Goal: Transaction & Acquisition: Purchase product/service

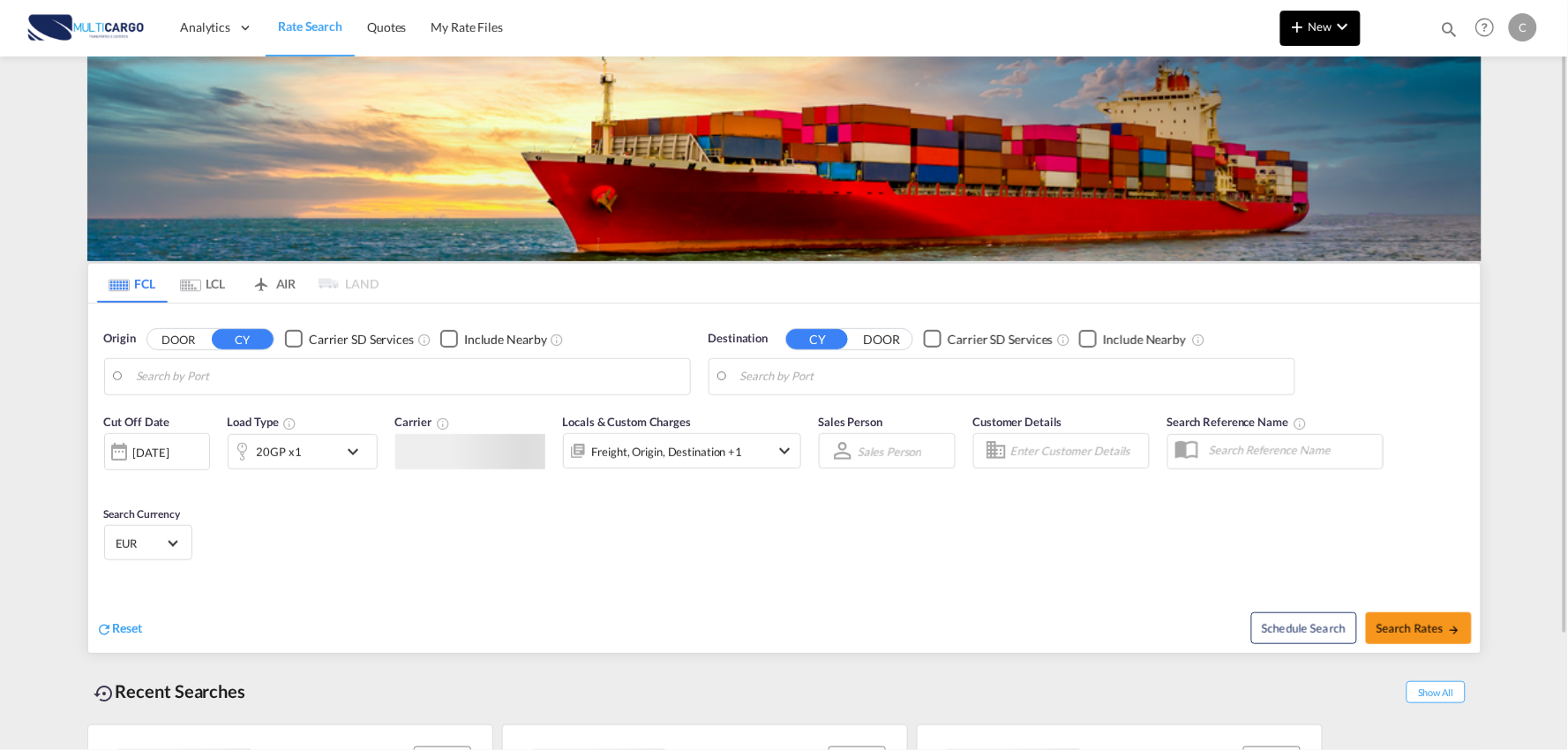
click at [1322, 32] on span "New" at bounding box center [1320, 26] width 67 height 14
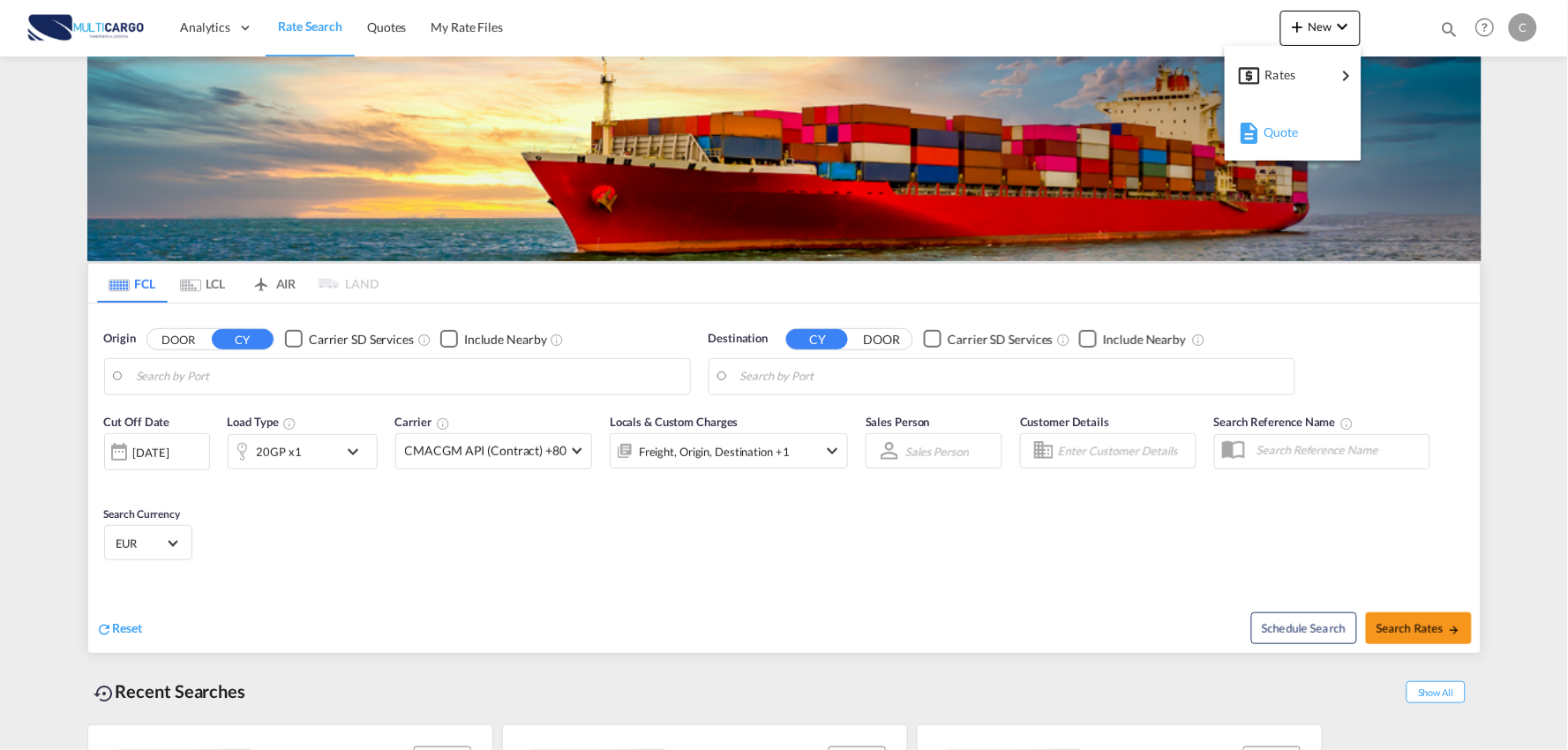
type input "Port of [GEOGRAPHIC_DATA], [GEOGRAPHIC_DATA], [GEOGRAPHIC_DATA]"
type input "Leixoes, Leixoes, PTLEI"
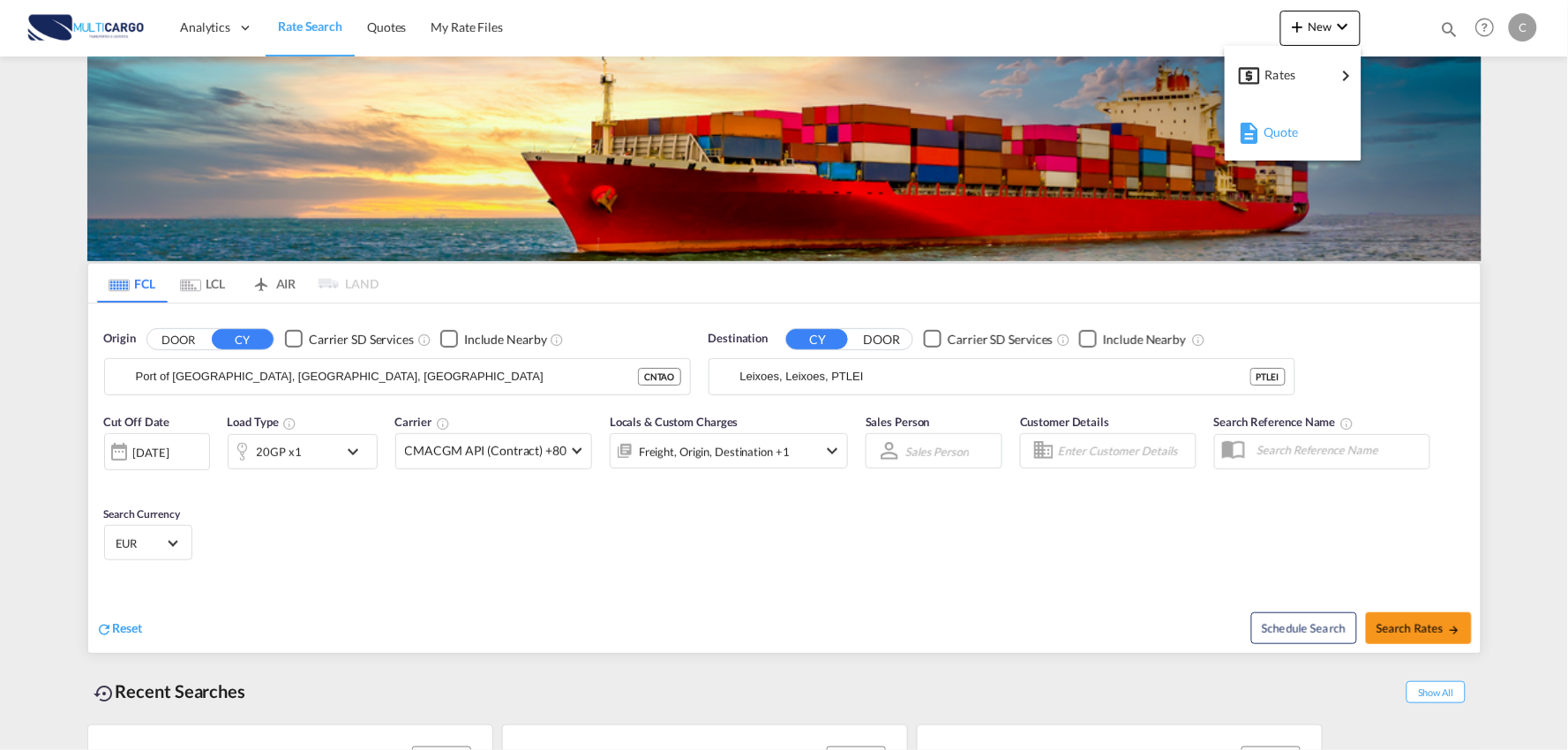
click at [1293, 139] on div "Quote" at bounding box center [1296, 132] width 66 height 44
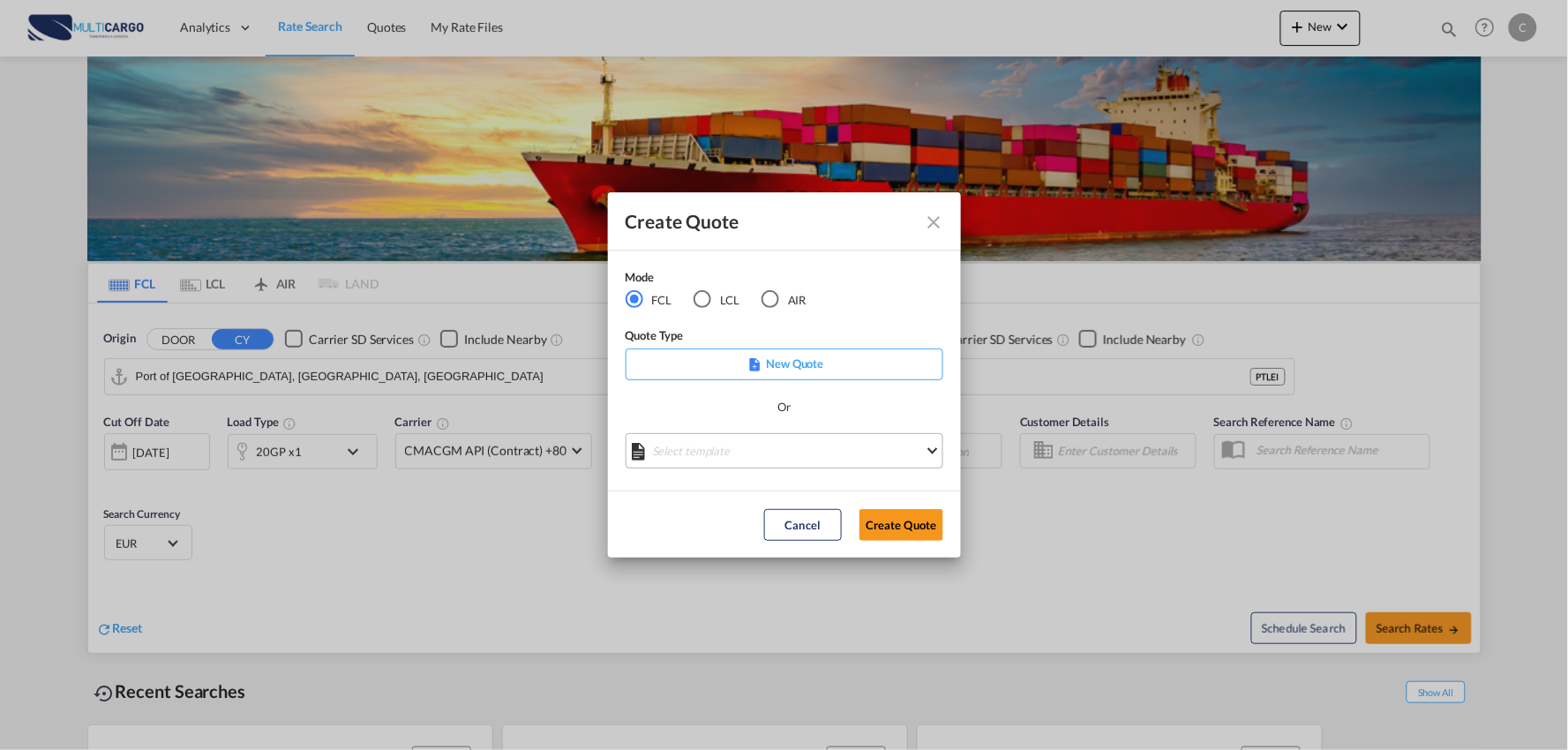
click at [820, 456] on md-select "Select template [DATE] IMP_EXW_FCL [PERSON_NAME] | [DATE] [DATE] IMP_DAP_FCL S/…" at bounding box center [784, 451] width 317 height 36
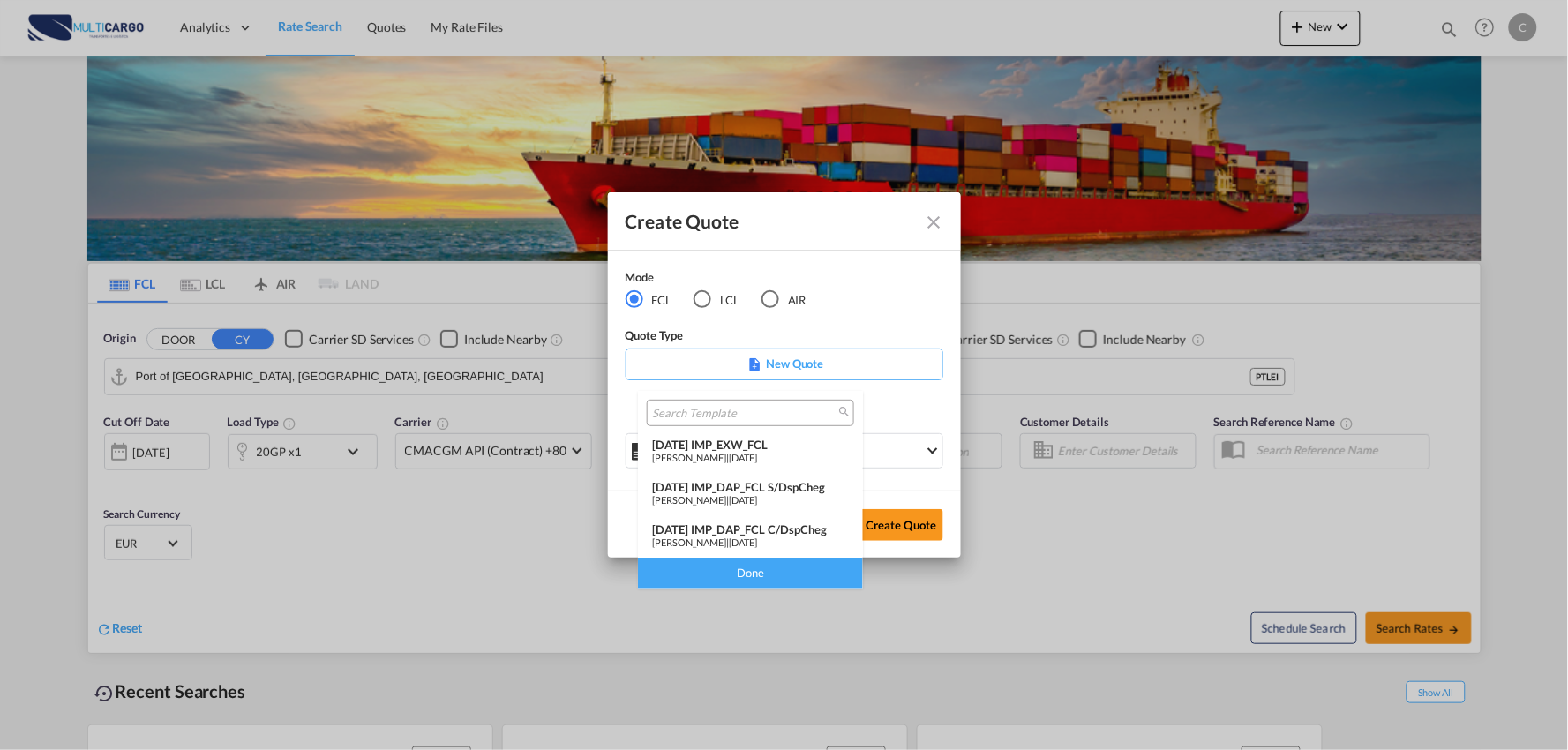
click at [777, 303] on md-backdrop at bounding box center [784, 375] width 1568 height 750
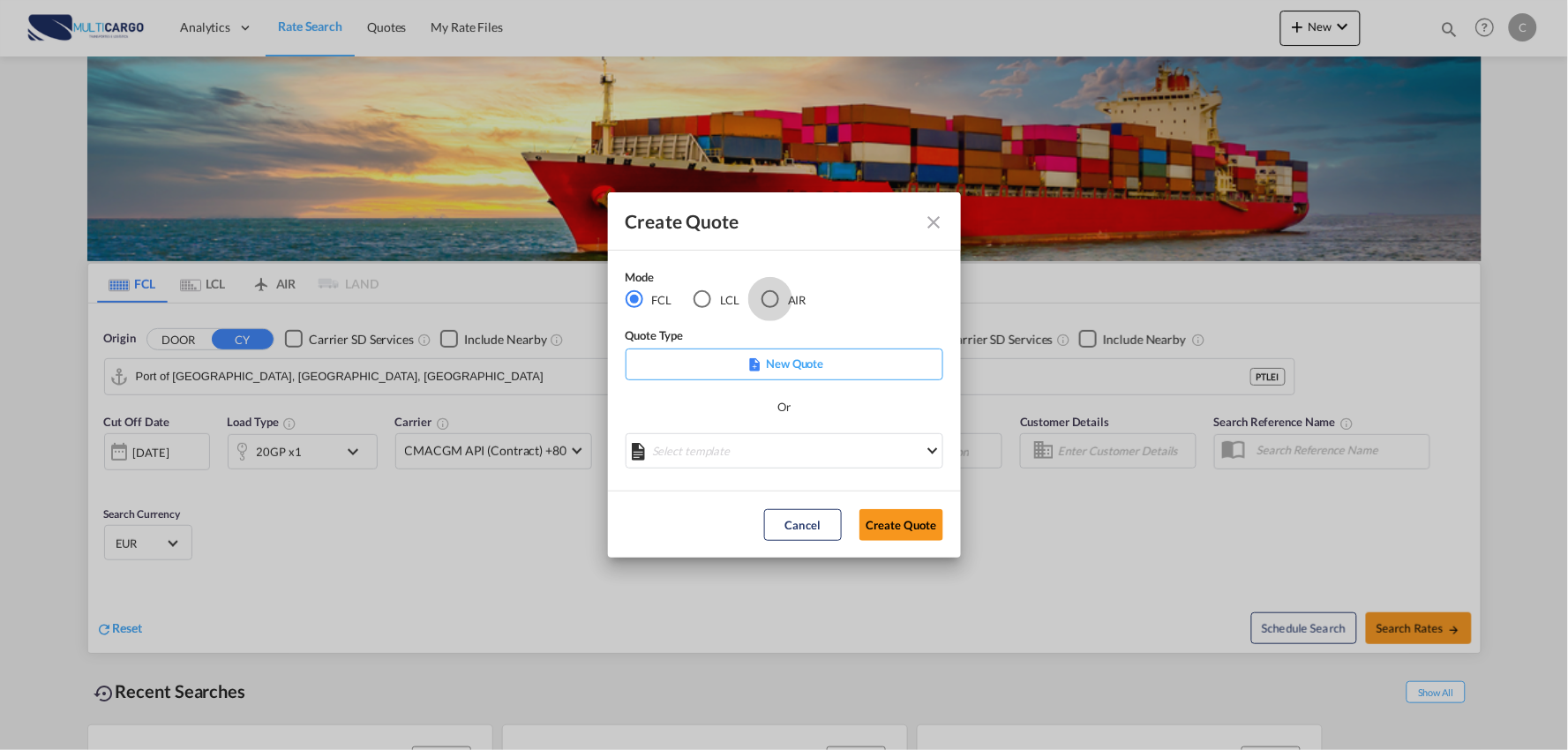
click at [775, 301] on div "AIR" at bounding box center [770, 299] width 17 height 17
click at [807, 452] on md-select "Select template [DATE] IMP_DAP_AIR_>500 [PERSON_NAME] | [DATE] [DATE]_IMP_DAP_A…" at bounding box center [784, 451] width 317 height 36
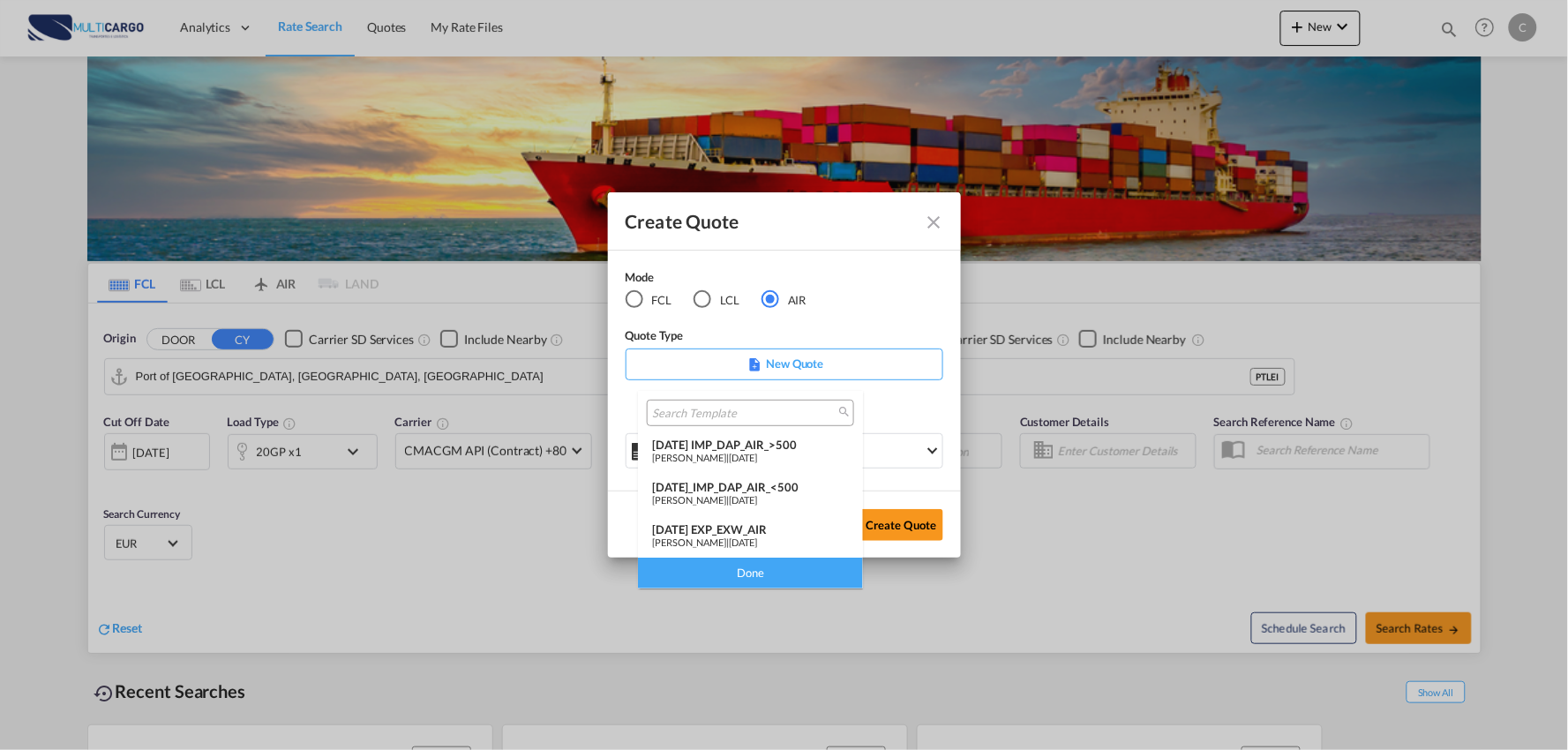
click at [782, 453] on div "[PERSON_NAME] | [DATE]" at bounding box center [751, 458] width 197 height 12
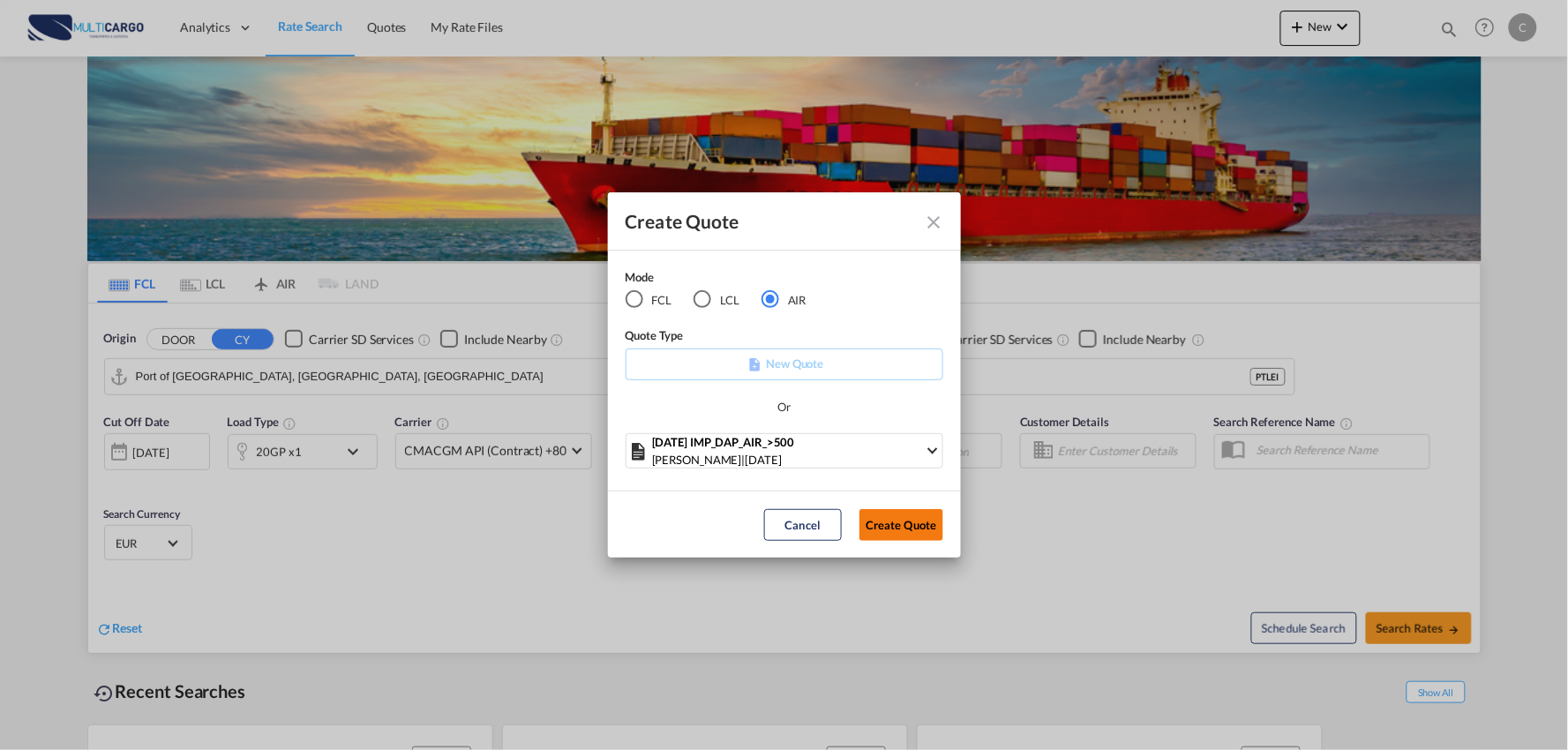
click at [913, 522] on button "Create Quote" at bounding box center [901, 525] width 84 height 32
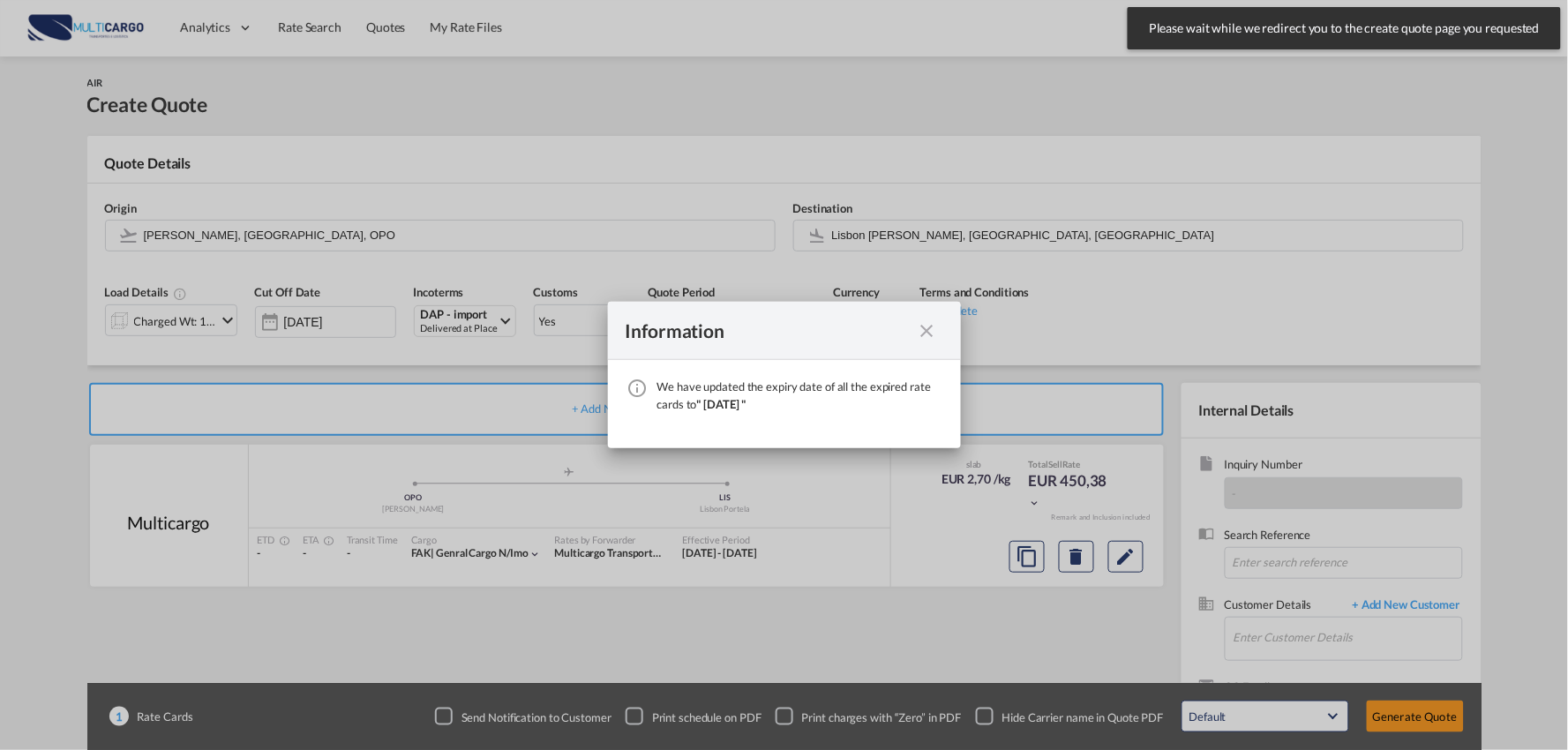
click at [930, 326] on md-icon "icon-close fg-AAA8AD cursor" at bounding box center [927, 331] width 21 height 21
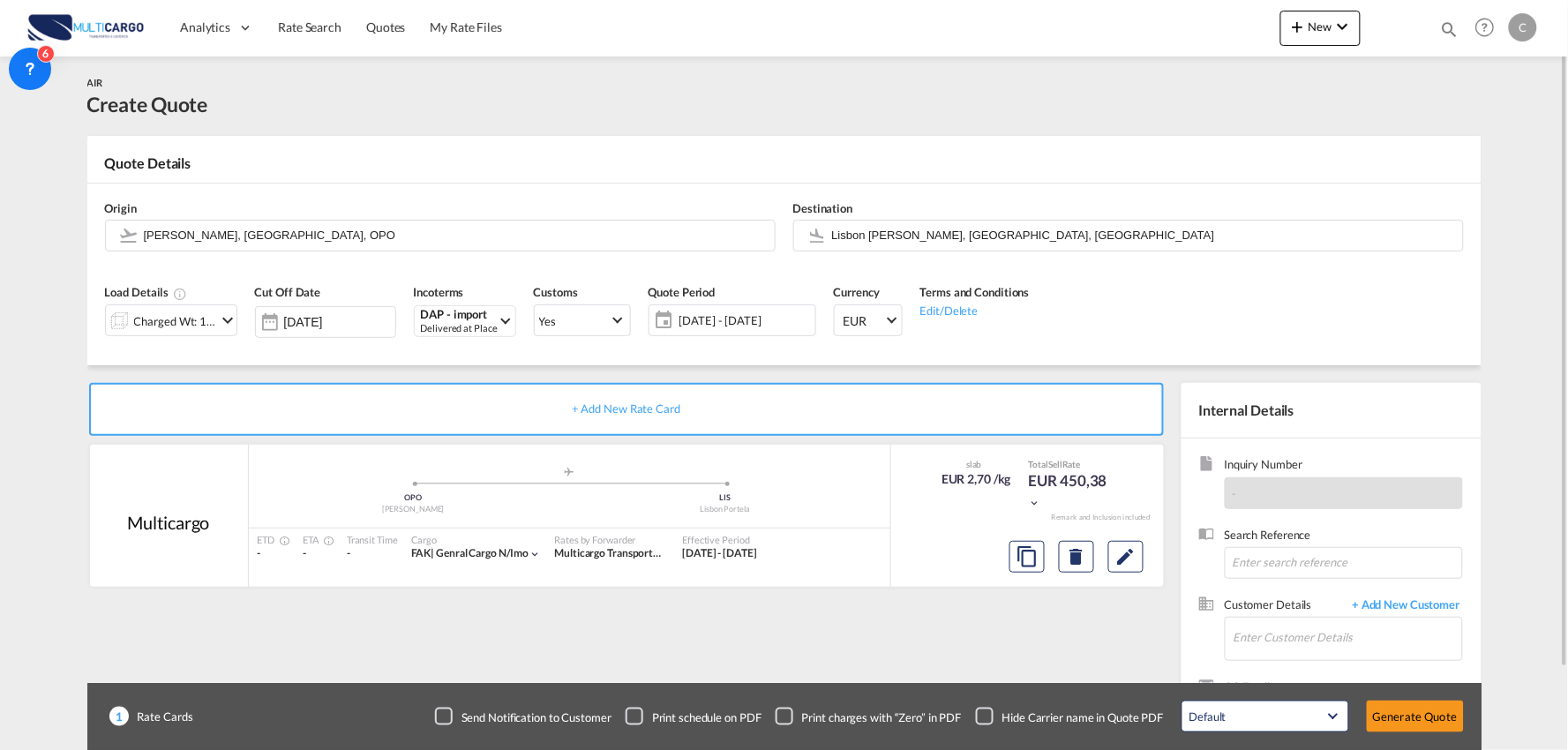
click at [989, 712] on div "Checkbox No Ink" at bounding box center [984, 716] width 17 height 17
click at [1010, 633] on div "+ Add New Rate Card Multicargo added by you .a{fill:#aaa8ad;} .a{fill:#aaa8ad;}…" at bounding box center [630, 568] width 1086 height 369
click at [1383, 638] on input "Enter Customer Details" at bounding box center [1347, 637] width 229 height 40
click at [1405, 603] on span "+ Add New Customer" at bounding box center [1403, 606] width 119 height 20
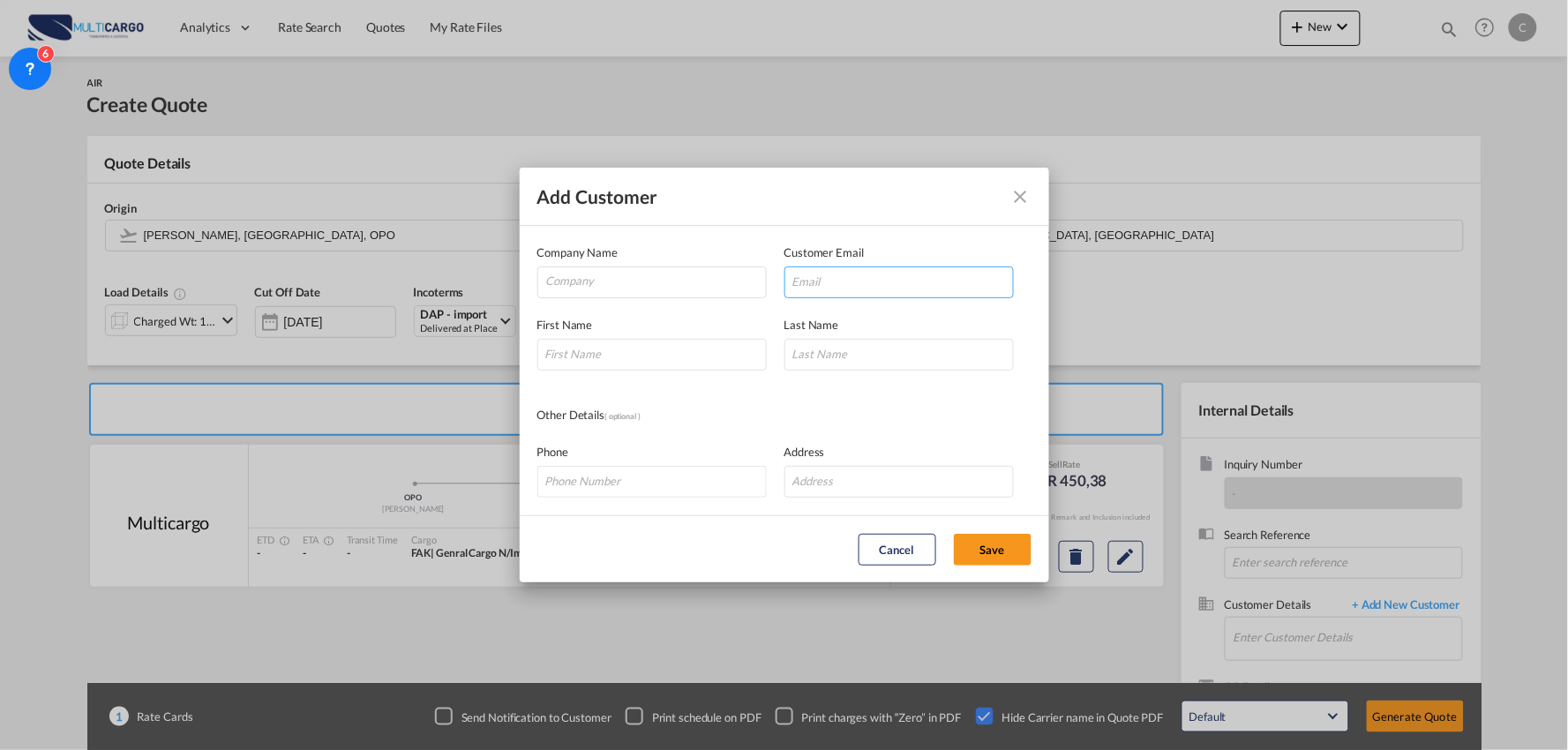
drag, startPoint x: 854, startPoint y: 287, endPoint x: 878, endPoint y: 297, distance: 26.0
click at [854, 287] on input "Add Customer Company ..." at bounding box center [899, 282] width 230 height 32
paste input "[EMAIL_ADDRESS][DOMAIN_NAME]>"
type input "[EMAIL_ADDRESS][DOMAIN_NAME]"
click at [647, 355] on input "Add Customer Company ..." at bounding box center [652, 354] width 230 height 32
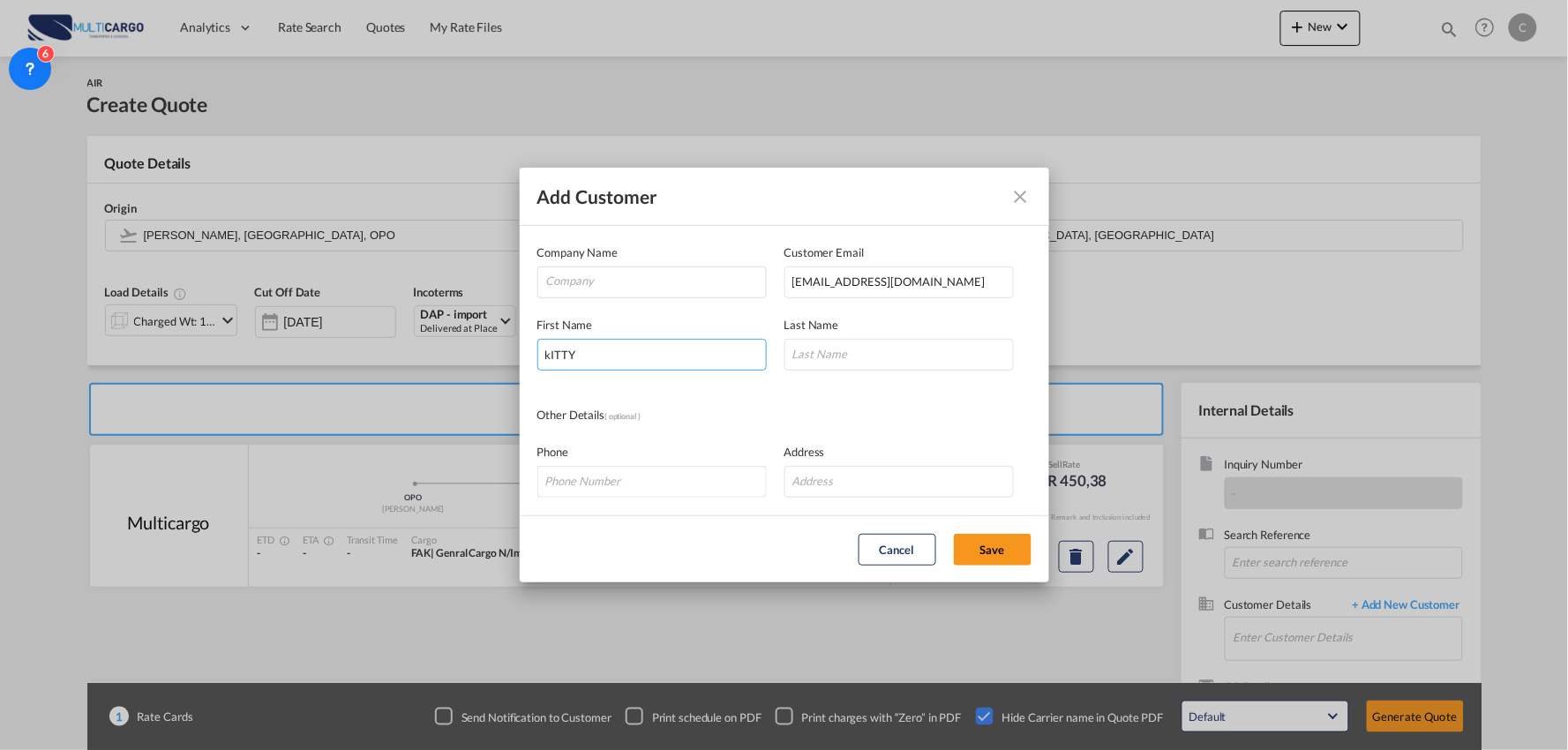
type input "kITTY"
click at [807, 350] on input "Add Customer Company ..." at bounding box center [899, 354] width 230 height 32
type input "[PERSON_NAME]"
drag, startPoint x: 600, startPoint y: 354, endPoint x: 371, endPoint y: 348, distance: 229.1
click at [376, 350] on div "Add Customer Company Name Customer Email [EMAIL_ADDRESS][DOMAIN_NAME] First Nam…" at bounding box center [784, 375] width 1568 height 750
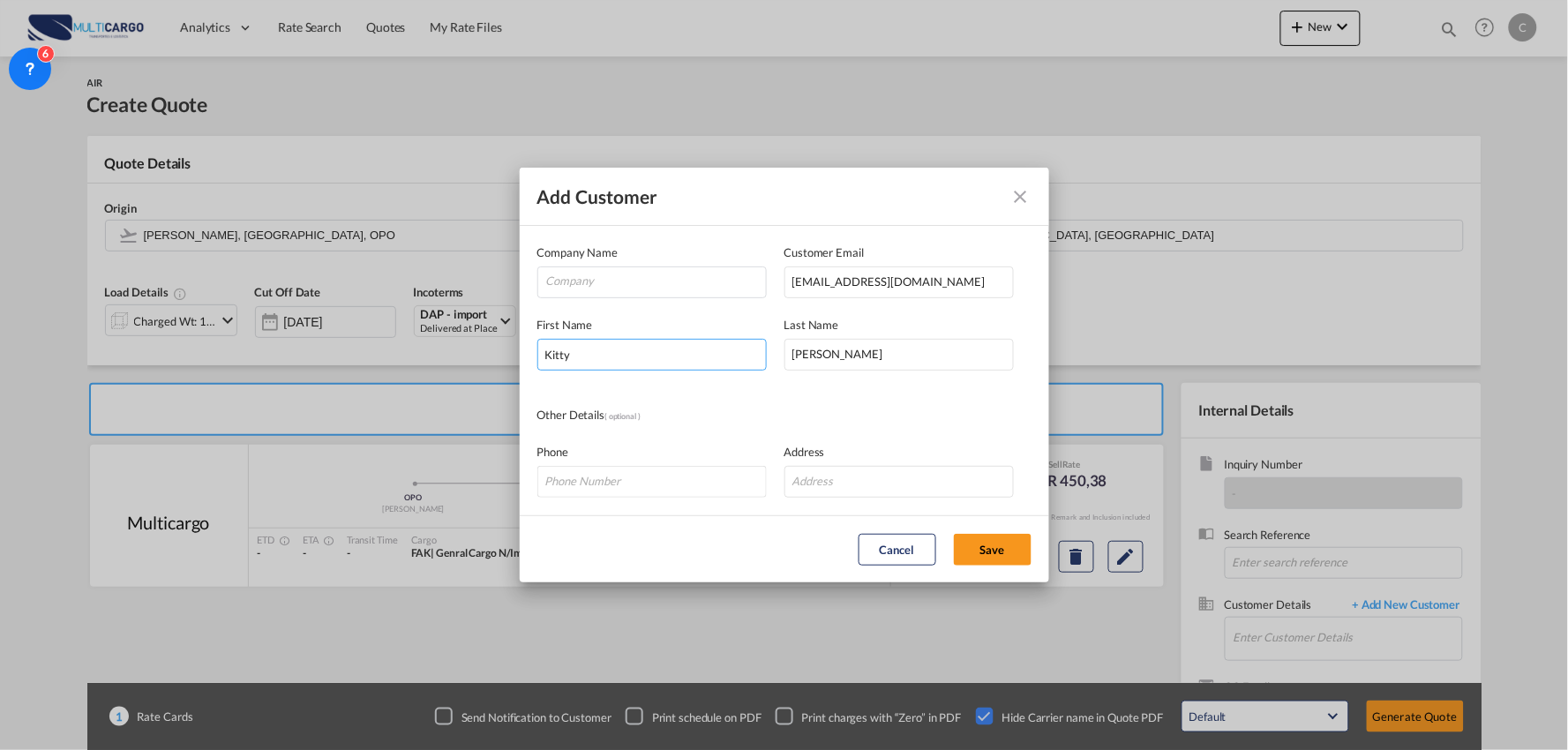
type input "Kitty"
drag, startPoint x: 829, startPoint y: 397, endPoint x: 782, endPoint y: 377, distance: 51.1
click at [830, 398] on md-dialog-content "Company Name Customer Email [EMAIL_ADDRESS][DOMAIN_NAME] First Name Kitty Last …" at bounding box center [784, 371] width 530 height 290
click at [603, 280] on input "Company" at bounding box center [656, 280] width 220 height 26
paste input "B&A International Logistics Limited"
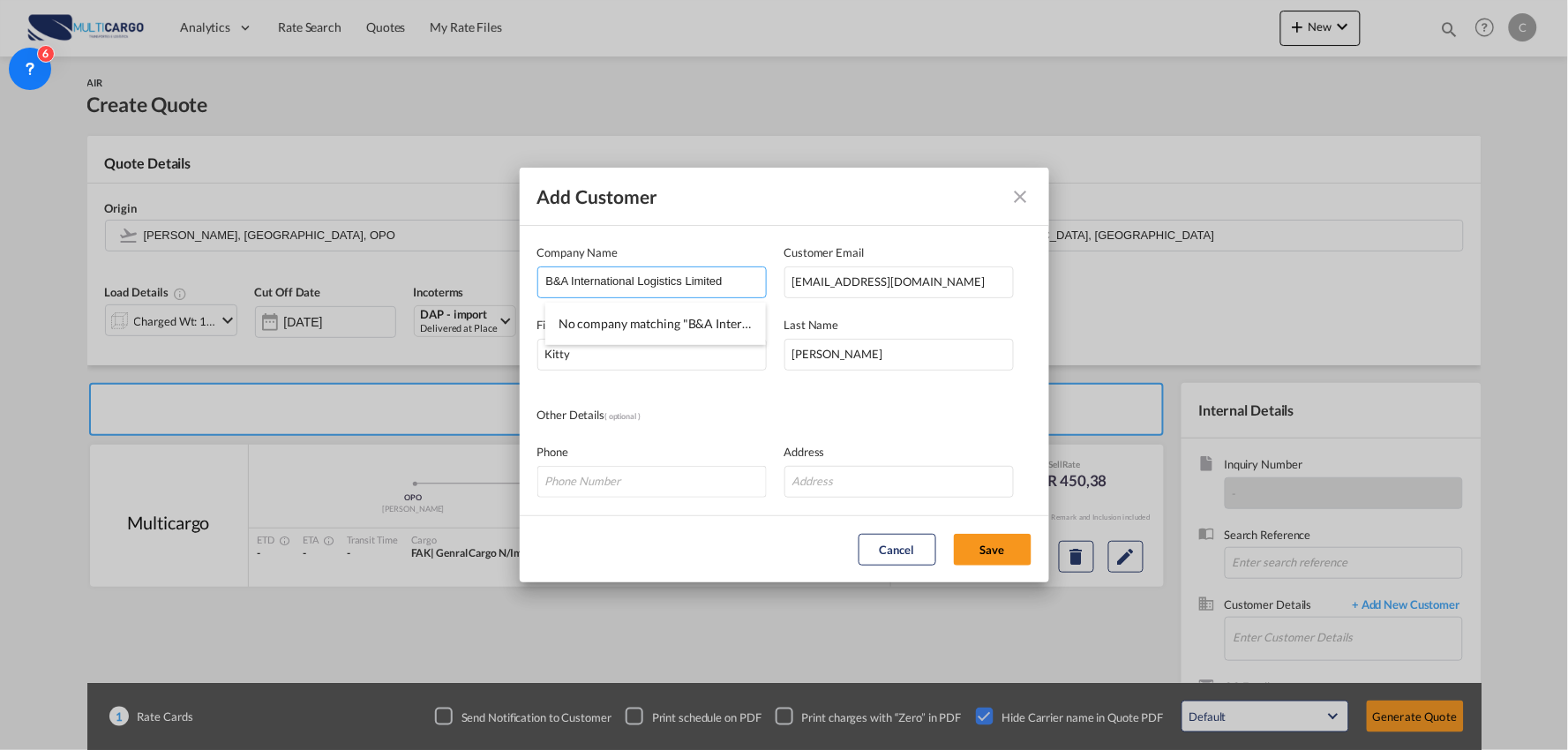
type input "B&A International Logistics Limited"
click at [736, 288] on input "B&A International Logistics Limited" at bounding box center [656, 280] width 220 height 26
click at [939, 408] on div "Other Details ( optional )" at bounding box center [784, 416] width 494 height 19
click at [1017, 558] on button "Save" at bounding box center [992, 549] width 77 height 32
type input "B&A International Logistics Limited, [PERSON_NAME], [EMAIL_ADDRESS][DOMAIN_NAME]"
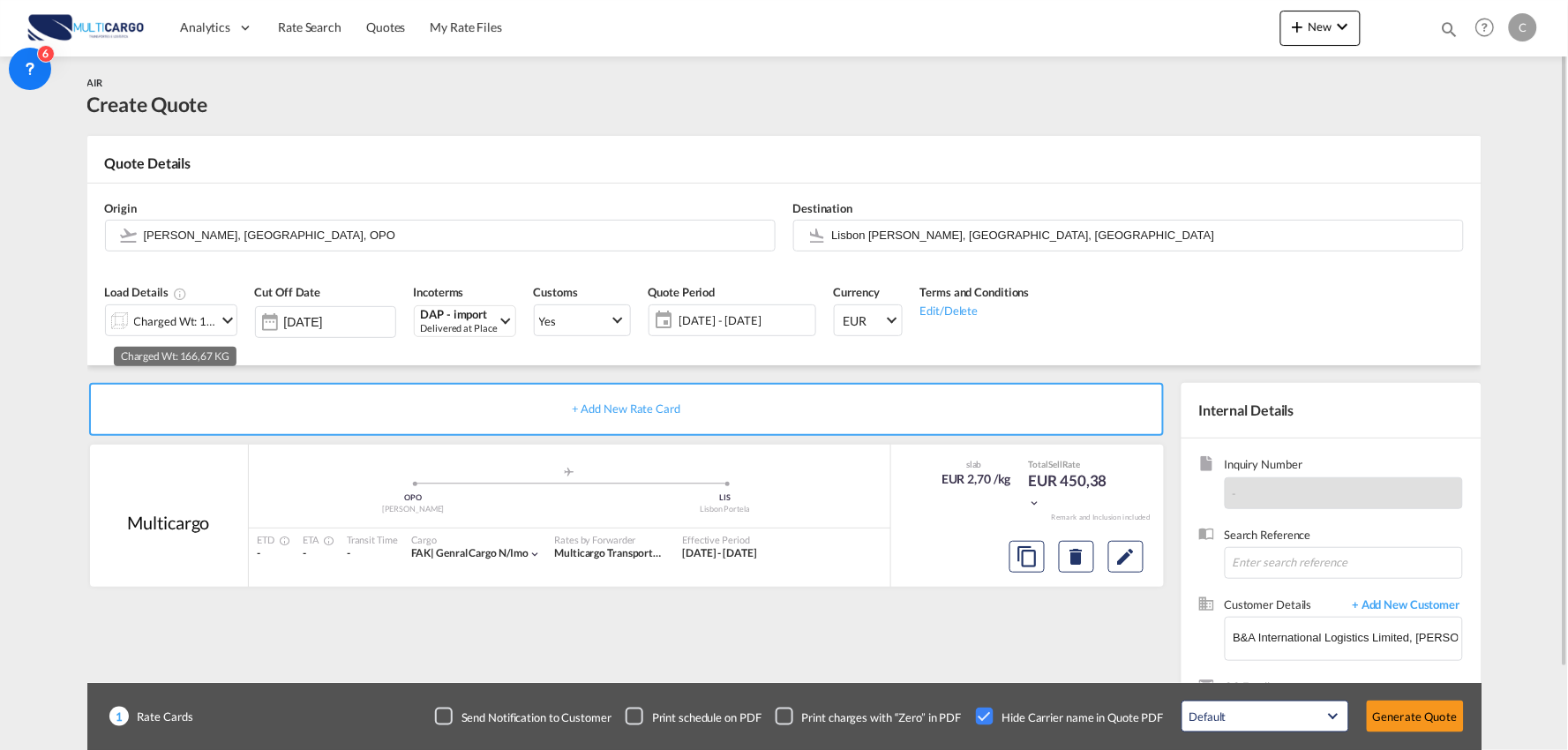
click at [174, 323] on div "Charged Wt: 166,67 KG" at bounding box center [176, 321] width 83 height 25
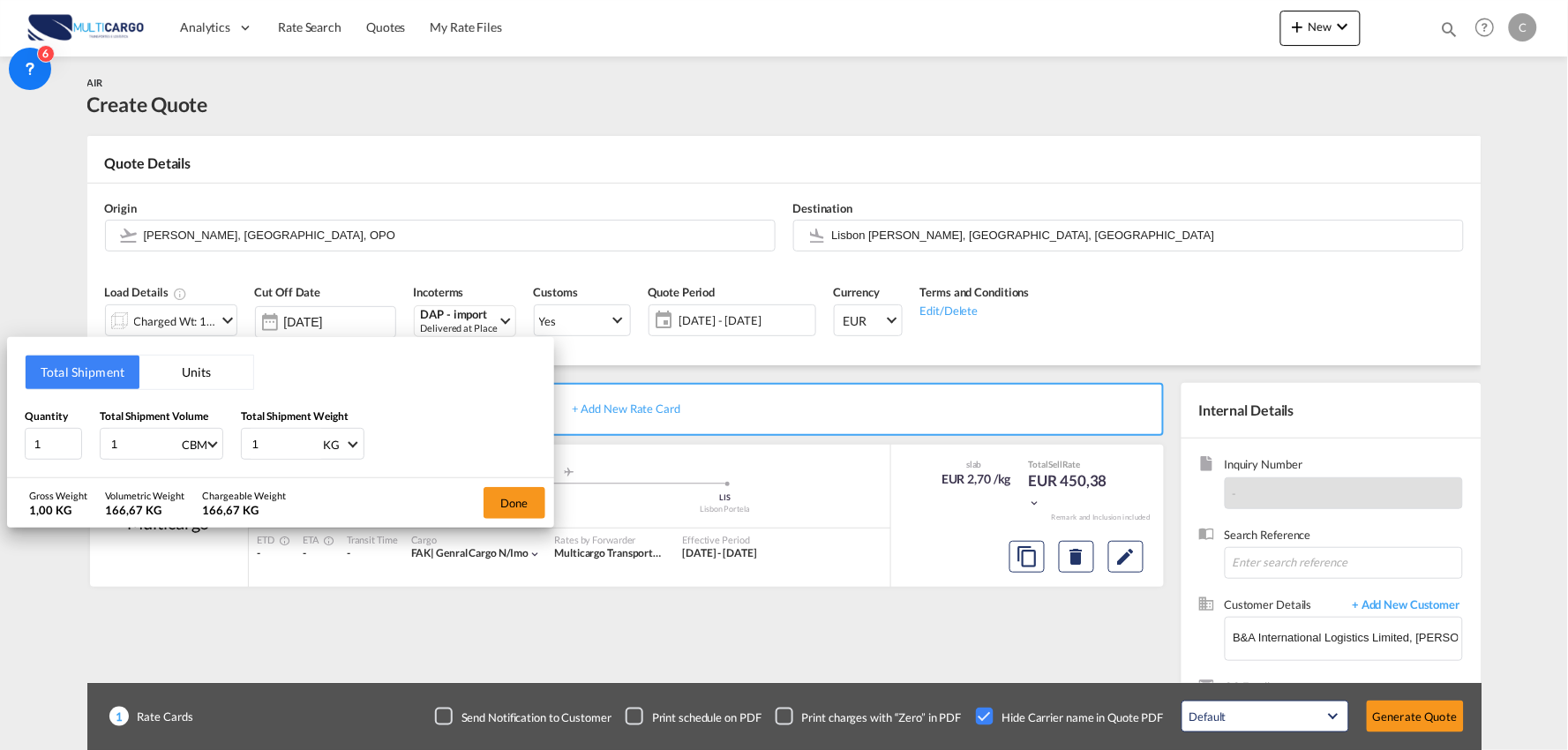
drag, startPoint x: 269, startPoint y: 448, endPoint x: 234, endPoint y: 446, distance: 35.1
click at [234, 446] on div "Quantity 1 Total Shipment Volume 1 CBM CBM CFT KG LB Total Shipment Weight 1 KG…" at bounding box center [281, 433] width 511 height 53
type input "1400"
drag, startPoint x: 42, startPoint y: 443, endPoint x: 1, endPoint y: 445, distance: 41.0
click at [1, 445] on div "Total Shipment Units Quantity 1 Total Shipment Volume 1 CBM CBM CFT KG LB Total…" at bounding box center [784, 375] width 1568 height 750
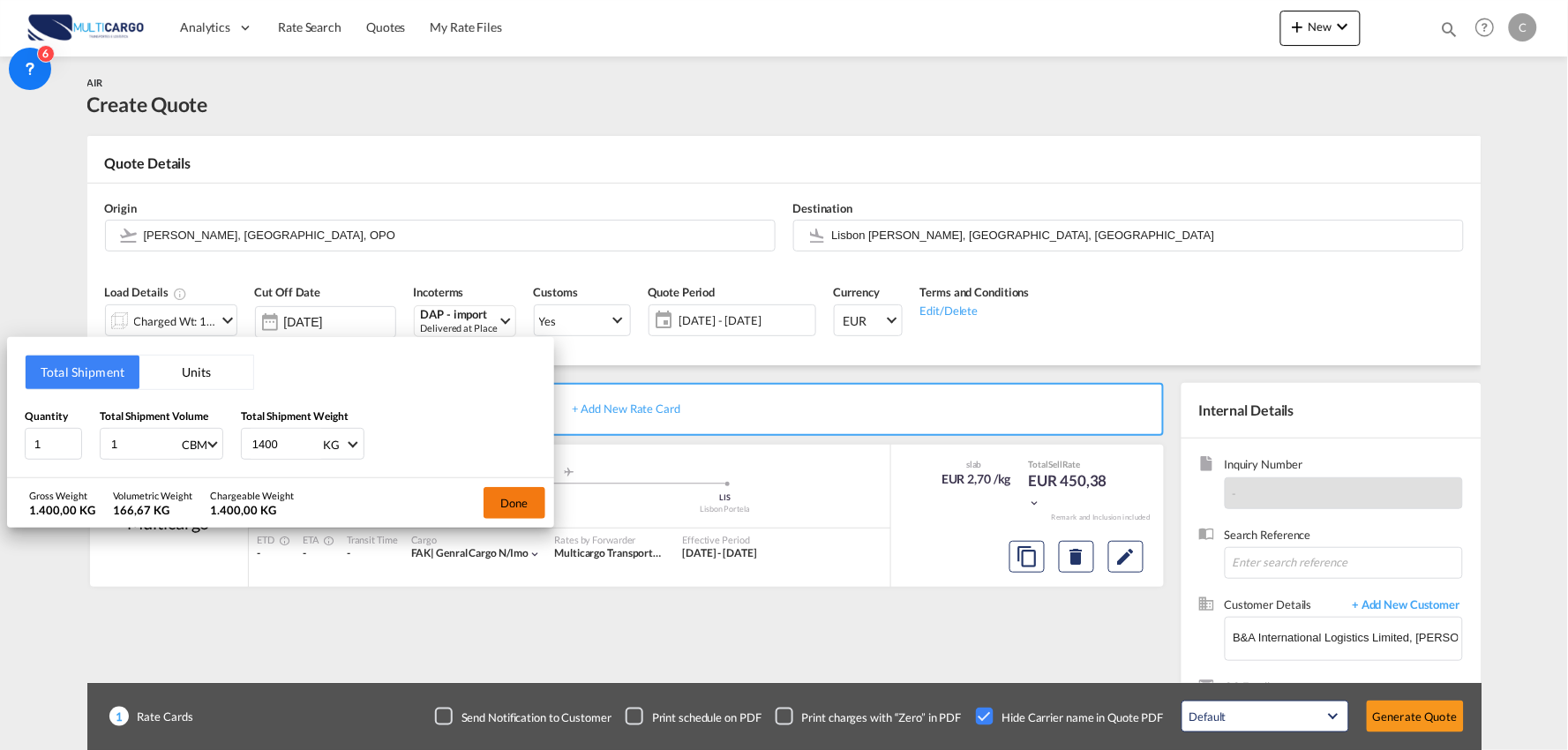
click at [517, 505] on button "Done" at bounding box center [514, 503] width 62 height 32
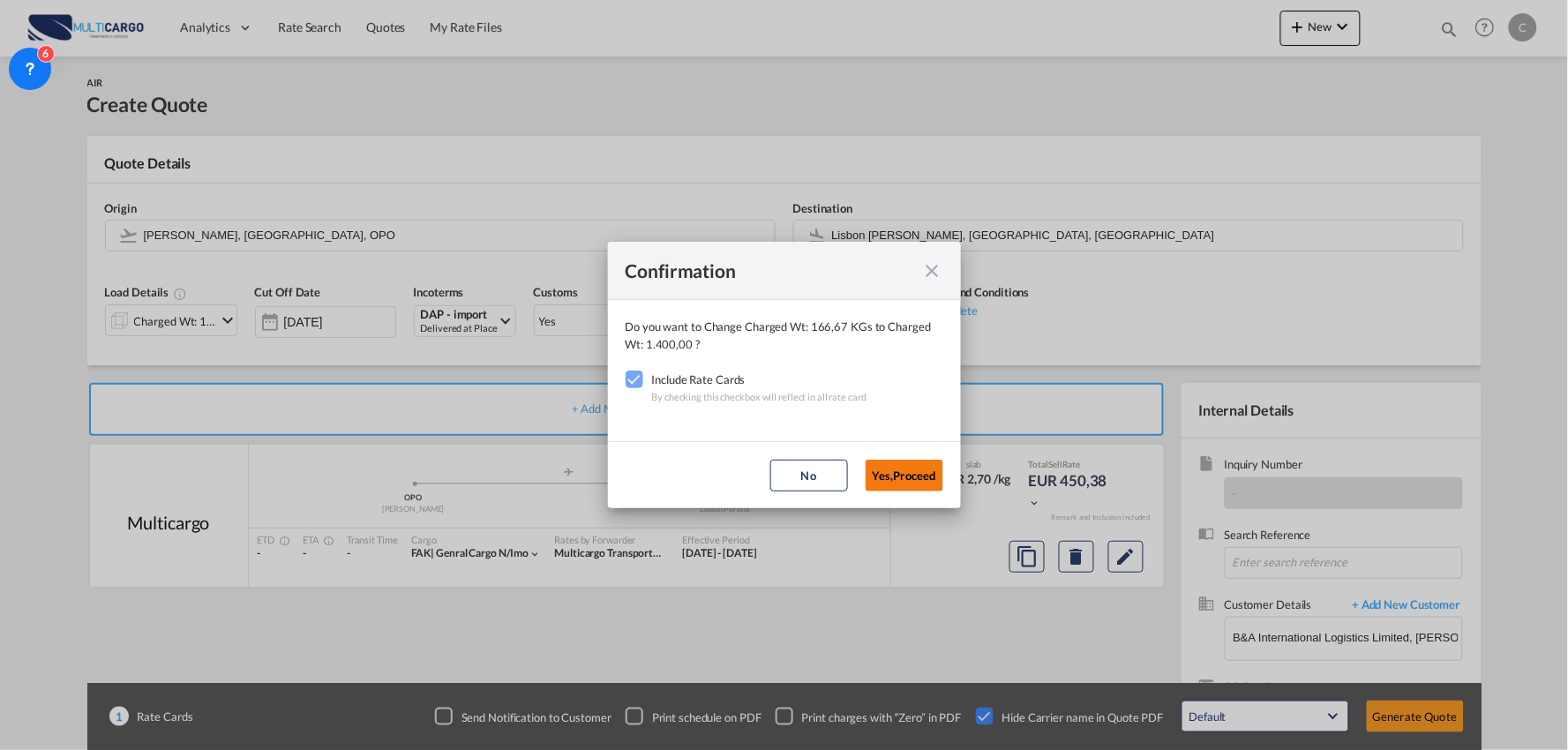
click at [907, 460] on button "Yes,Proceed" at bounding box center [904, 475] width 77 height 32
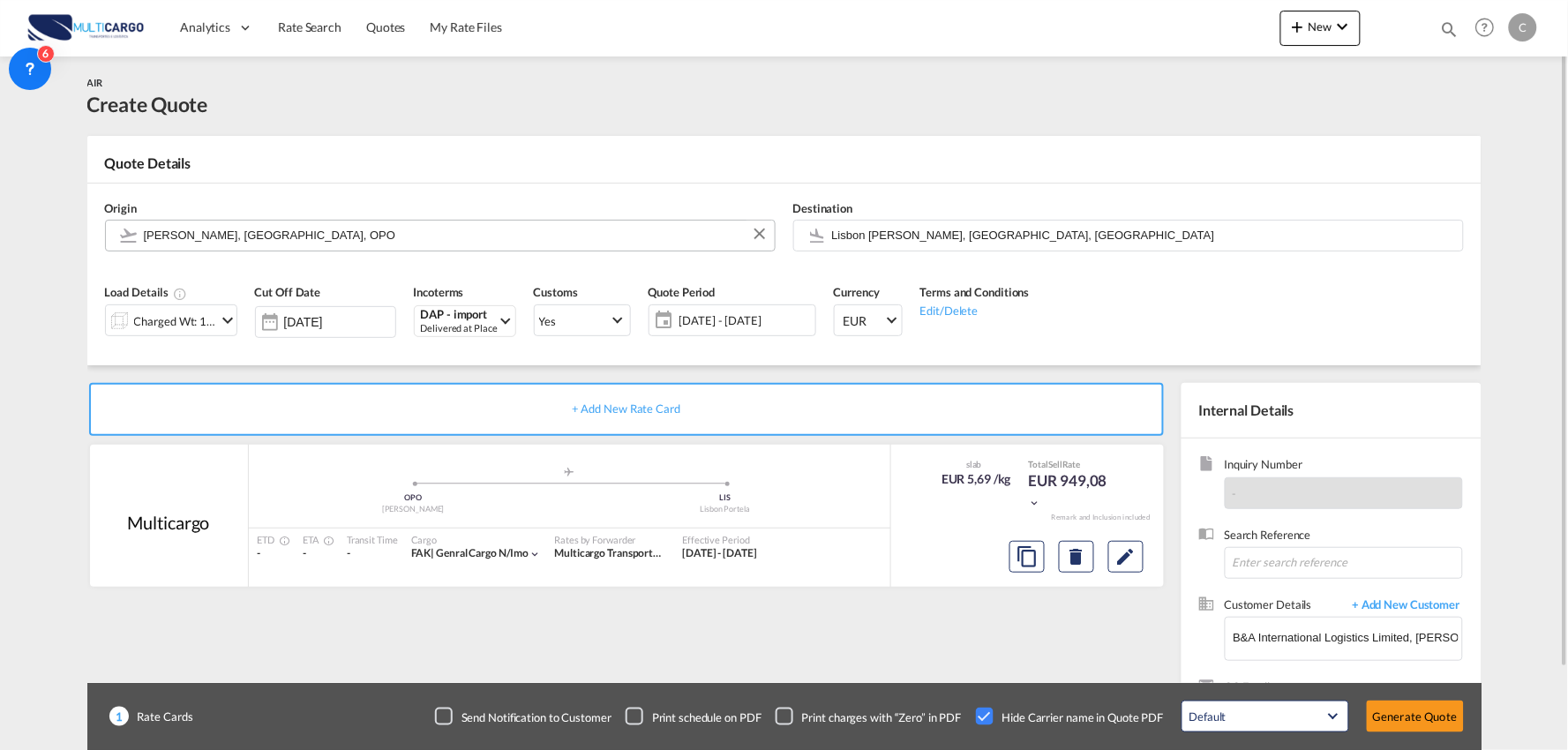
click at [406, 233] on input "[PERSON_NAME], [GEOGRAPHIC_DATA], OPO" at bounding box center [454, 236] width 622 height 31
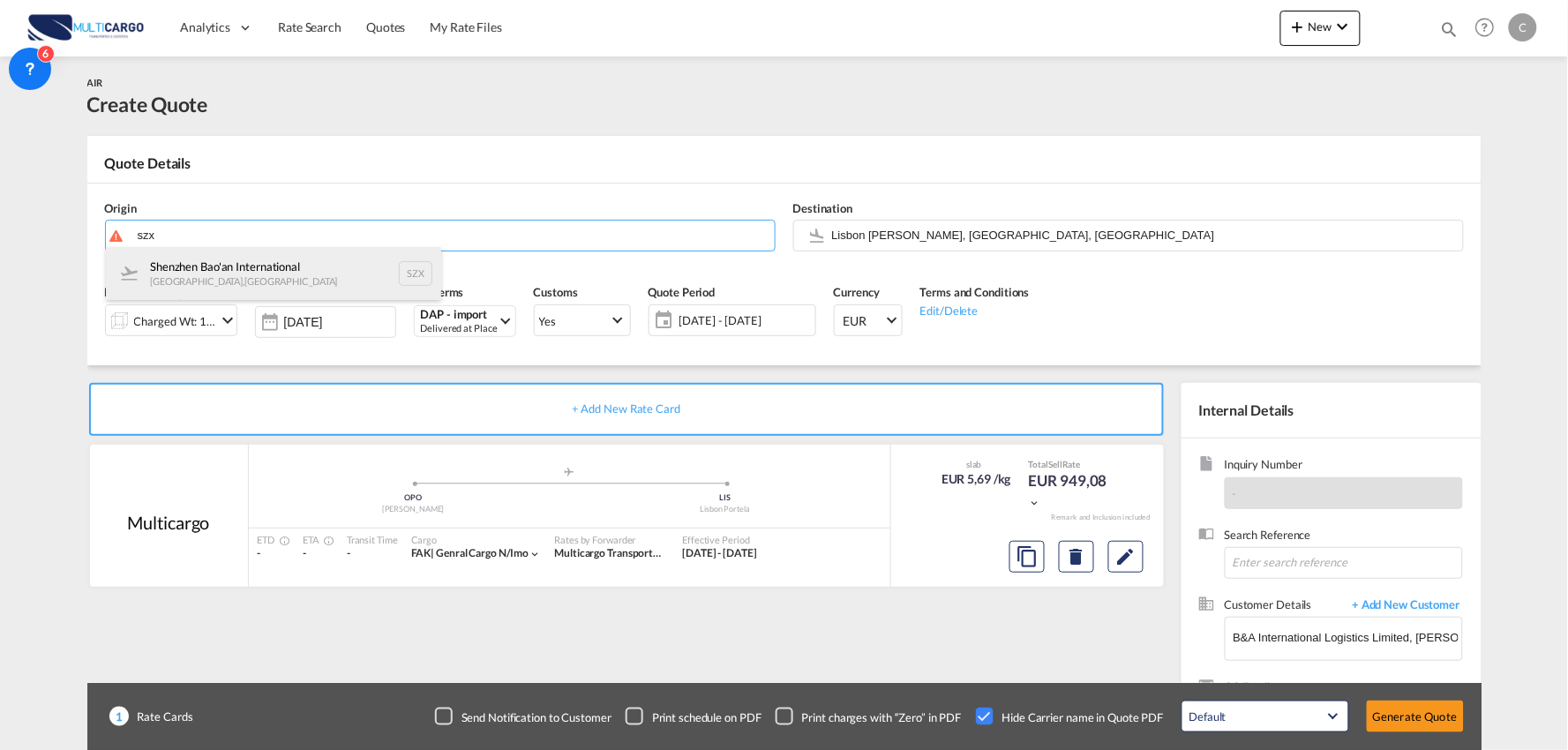
click at [228, 267] on div "Shenzhen Bao'an International [GEOGRAPHIC_DATA] , [GEOGRAPHIC_DATA] SZX" at bounding box center [273, 273] width 335 height 53
type input "Shenzhen Bao'an International, [GEOGRAPHIC_DATA], SZX"
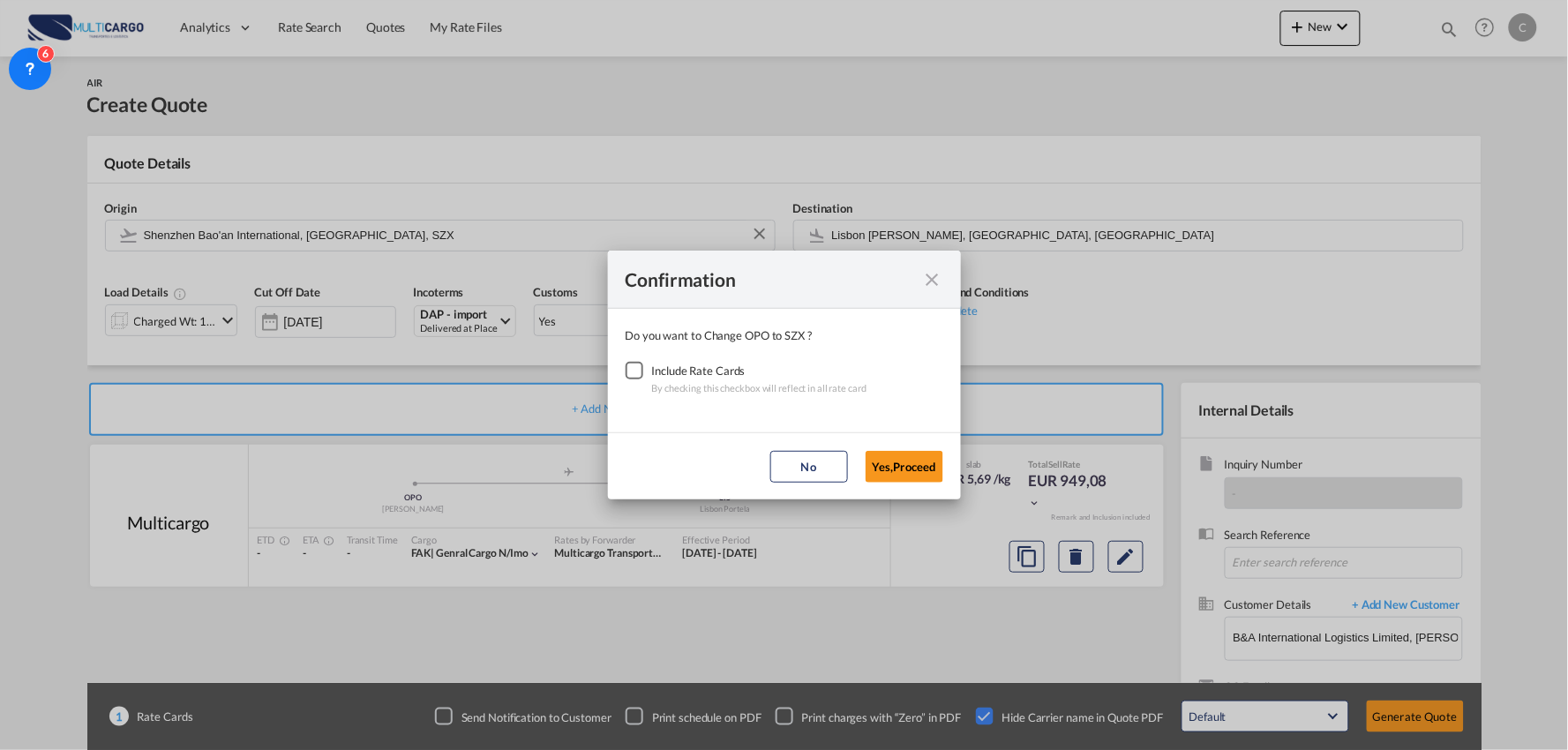
click at [626, 368] on div "Checkbox No Ink" at bounding box center [634, 371] width 17 height 17
click at [909, 464] on button "Yes,Proceed" at bounding box center [904, 466] width 77 height 32
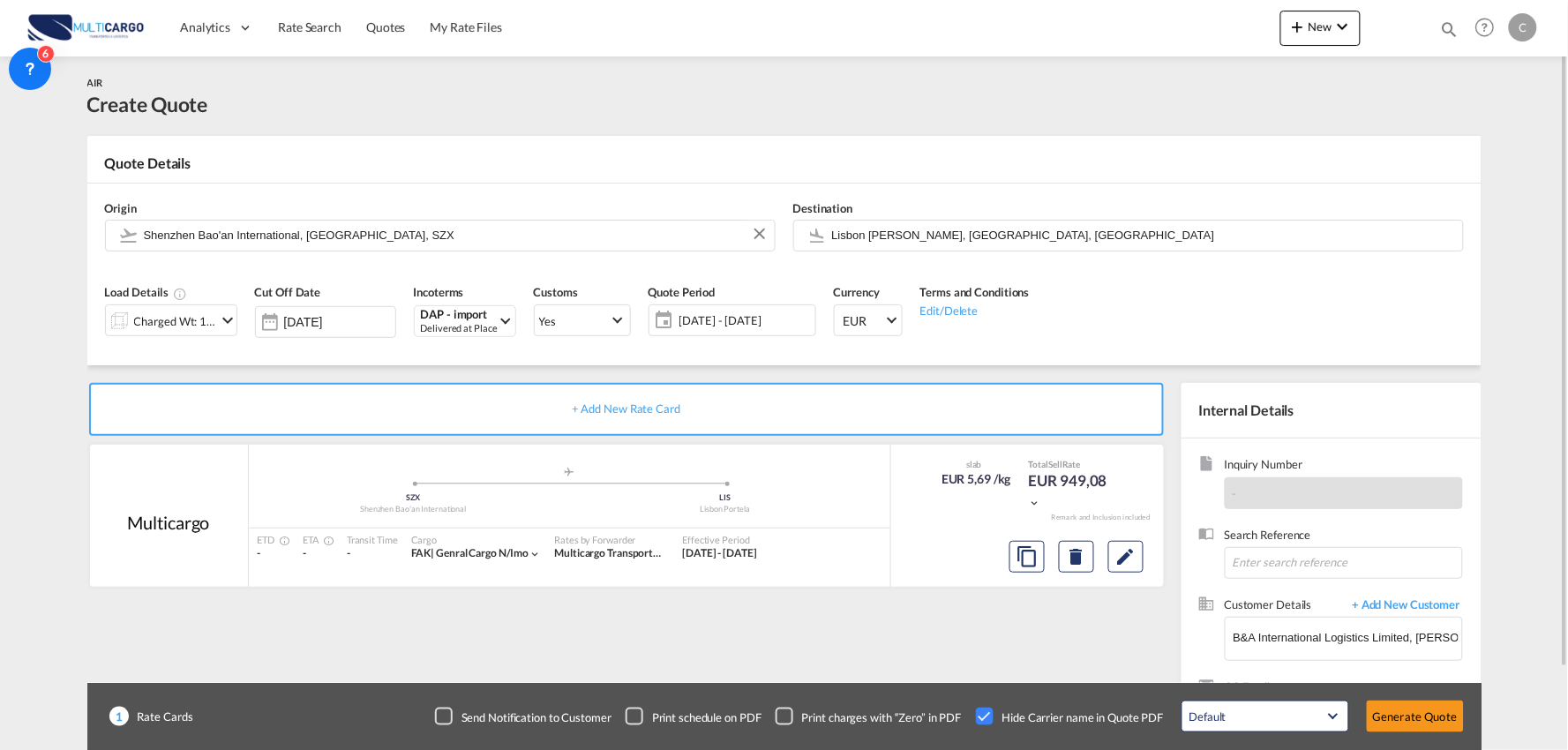
click at [240, 350] on div "Load Details Charged Wt: 1.400,00 KG" at bounding box center [171, 316] width 150 height 84
click at [1426, 713] on button "Generate Quote" at bounding box center [1415, 716] width 97 height 32
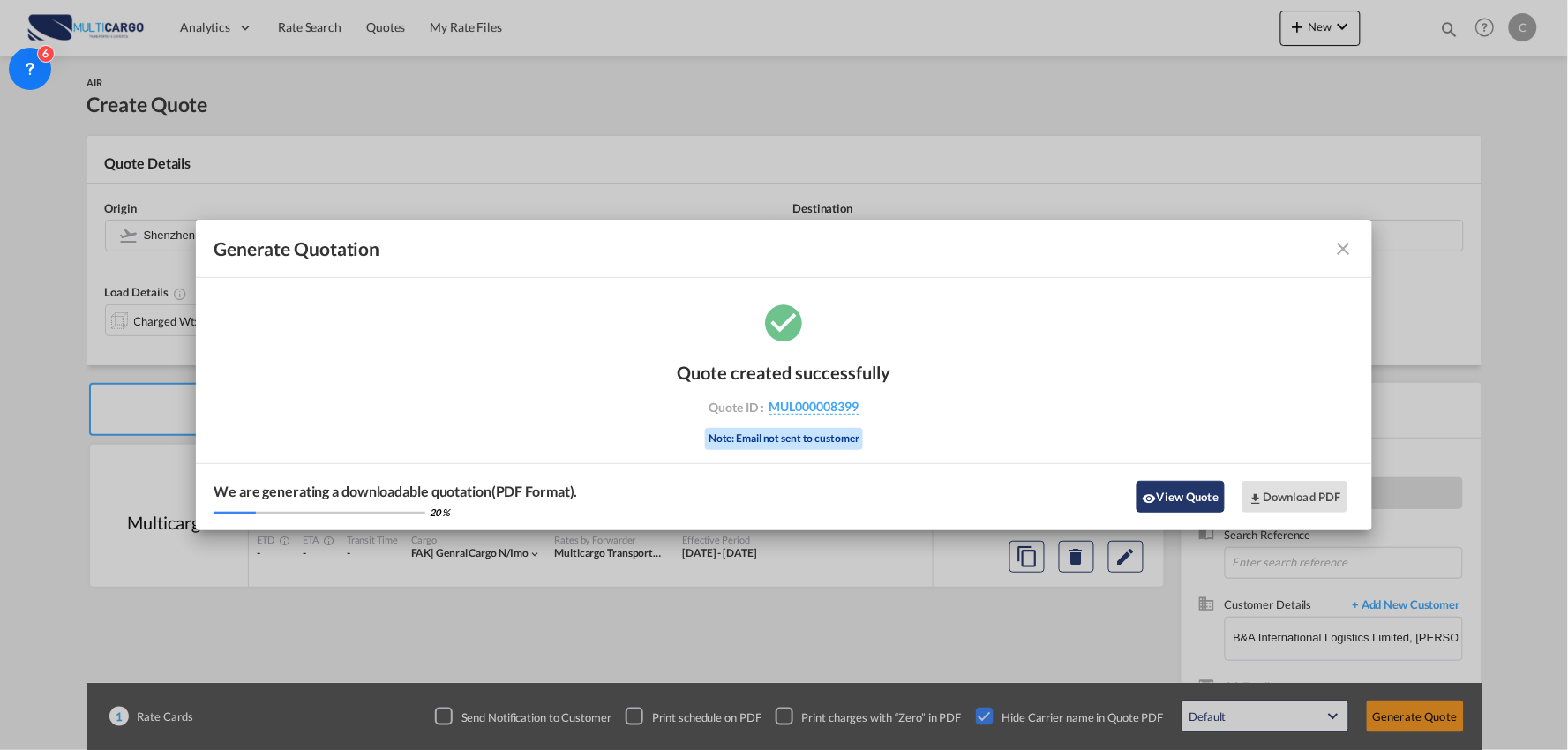
click at [1175, 495] on button "View Quote" at bounding box center [1180, 496] width 88 height 32
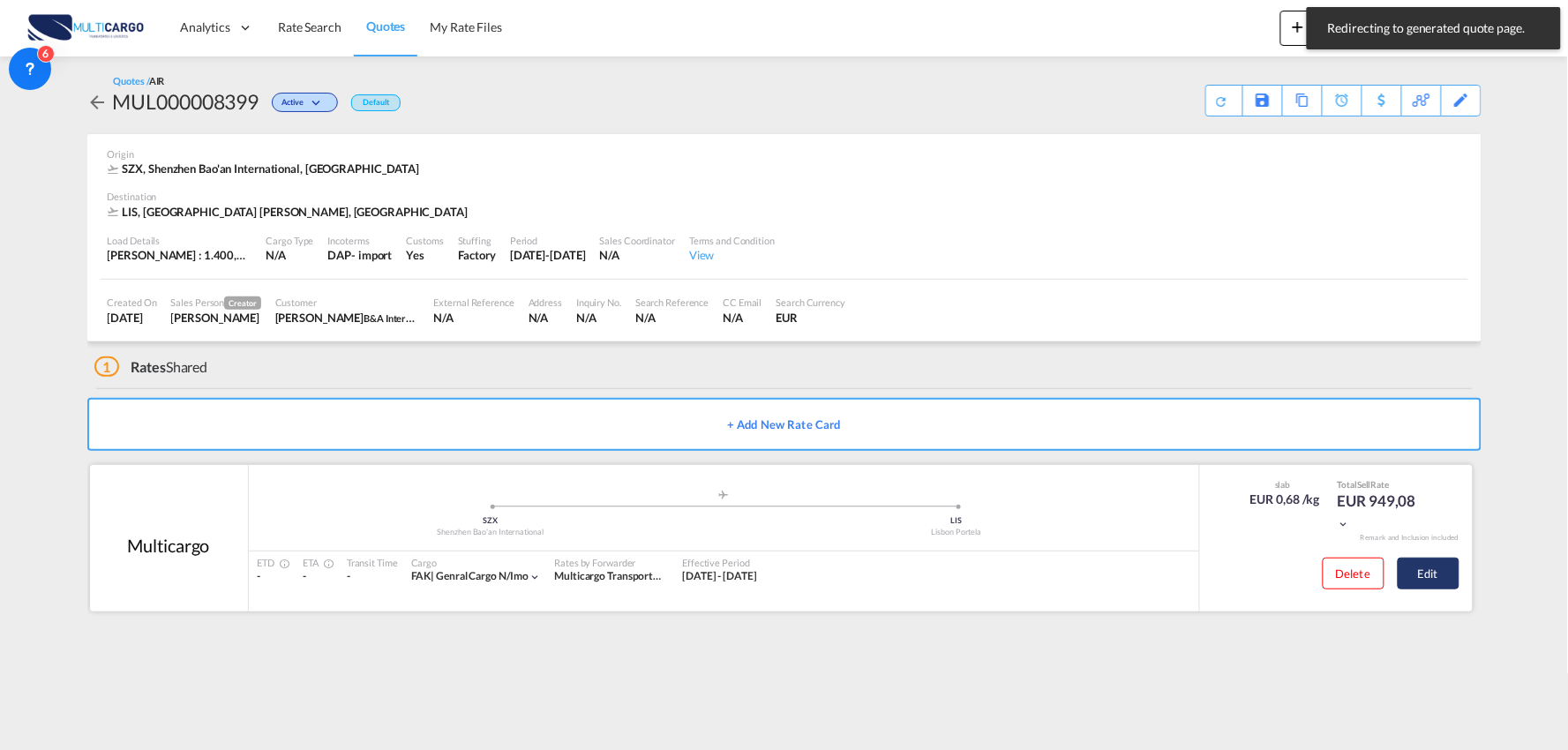
click at [1418, 583] on button "Edit" at bounding box center [1428, 573] width 62 height 32
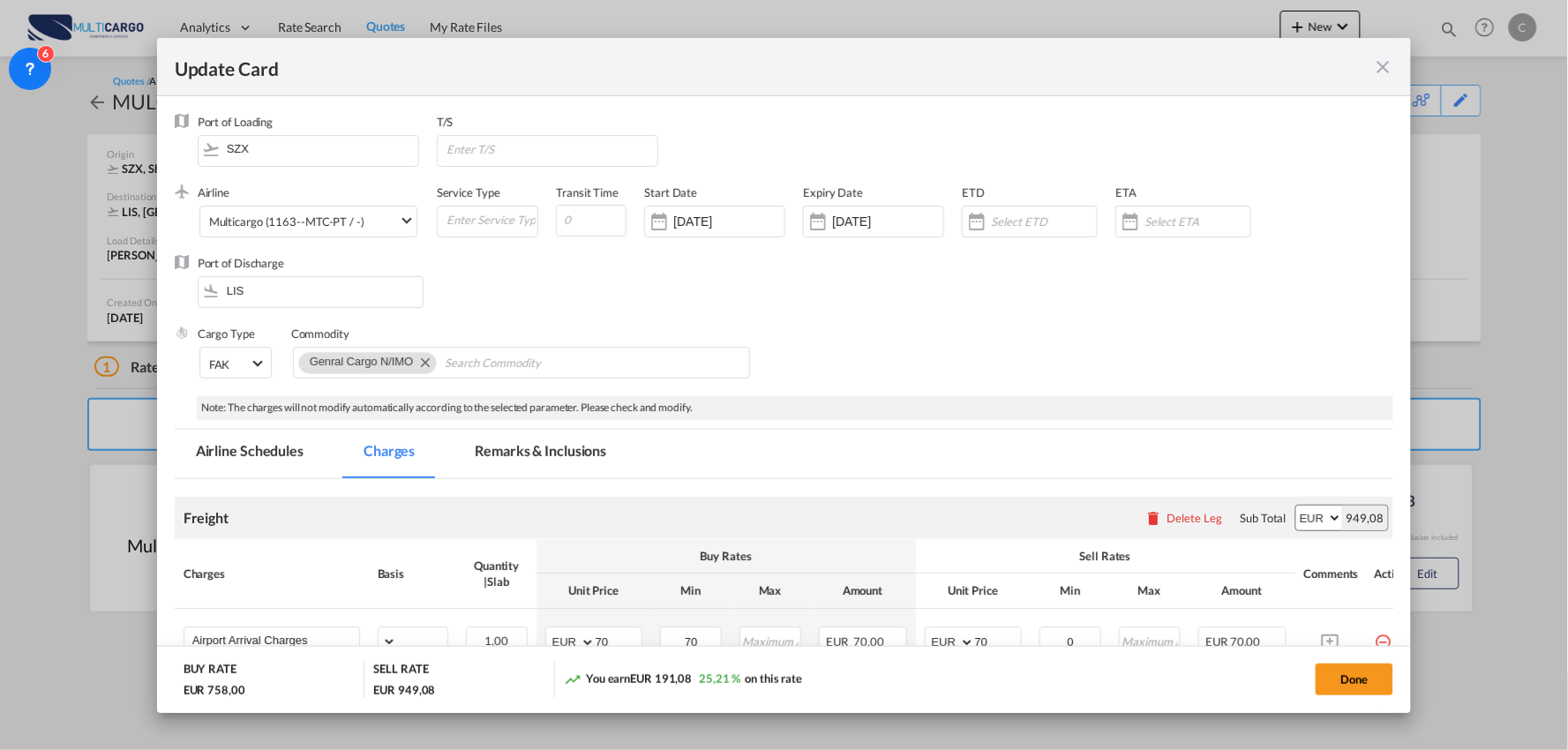
select select "per_bl"
select select "per_kg"
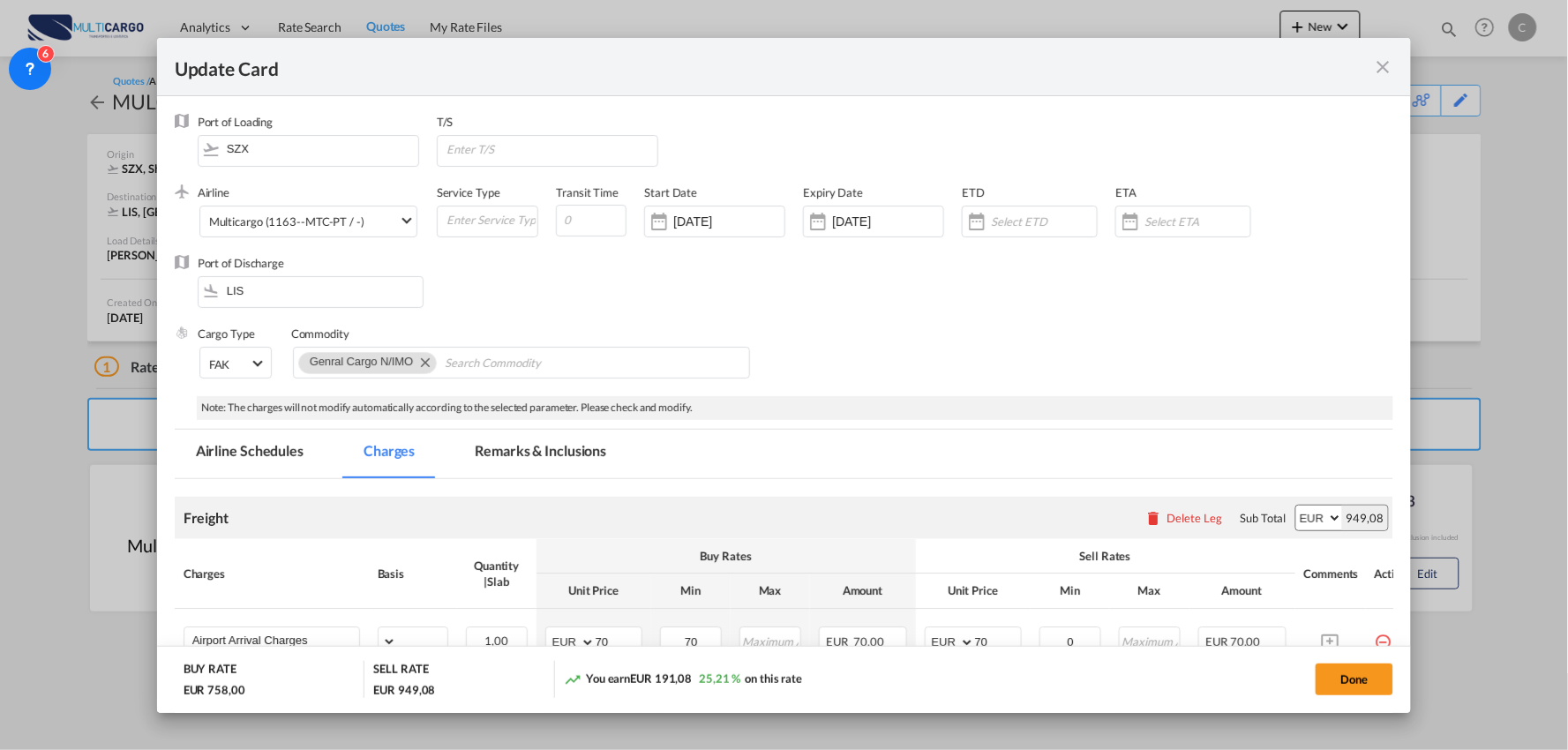
select select "per_shipment"
select select "per_bl"
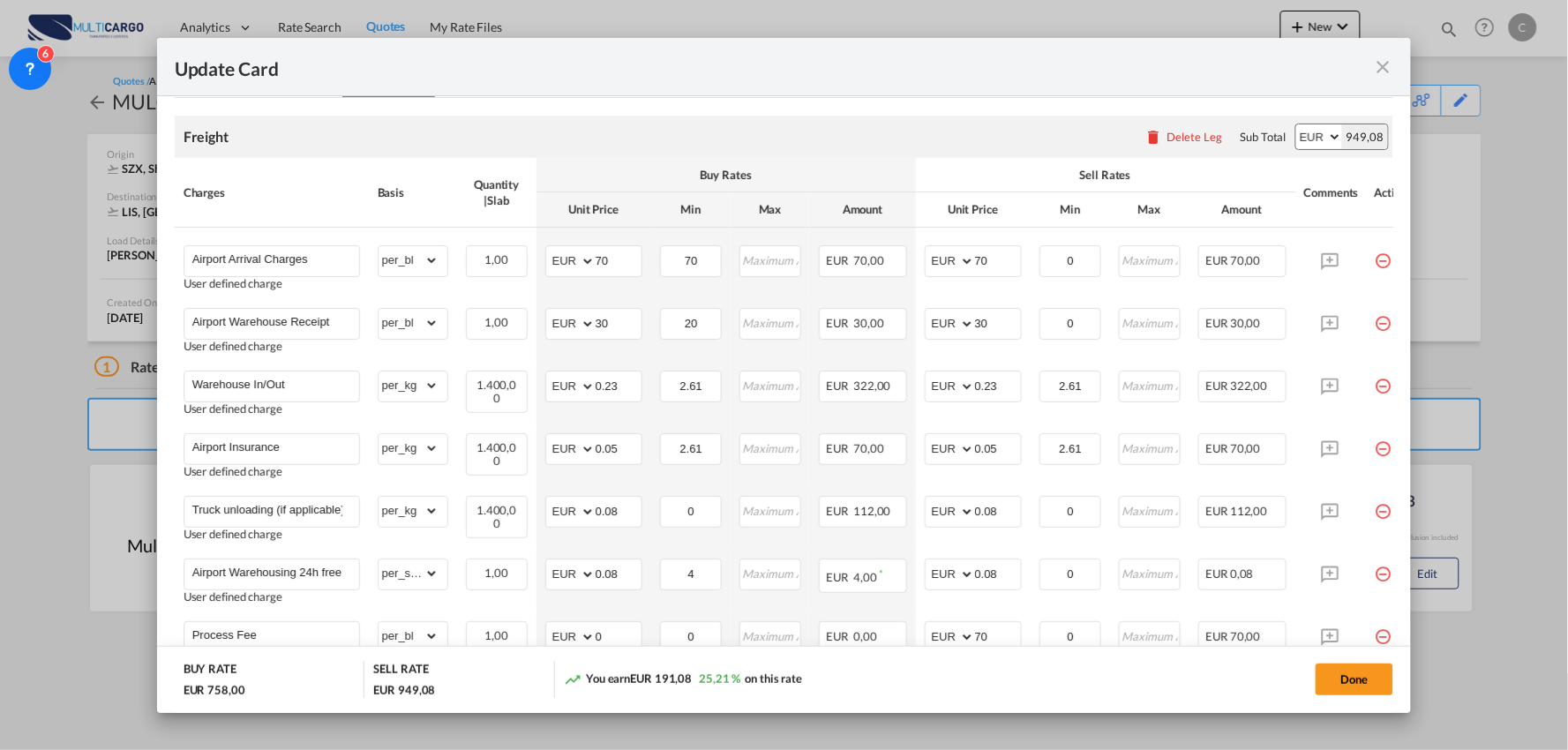
scroll to position [392, 0]
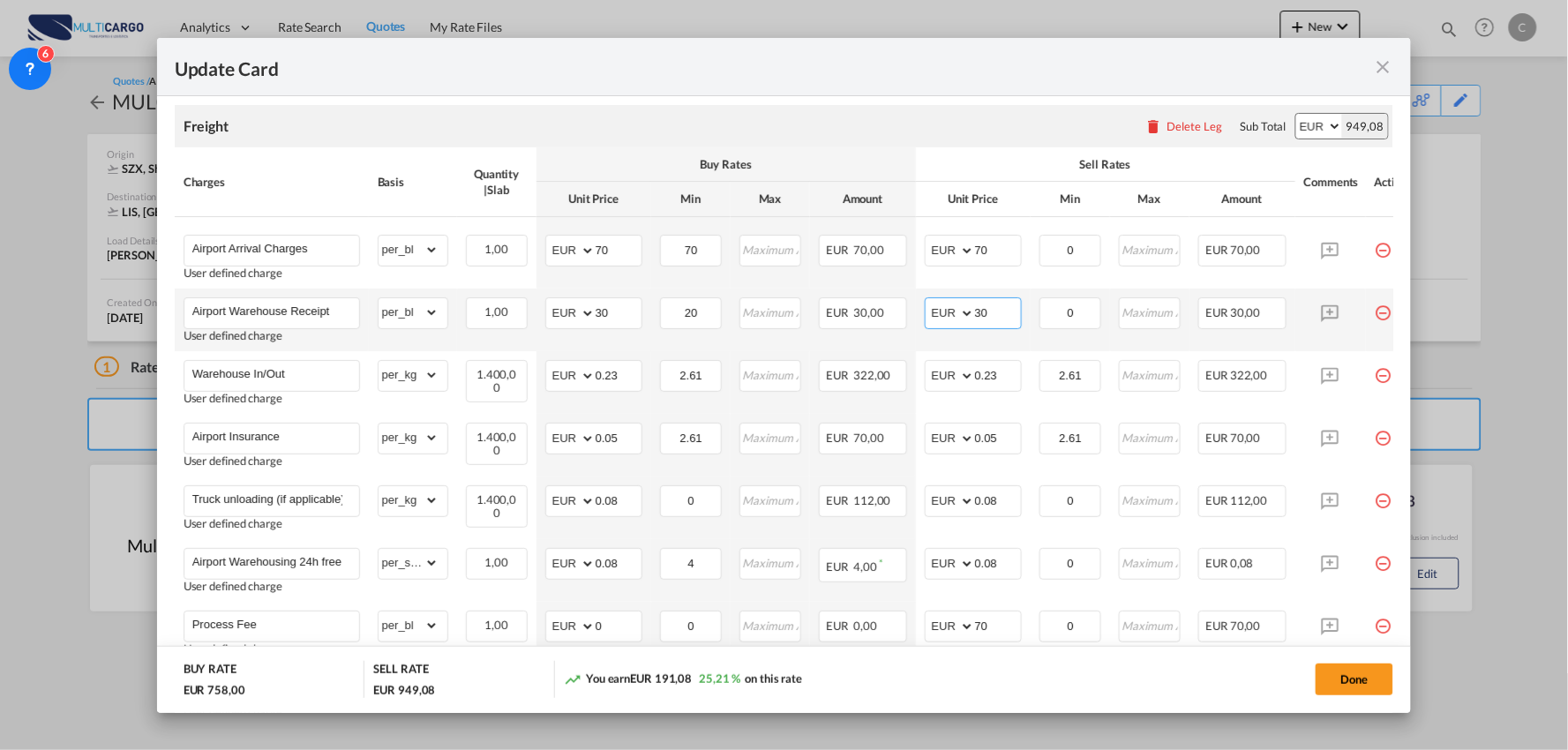
drag, startPoint x: 993, startPoint y: 310, endPoint x: 950, endPoint y: 312, distance: 43.0
click at [951, 312] on md-input-container "AED AFN ALL AMD ANG AOA ARS AUD AWG AZN BAM BBD BDT BGN BHD BIF BMD BND BOB BRL…" at bounding box center [973, 313] width 97 height 32
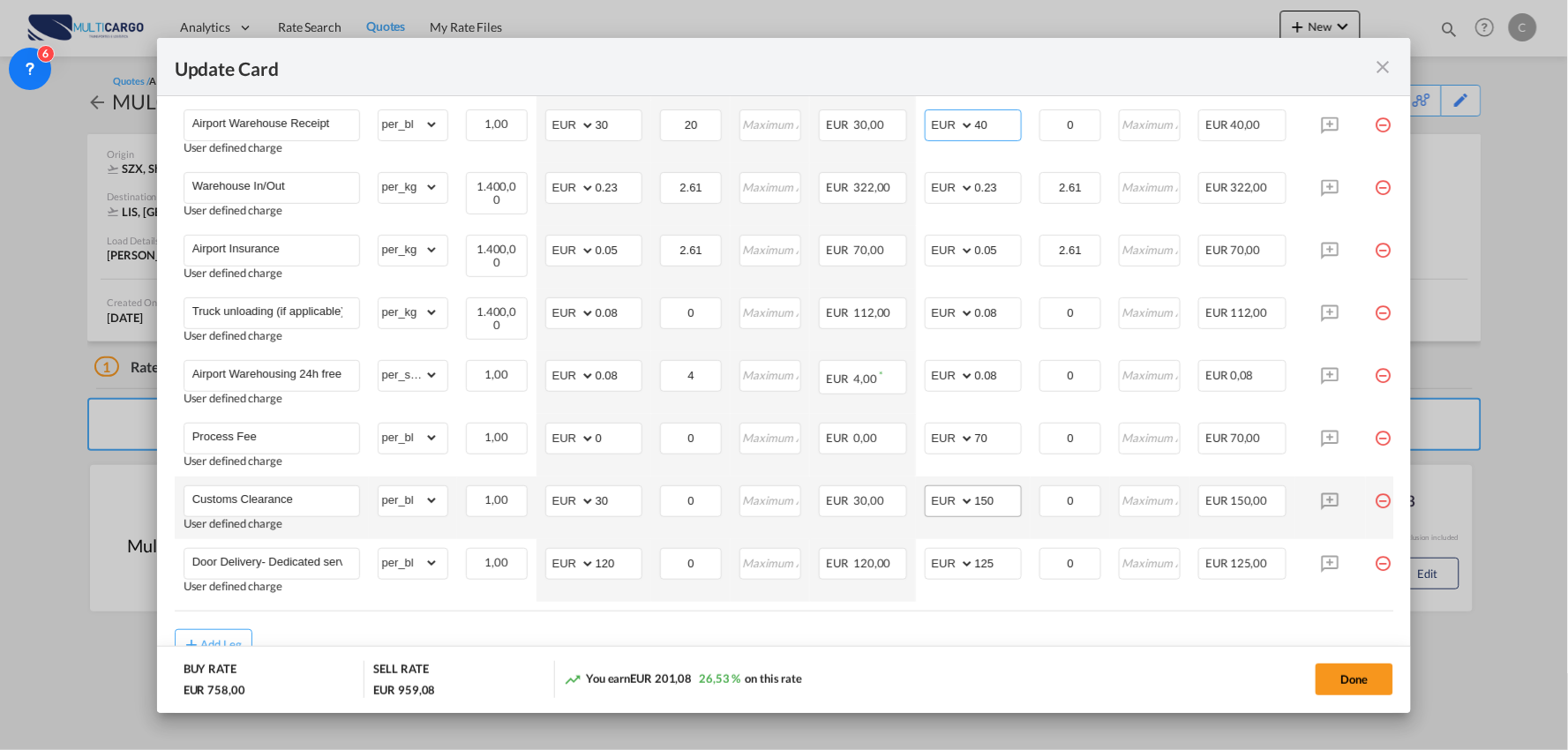
scroll to position [662, 0]
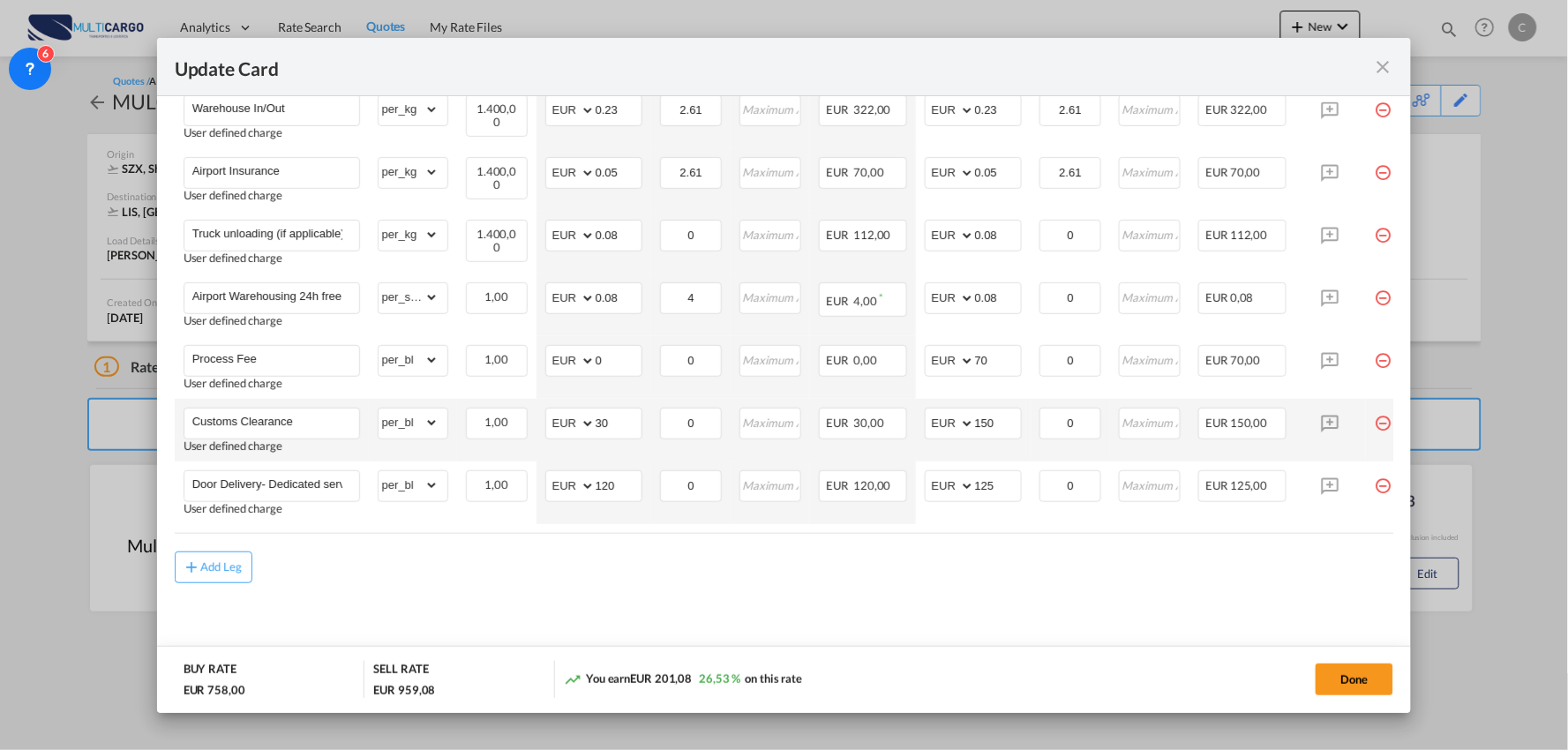
type input "40"
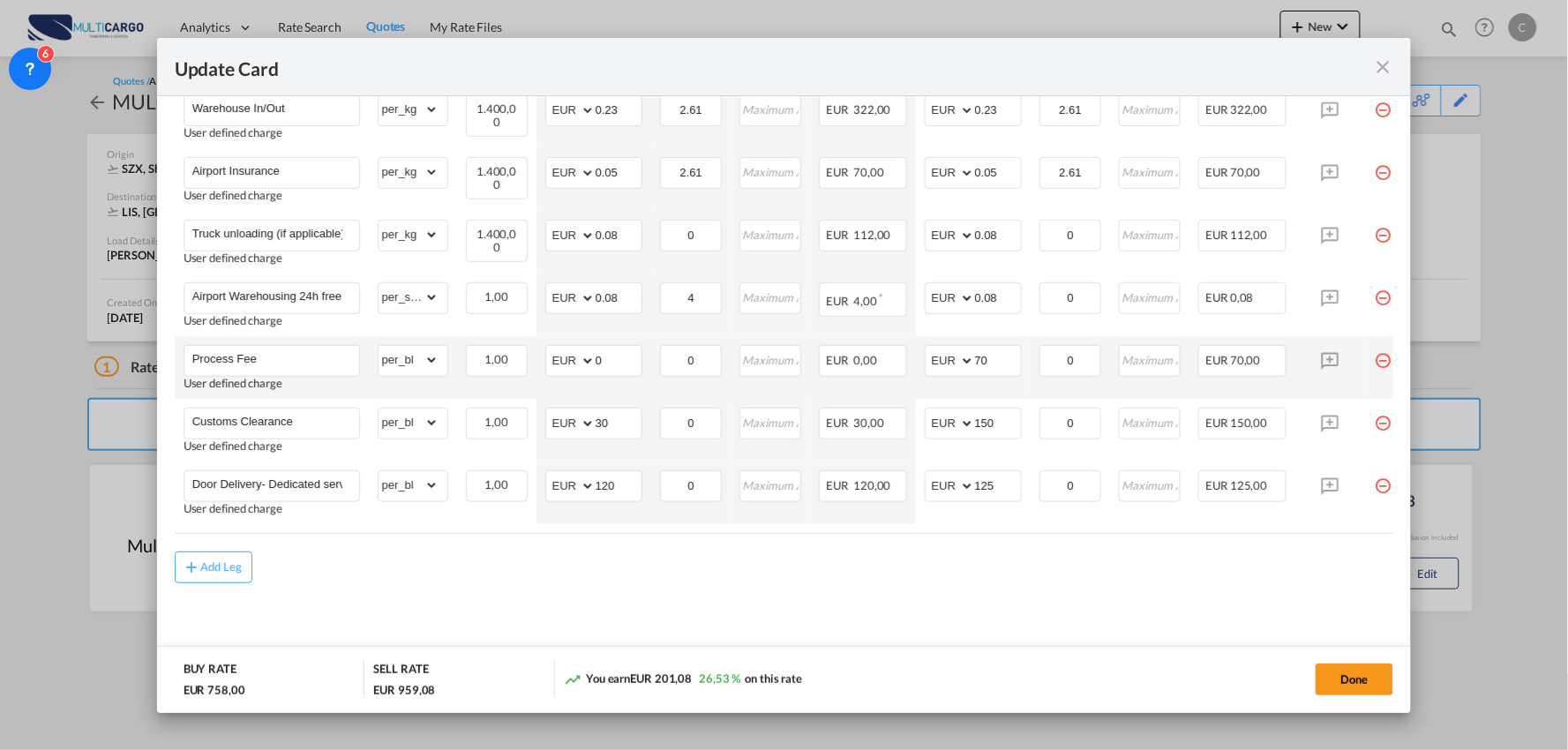
click at [966, 399] on td "AED AFN ALL AMD ANG AOA ARS AUD AWG AZN BAM BBD BDT BGN BHD BIF BMD BND [PERSON…" at bounding box center [973, 430] width 115 height 63
click at [953, 356] on md-input-container "AED AFN ALL AMD ANG AOA ARS AUD AWG AZN BAM BBD BDT BGN BHD BIF BMD BND [PERSON…" at bounding box center [973, 361] width 97 height 32
type input "90"
click at [528, 589] on md-content "Freight Please enter leg name Leg Name Already Exists Delete Leg Sub Total AED …" at bounding box center [784, 244] width 1220 height 847
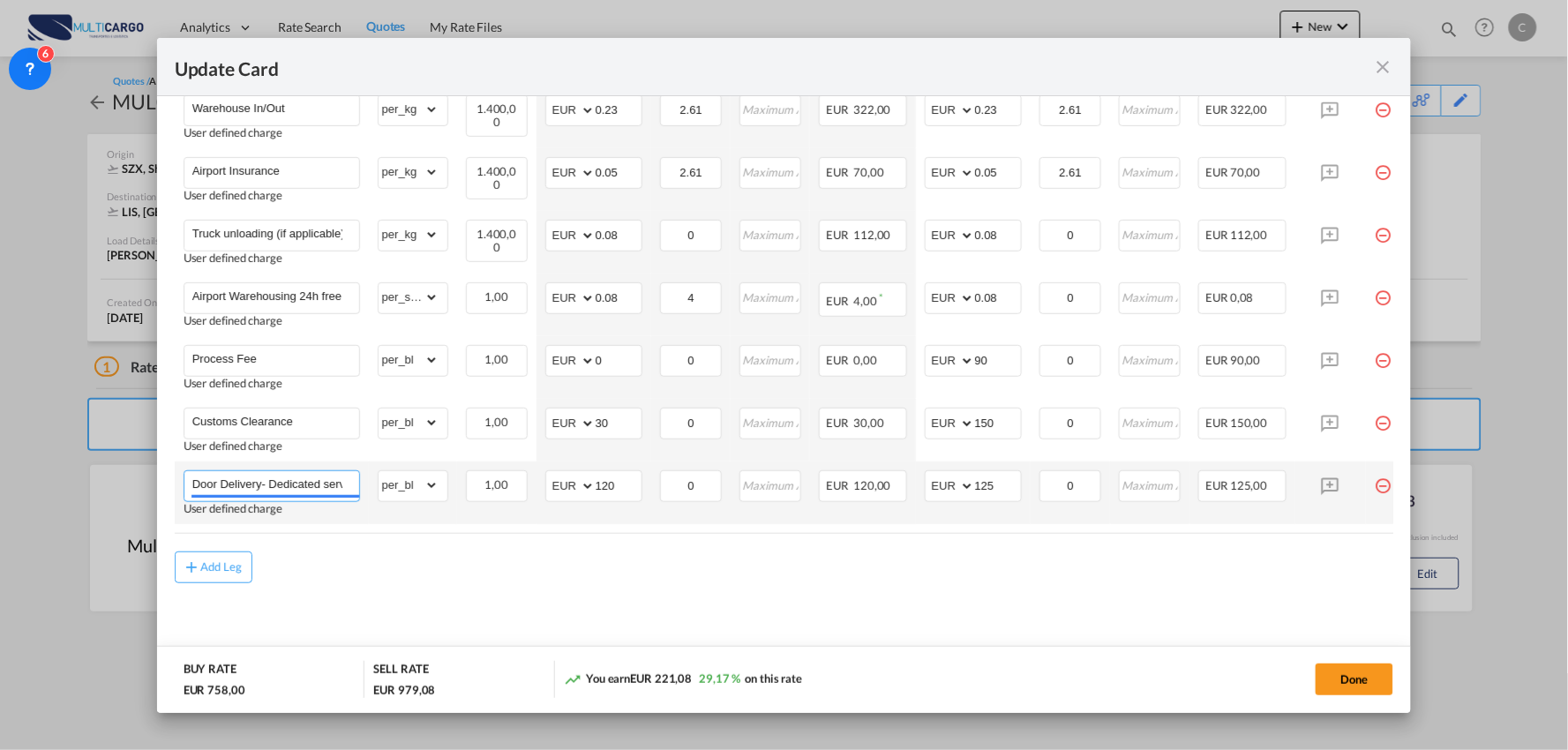
click at [257, 471] on input "Door Delivery- Dedicated service" at bounding box center [275, 484] width 167 height 26
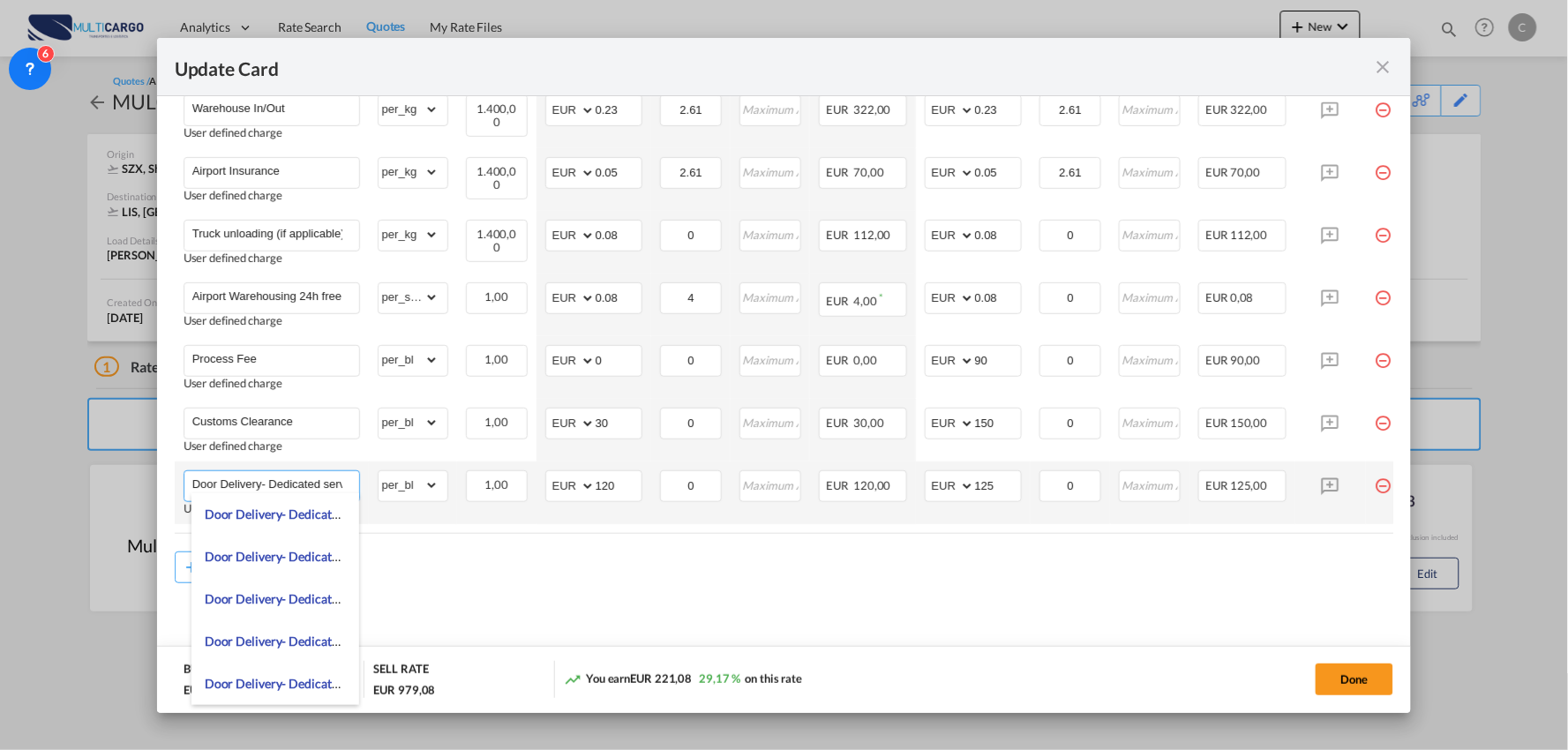
click at [291, 479] on input "Door Delivery- Dedicated service" at bounding box center [275, 484] width 167 height 26
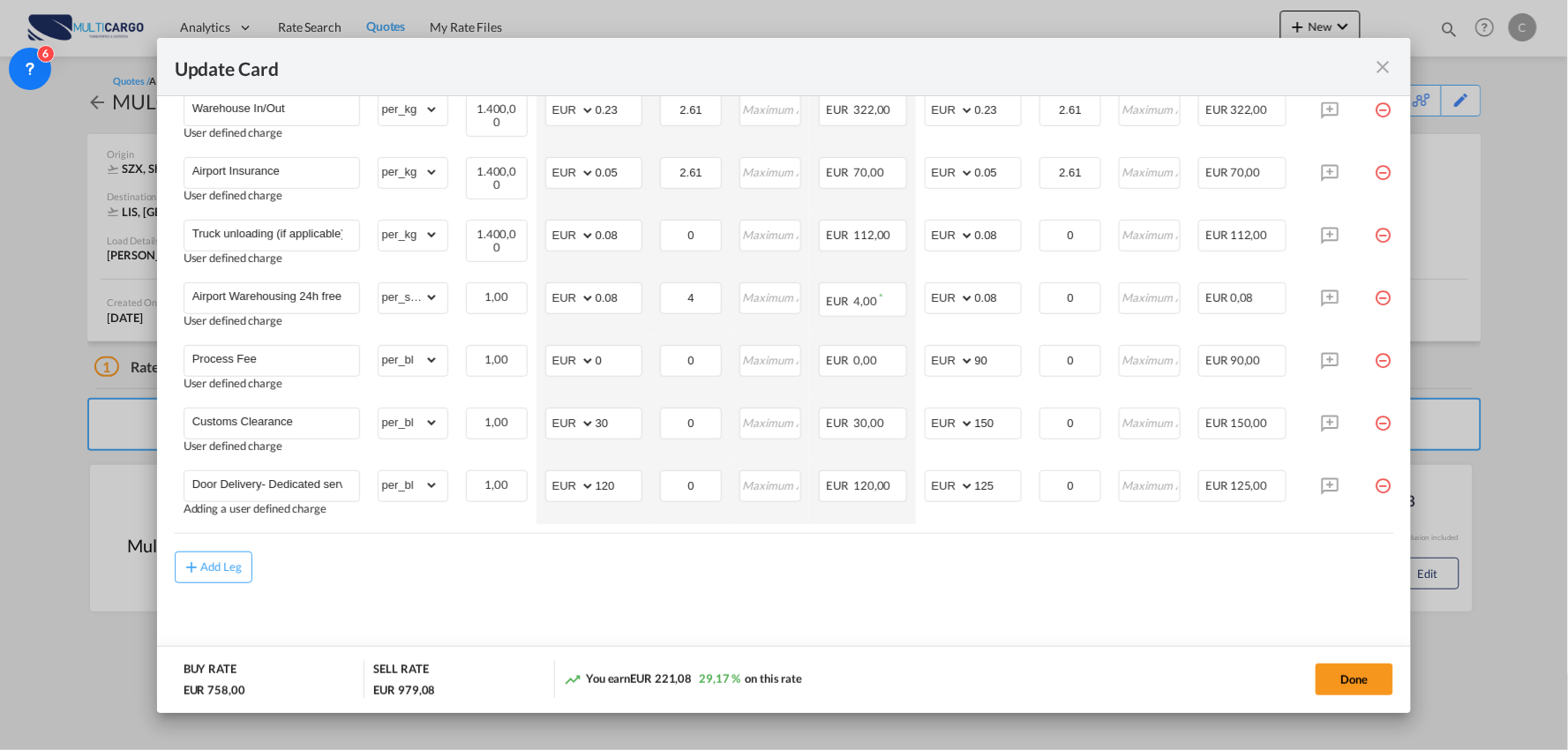
click at [1017, 571] on div "Add Leg" at bounding box center [784, 567] width 1220 height 32
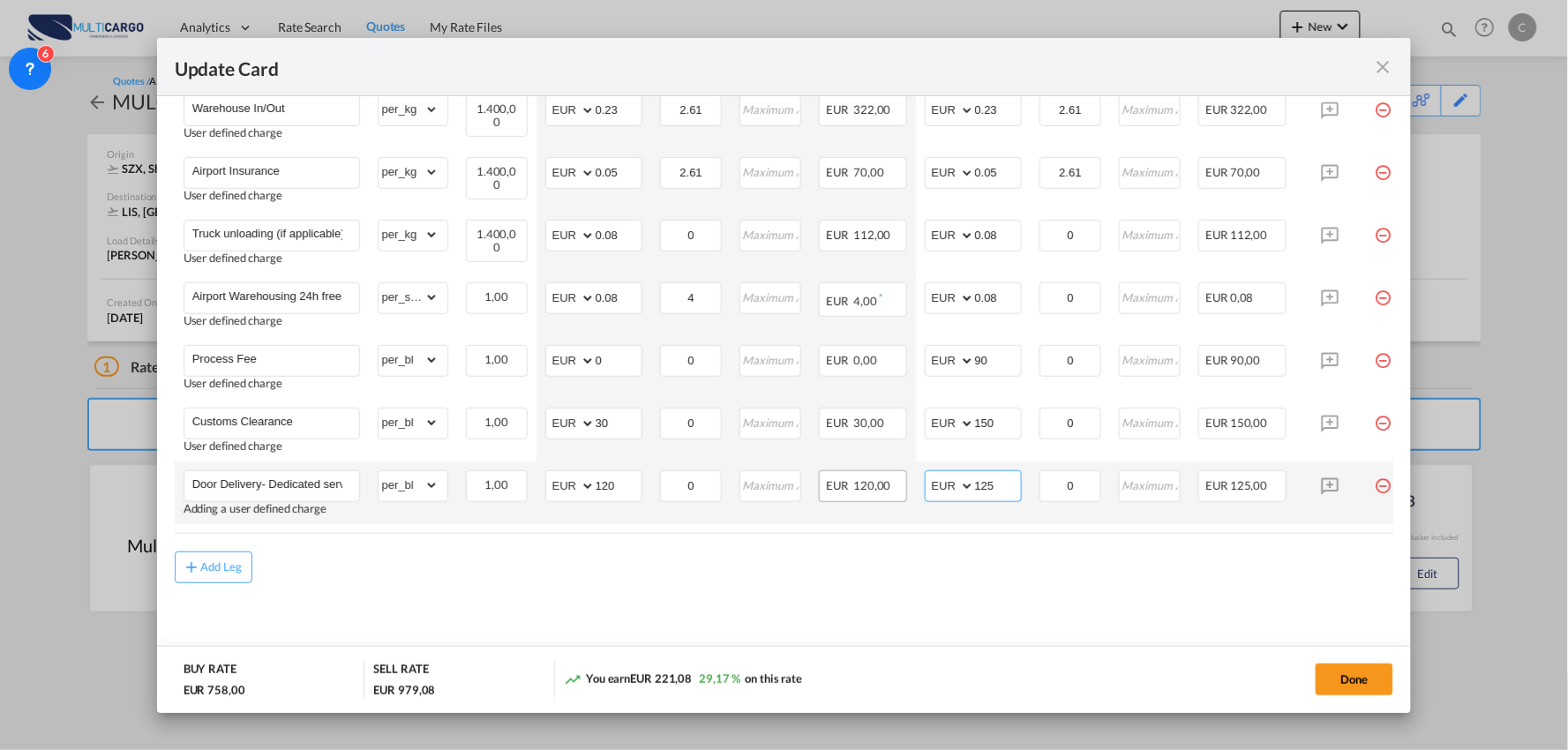
drag, startPoint x: 1005, startPoint y: 479, endPoint x: 896, endPoint y: 483, distance: 109.1
click at [896, 483] on tr "Door Delivery- Dedicated service Adding a user defined charge Please Enter Alre…" at bounding box center [800, 492] width 1251 height 63
type input "160"
click at [613, 475] on input "120" at bounding box center [619, 484] width 46 height 26
drag, startPoint x: 619, startPoint y: 479, endPoint x: 582, endPoint y: 483, distance: 37.2
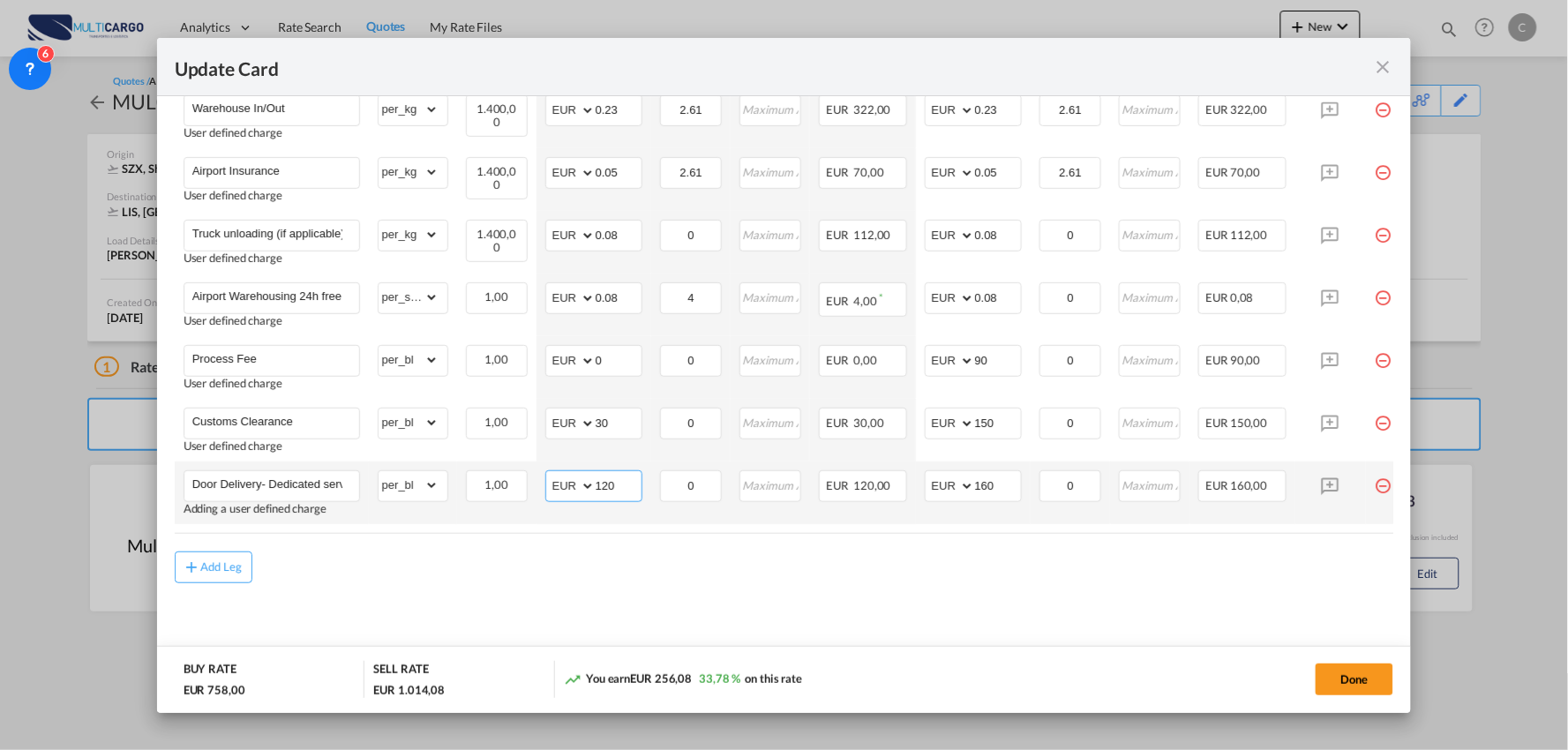
click at [582, 483] on md-input-container "AED AFN ALL AMD ANG AOA ARS AUD AWG AZN BAM BBD BDT BGN BHD BIF BMD BND [PERSON…" at bounding box center [593, 486] width 97 height 32
type input "130"
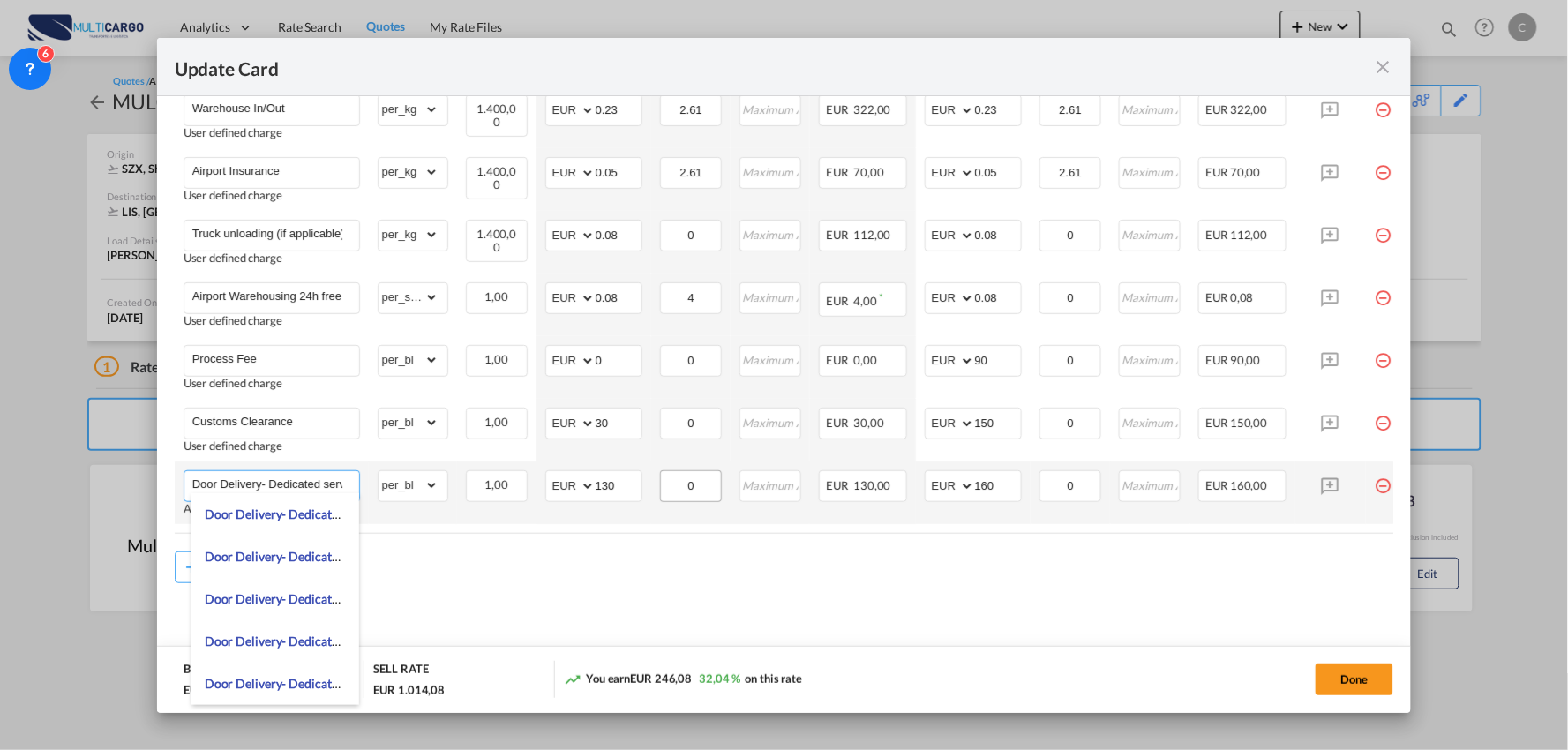
scroll to position [0, 15]
drag, startPoint x: 261, startPoint y: 478, endPoint x: 681, endPoint y: 483, distance: 420.0
click at [680, 486] on tr "Door Delivery- Dedicated service Adding a user defined charge Please Enter Alre…" at bounding box center [800, 492] width 1251 height 63
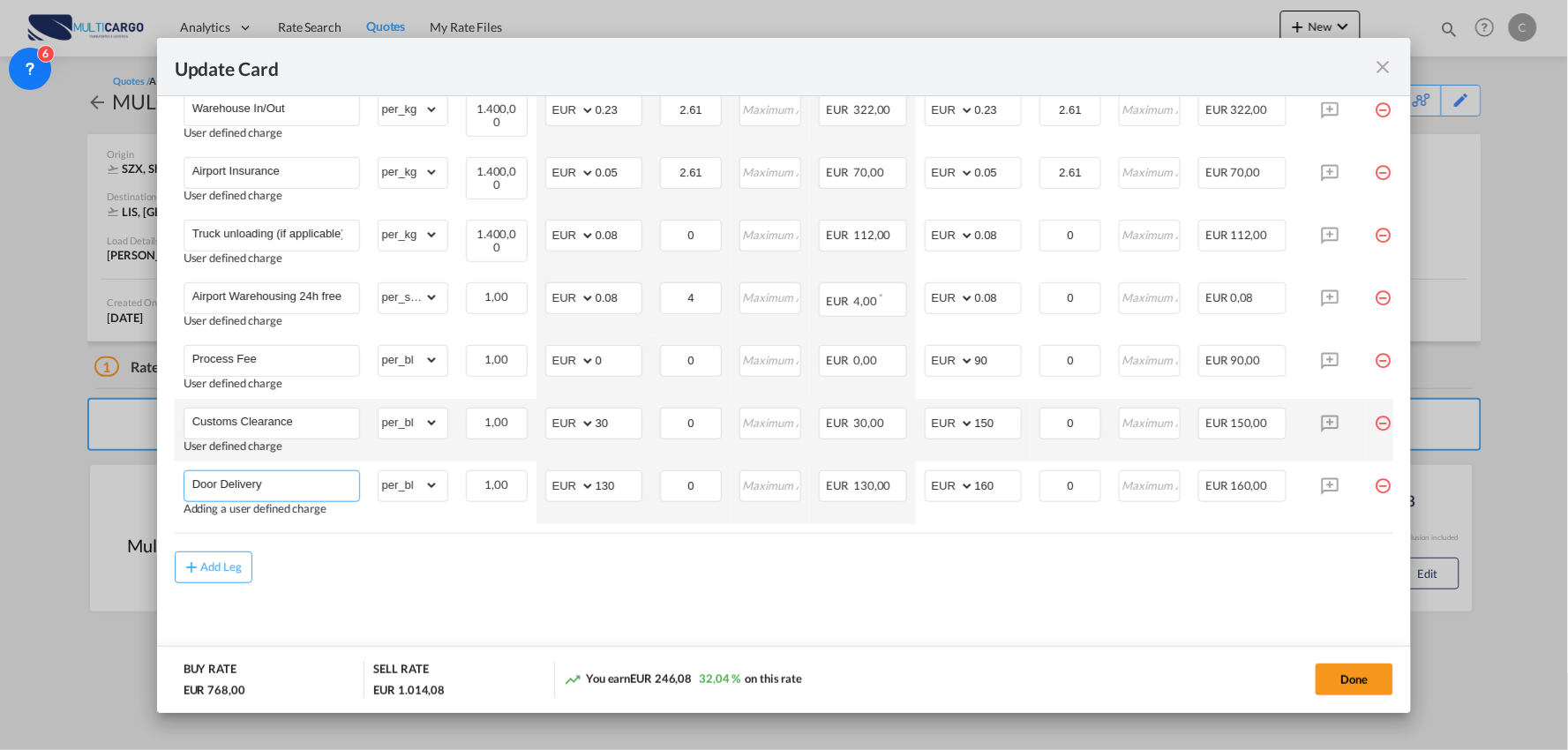
scroll to position [0, 0]
type input "Door Delivery (48)"
click at [461, 589] on md-content "Freight Please enter leg name Leg Name Already Exists Delete Leg Sub Total AED …" at bounding box center [784, 244] width 1220 height 847
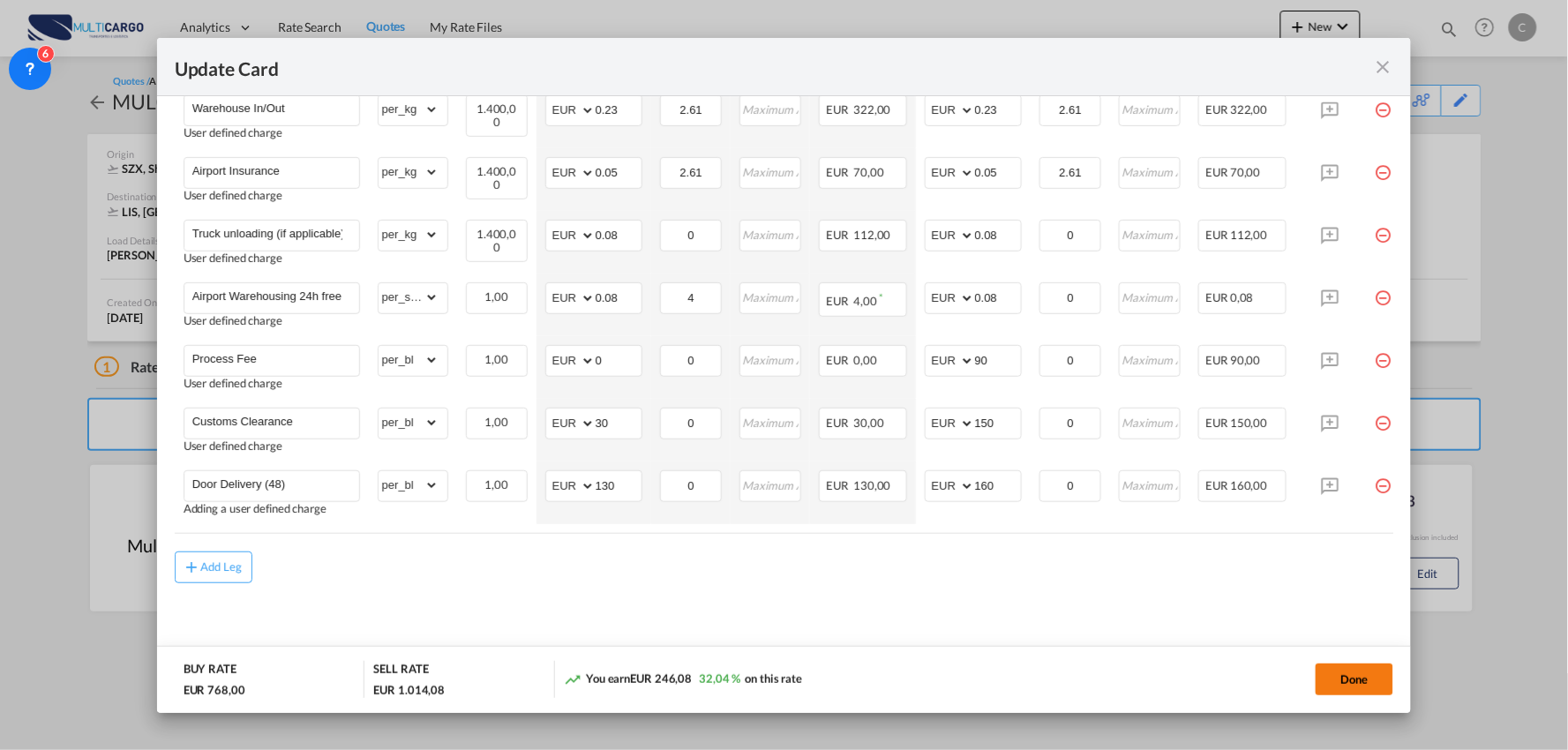
click at [1351, 673] on button "Done" at bounding box center [1354, 680] width 77 height 32
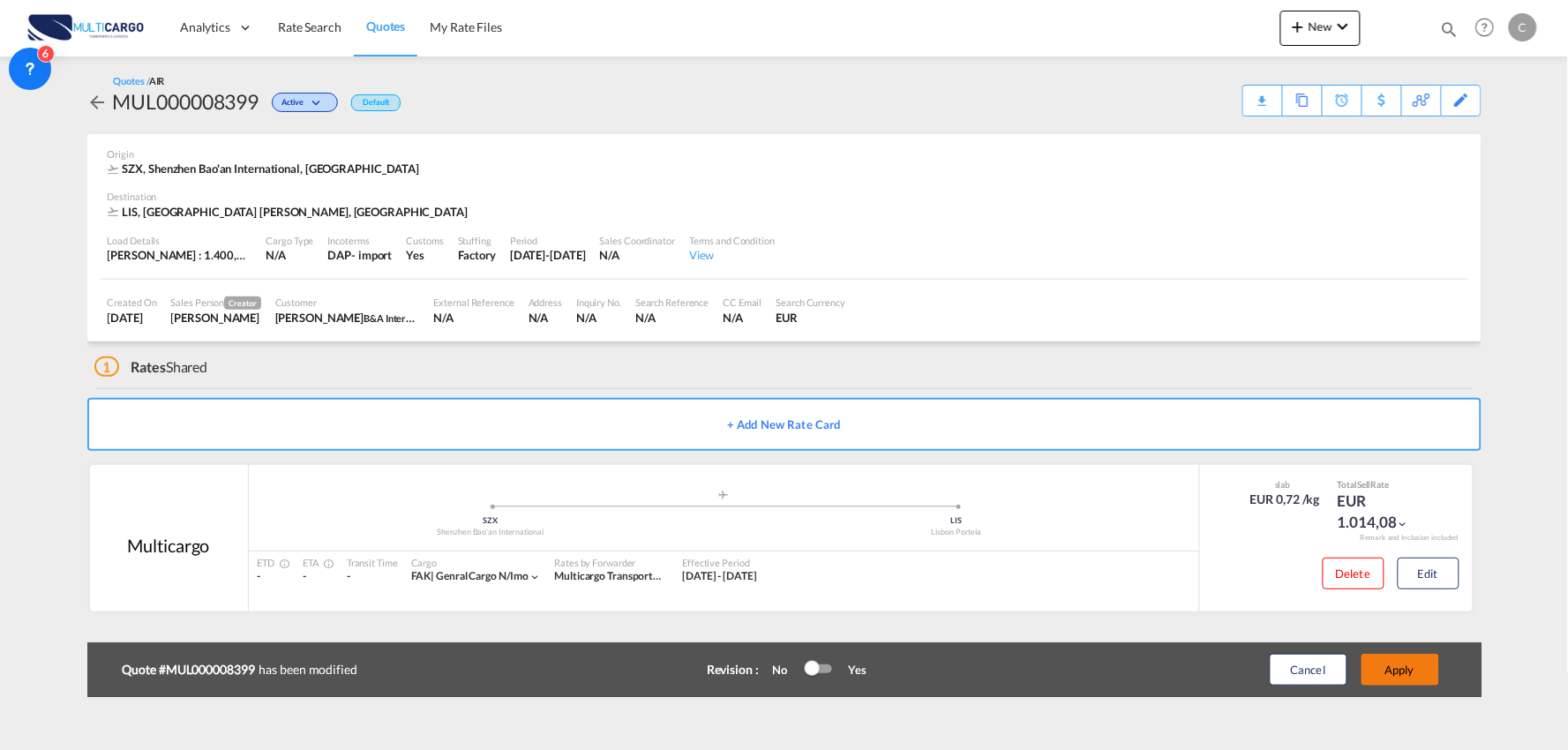
click at [1417, 672] on button "Apply" at bounding box center [1400, 670] width 77 height 32
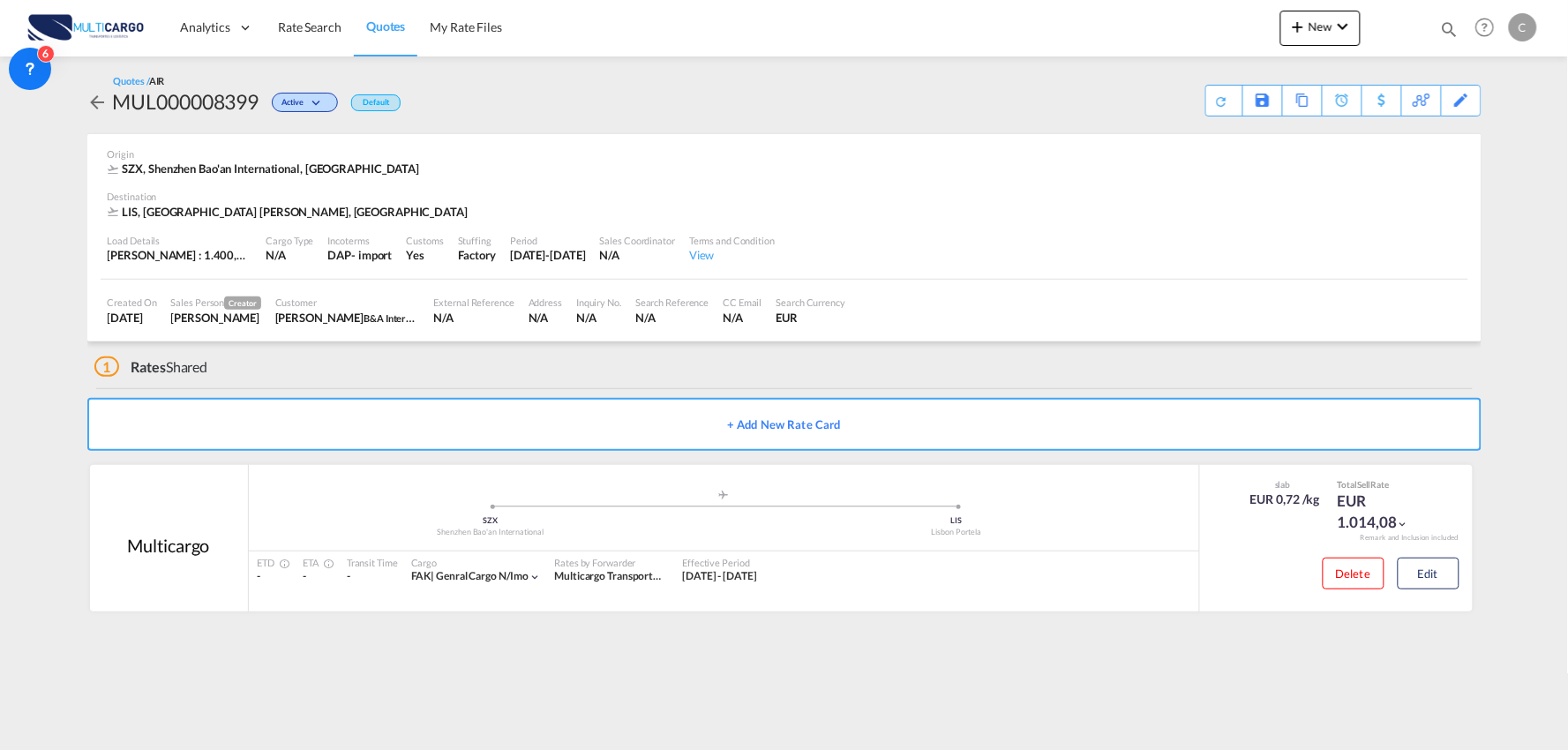
click at [1020, 665] on md-content "Analytics Reports Dashboard Rate Search Quotes My Rate Files New Rates Ratecard" at bounding box center [784, 375] width 1568 height 750
drag, startPoint x: 1055, startPoint y: 665, endPoint x: 1097, endPoint y: 645, distance: 46.5
click at [1063, 660] on md-content "Analytics Reports Dashboard Rate Search Quotes My Rate Files New Rates Ratecard" at bounding box center [784, 375] width 1568 height 750
click at [1215, 103] on div "Download Quote" at bounding box center [1188, 99] width 90 height 28
click at [550, 366] on div "1 Rates Shared" at bounding box center [787, 363] width 1387 height 42
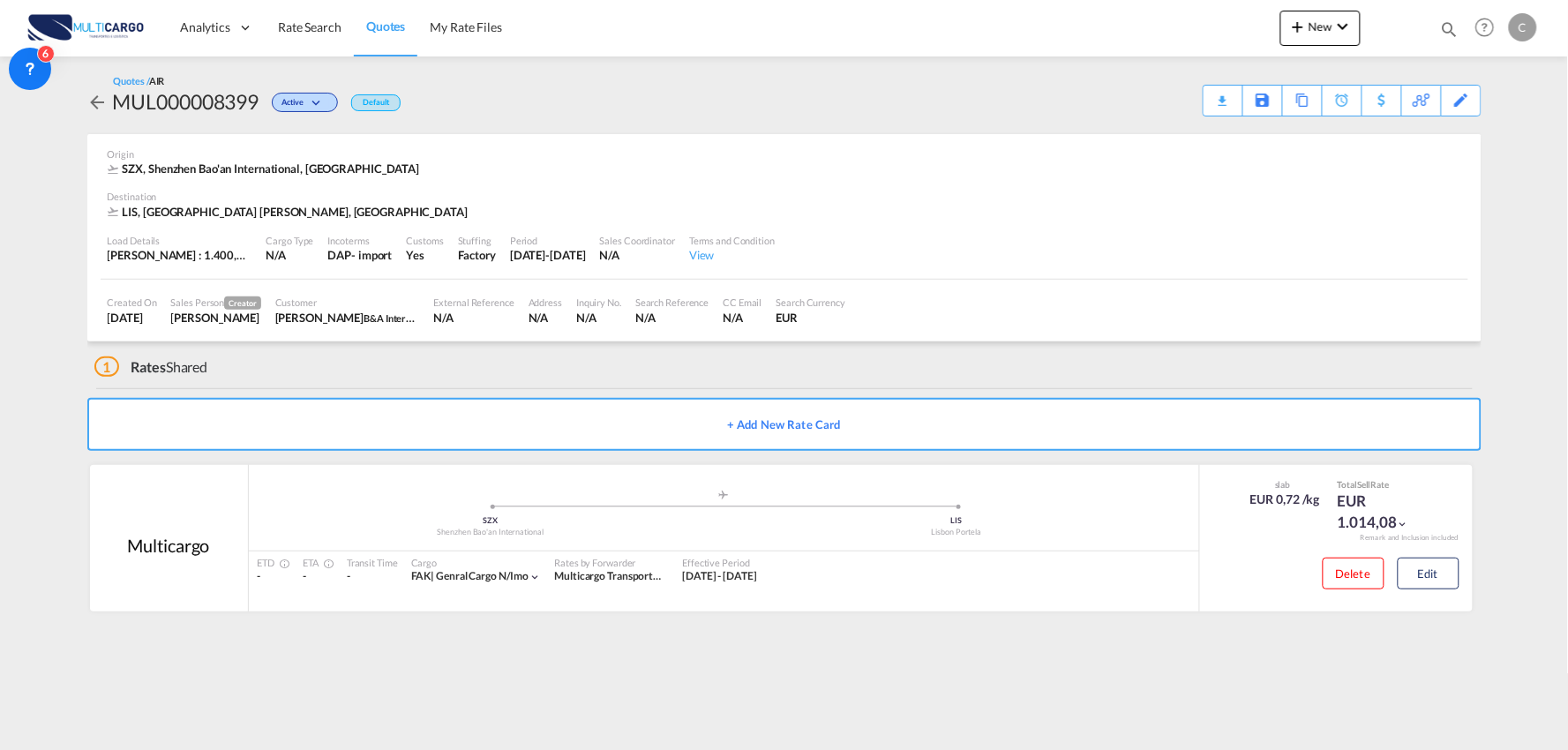
click at [552, 363] on div "1 Rates Shared" at bounding box center [787, 363] width 1387 height 42
click at [1326, 33] on button "New" at bounding box center [1320, 28] width 80 height 36
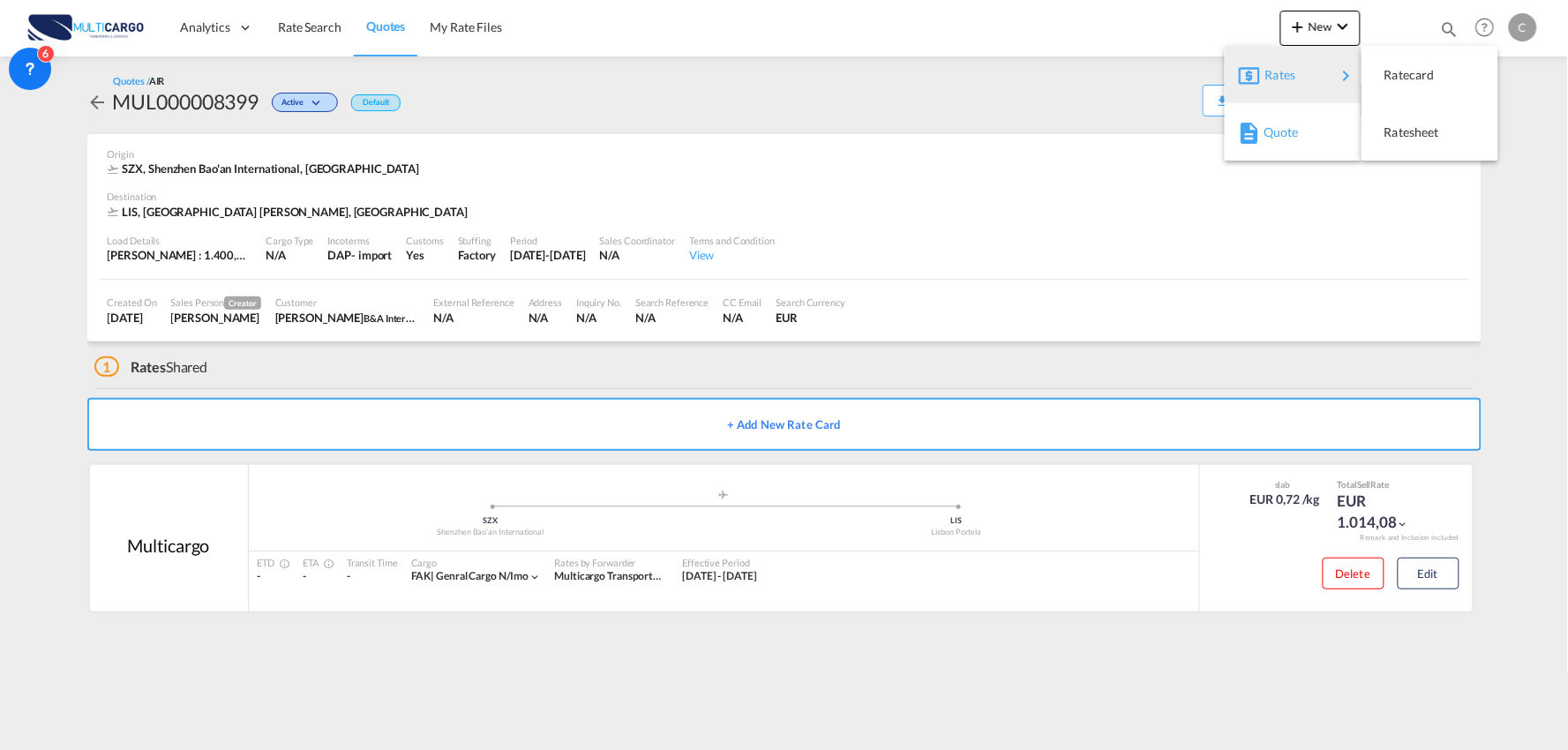
click at [1307, 127] on div "Quote" at bounding box center [1296, 132] width 66 height 44
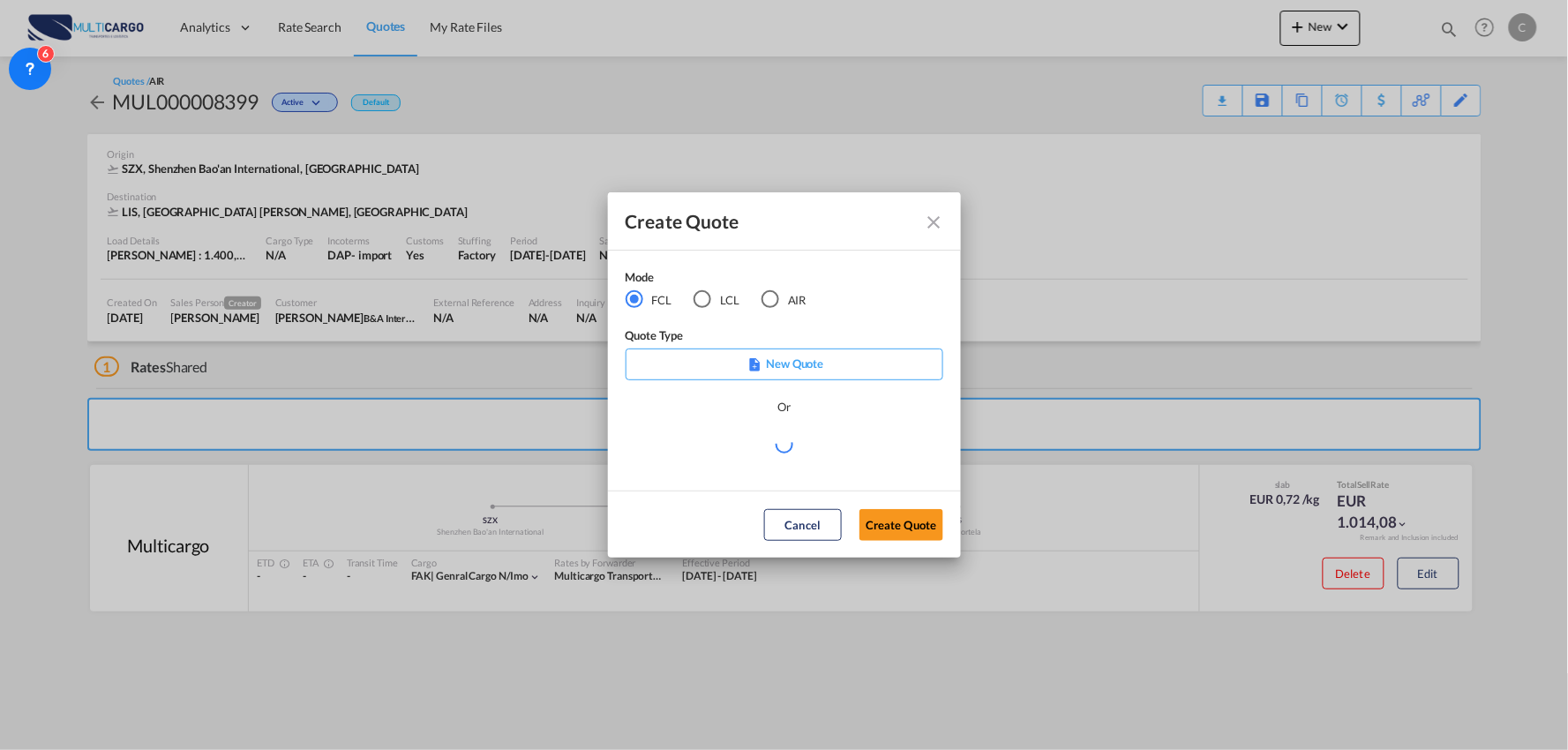
click at [767, 305] on div "AIR" at bounding box center [770, 299] width 17 height 17
click at [774, 445] on md-select "Select template [DATE] IMP_DAP_AIR_>500 [PERSON_NAME] | [DATE] [DATE]_IMP_DAP_A…" at bounding box center [784, 451] width 317 height 36
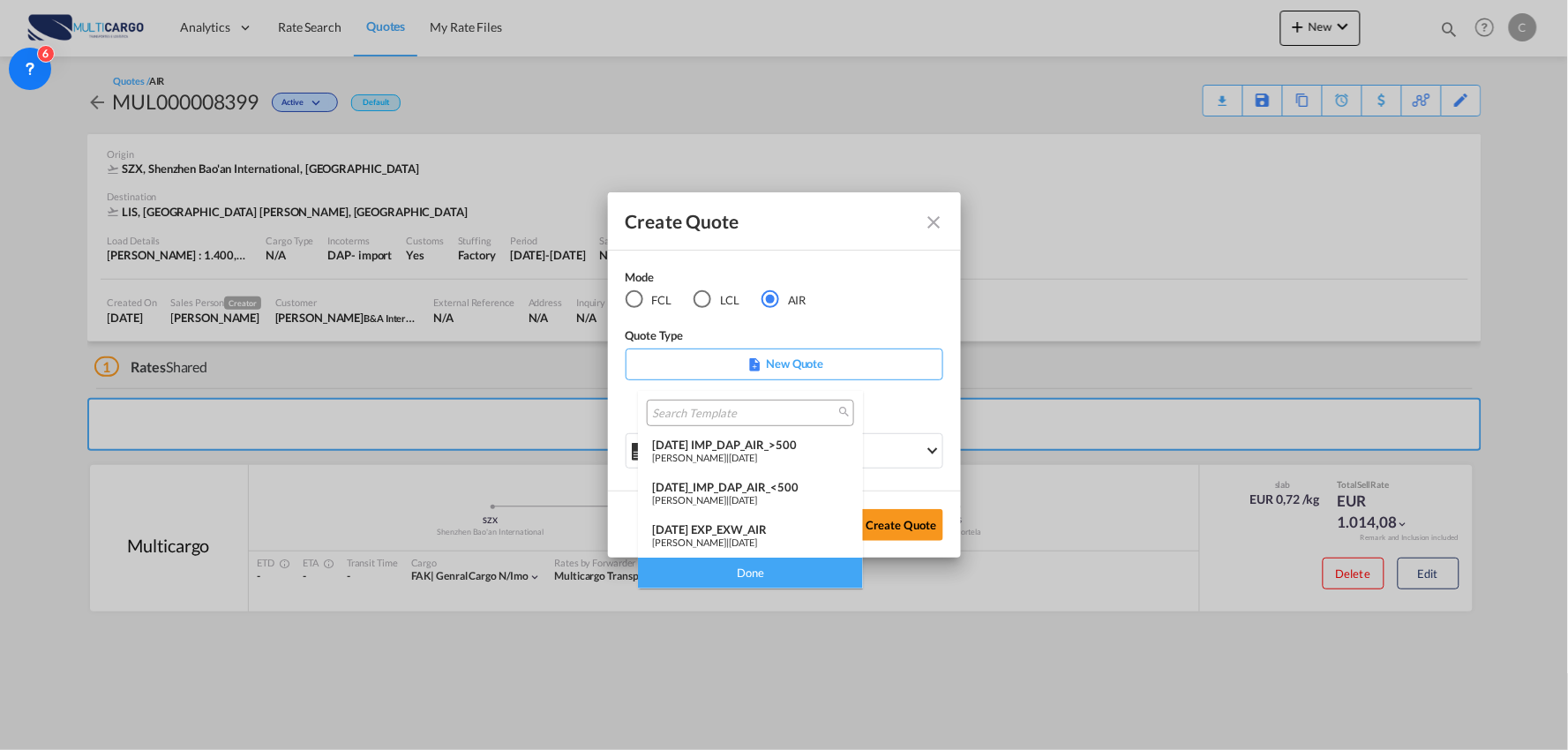
click at [785, 441] on div "[DATE] IMP_DAP_AIR_>500" at bounding box center [751, 445] width 197 height 14
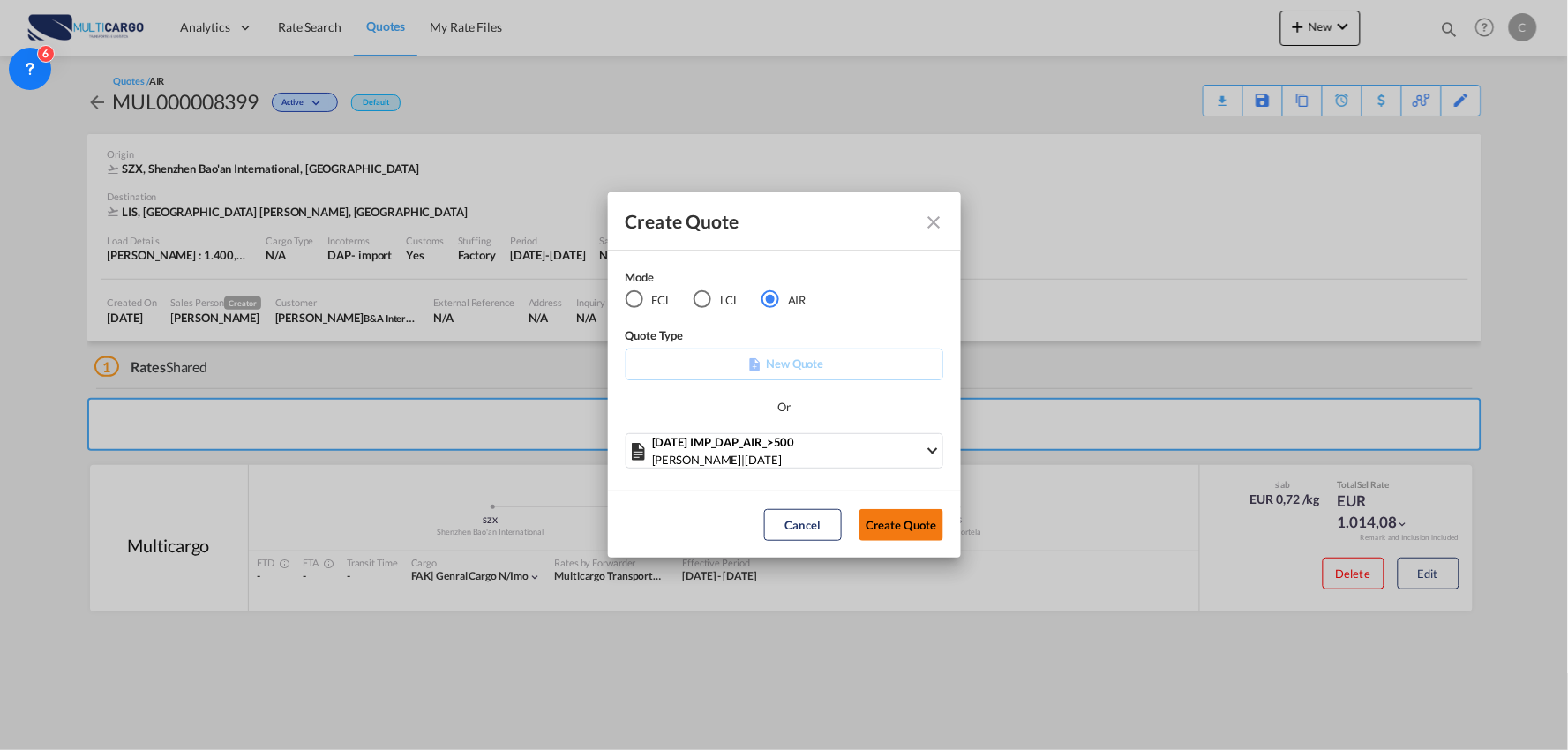
click at [896, 531] on button "Create Quote" at bounding box center [901, 525] width 84 height 32
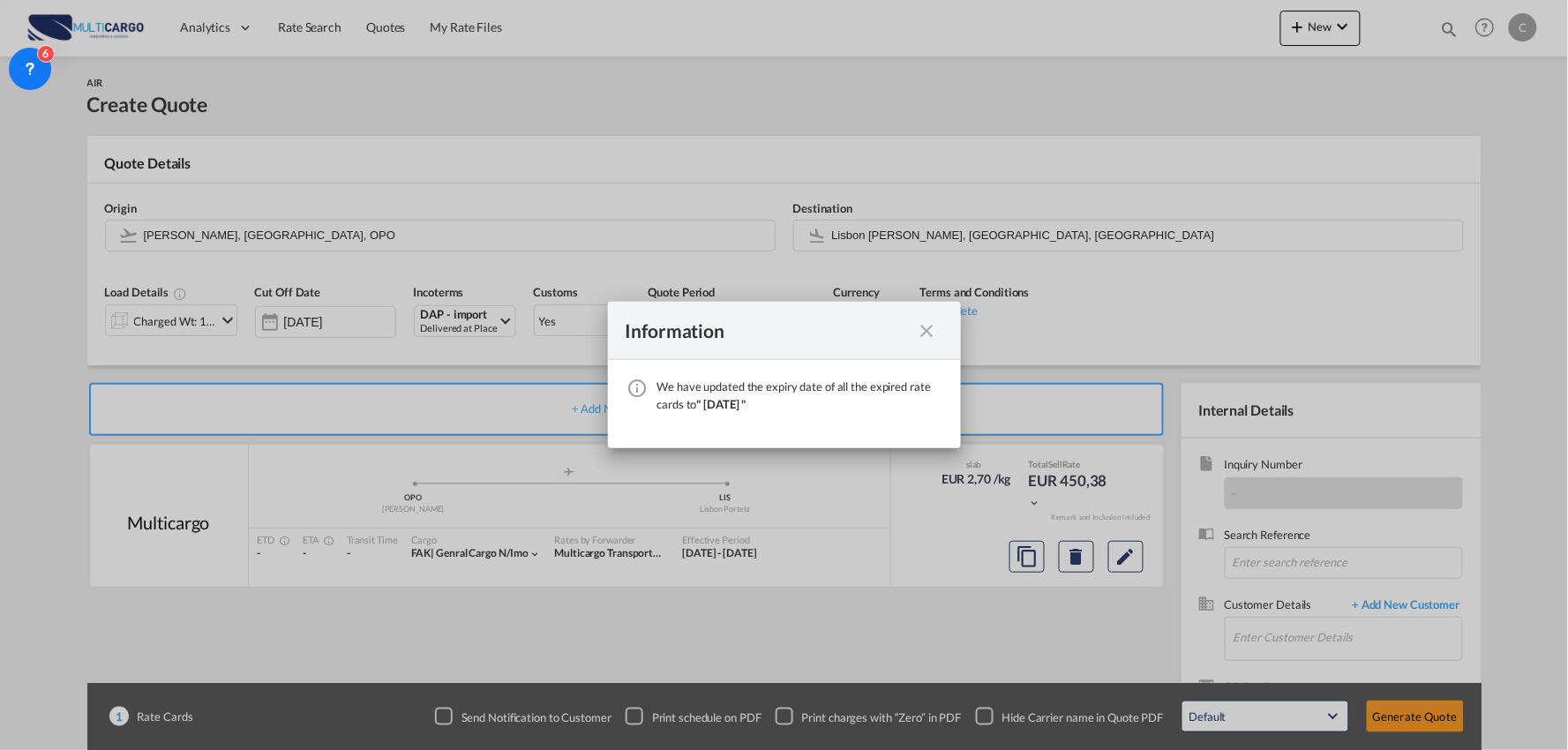
click at [932, 323] on md-icon "icon-close fg-AAA8AD cursor" at bounding box center [927, 331] width 21 height 21
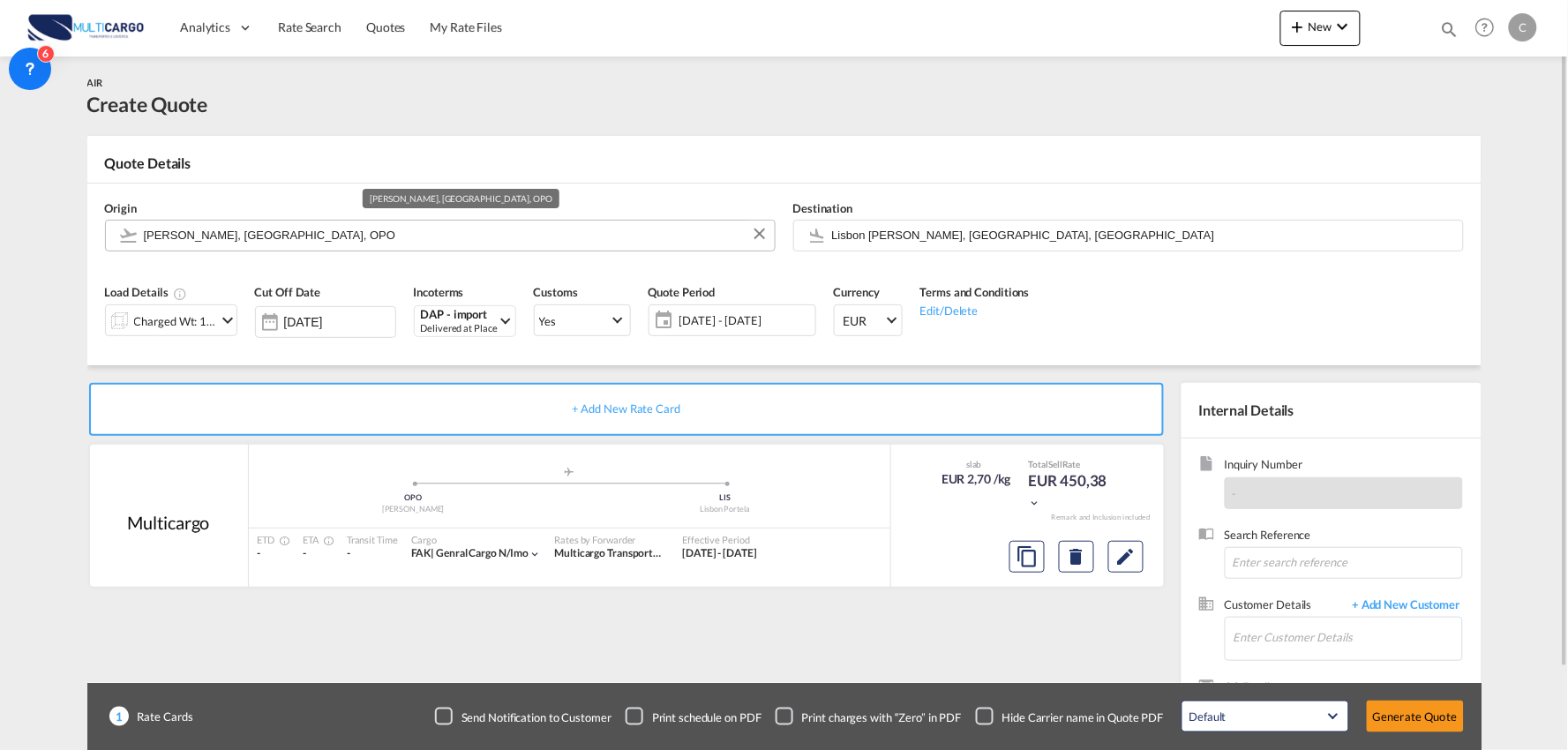
click at [278, 235] on input "[PERSON_NAME], [GEOGRAPHIC_DATA], OPO" at bounding box center [454, 236] width 622 height 31
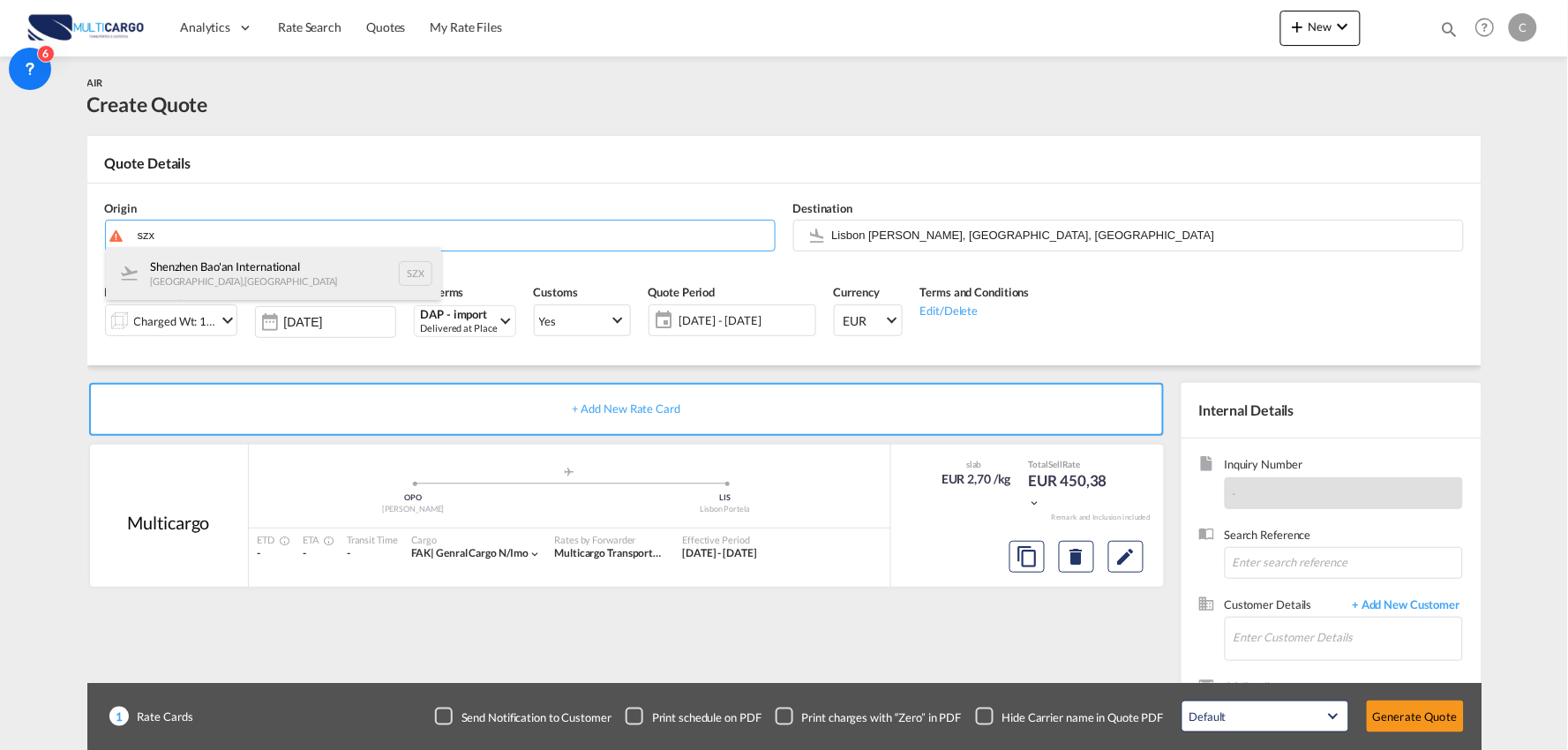
click at [227, 263] on div "Shenzhen Bao'an International [GEOGRAPHIC_DATA] , [GEOGRAPHIC_DATA] SZX" at bounding box center [273, 273] width 335 height 53
type input "Shenzhen Bao'an International, [GEOGRAPHIC_DATA], SZX"
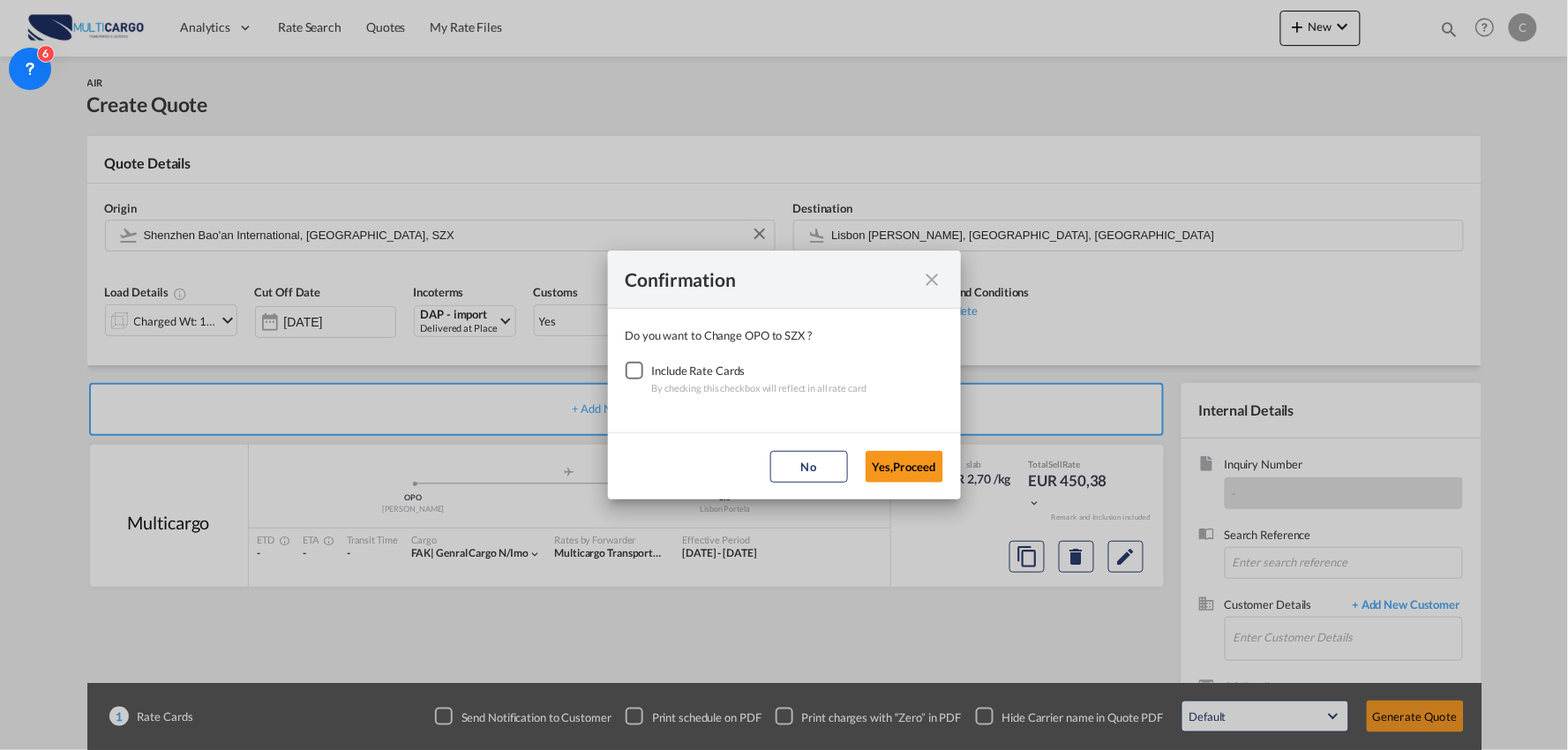
click at [635, 371] on div "Checkbox No Ink" at bounding box center [634, 371] width 17 height 17
click at [897, 466] on button "Yes,Proceed" at bounding box center [904, 466] width 77 height 32
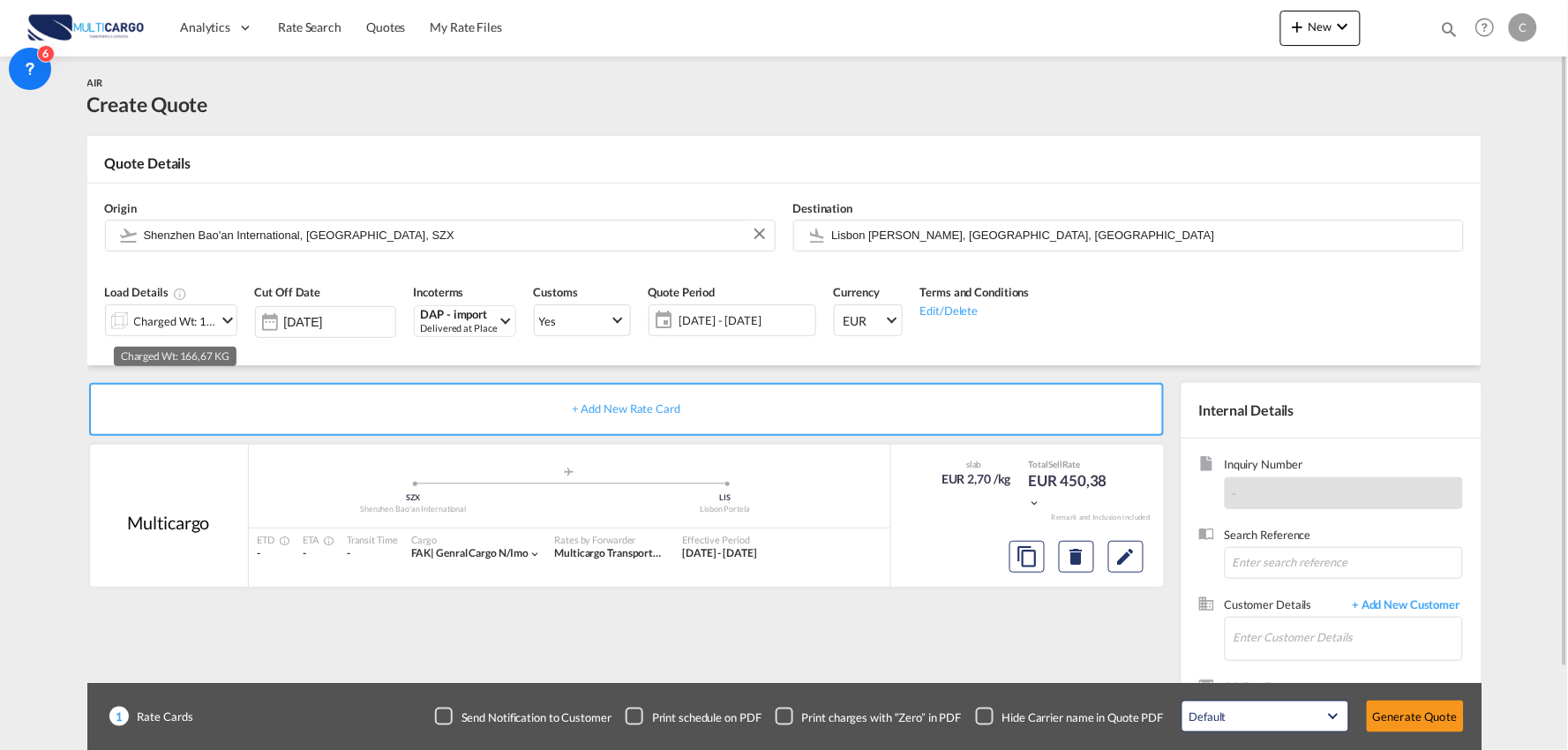
click at [181, 314] on div "Charged Wt: 166,67 KG" at bounding box center [176, 321] width 83 height 25
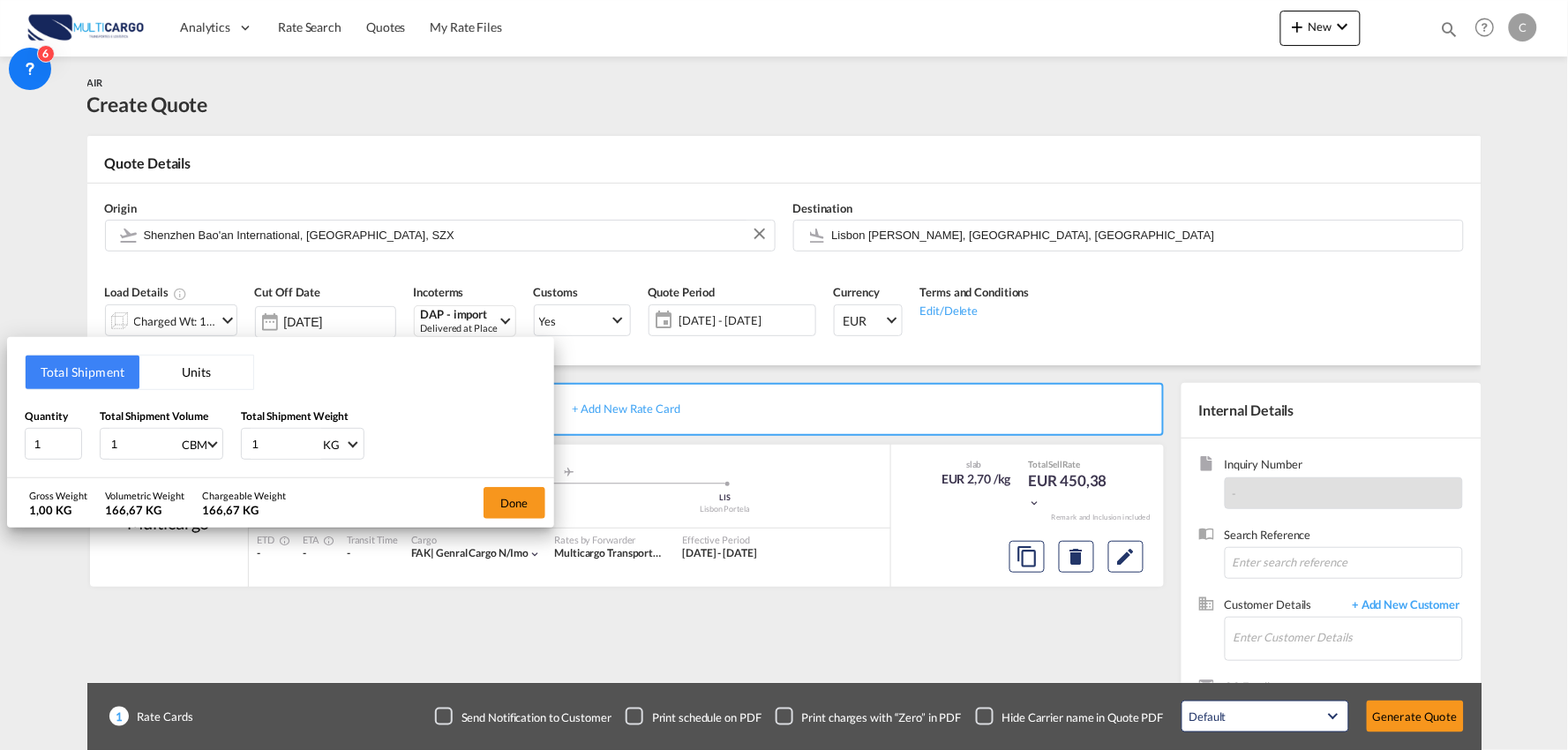
click at [239, 439] on div "Quantity 1 Total Shipment Volume 1 CBM CBM CFT KG LB Total Shipment Weight 1 KG…" at bounding box center [281, 433] width 511 height 53
type input "650"
click at [512, 503] on button "Done" at bounding box center [514, 503] width 62 height 32
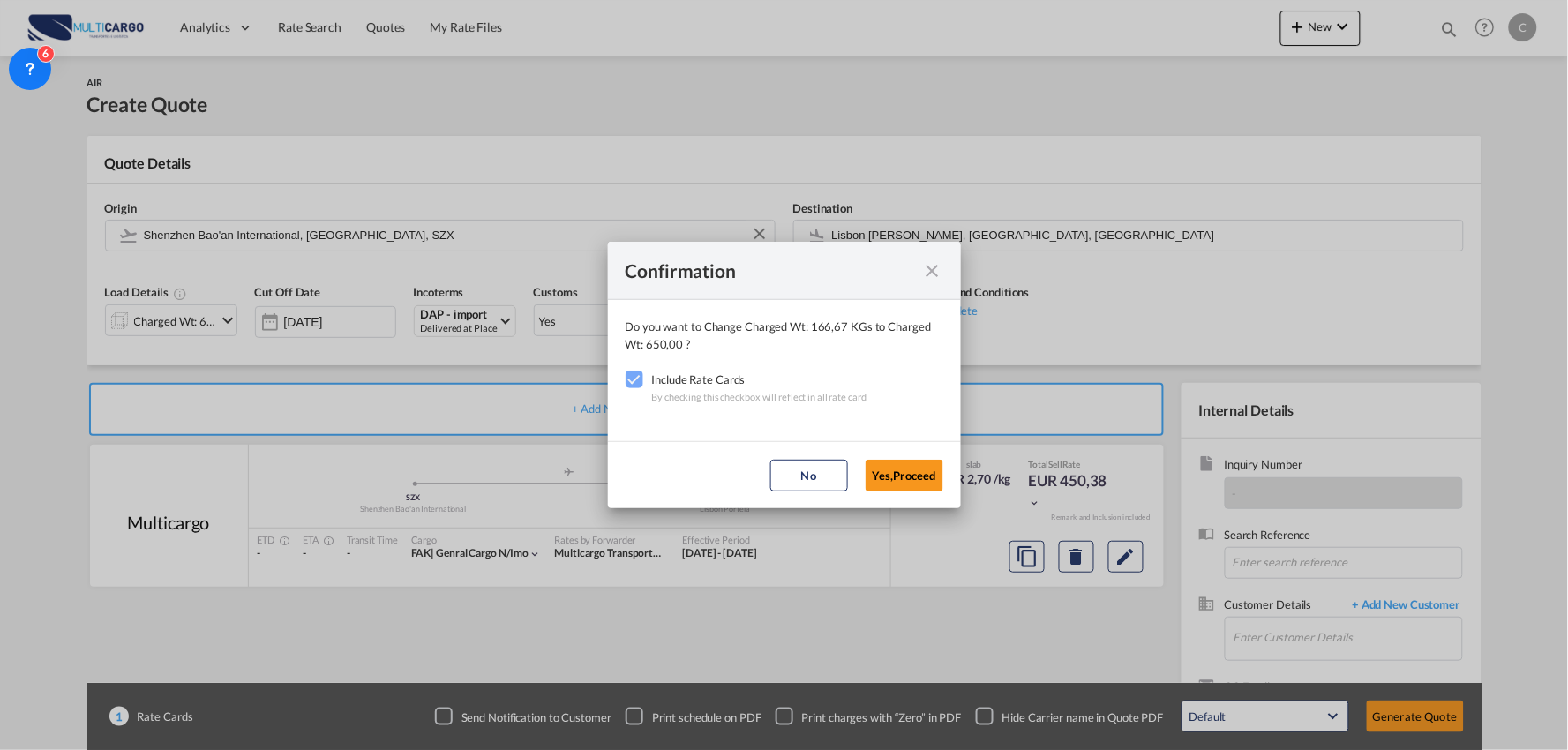
drag, startPoint x: 900, startPoint y: 475, endPoint x: 1013, endPoint y: 550, distance: 135.6
click at [901, 475] on button "Yes,Proceed" at bounding box center [904, 475] width 77 height 32
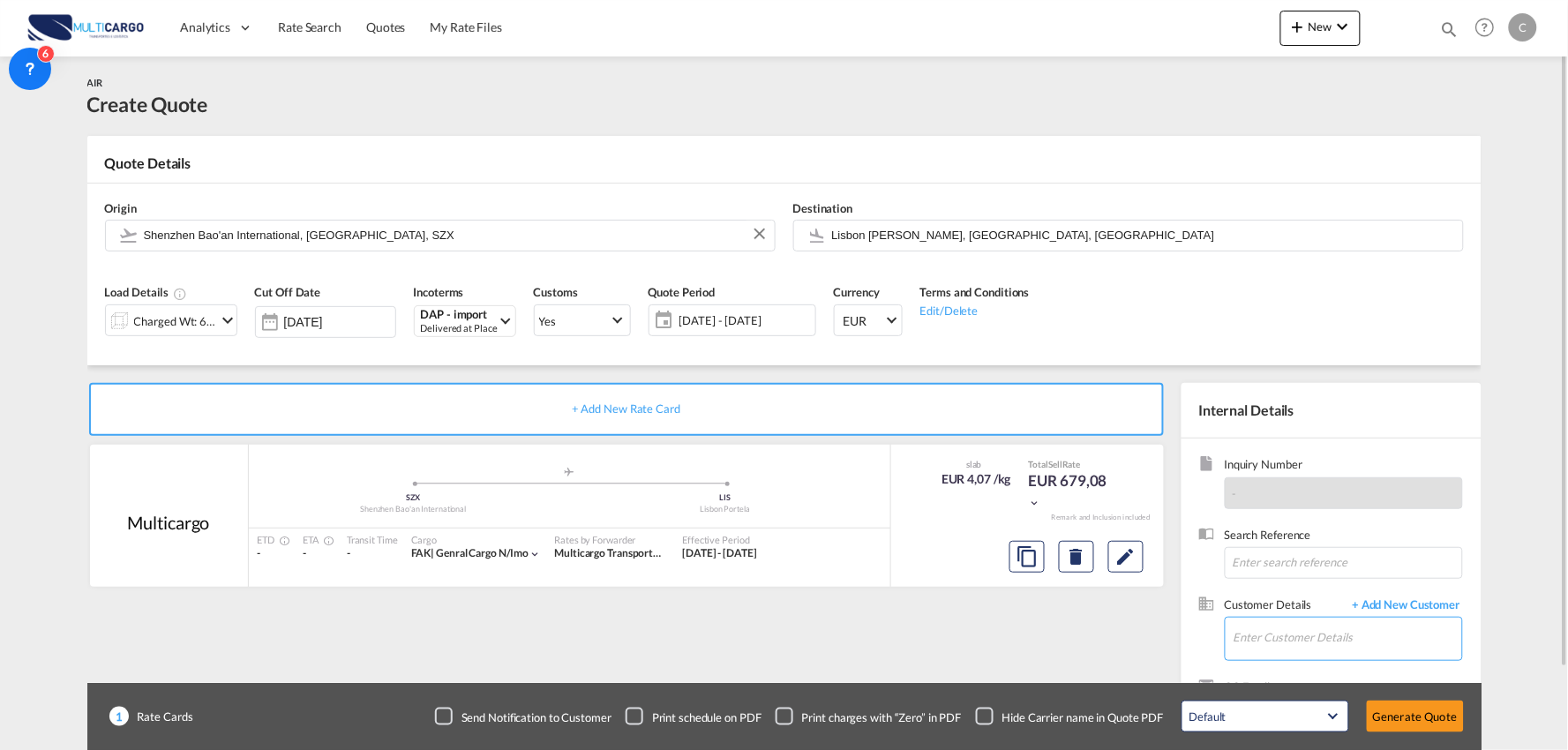
click at [1347, 633] on input "Enter Customer Details" at bounding box center [1347, 637] width 229 height 40
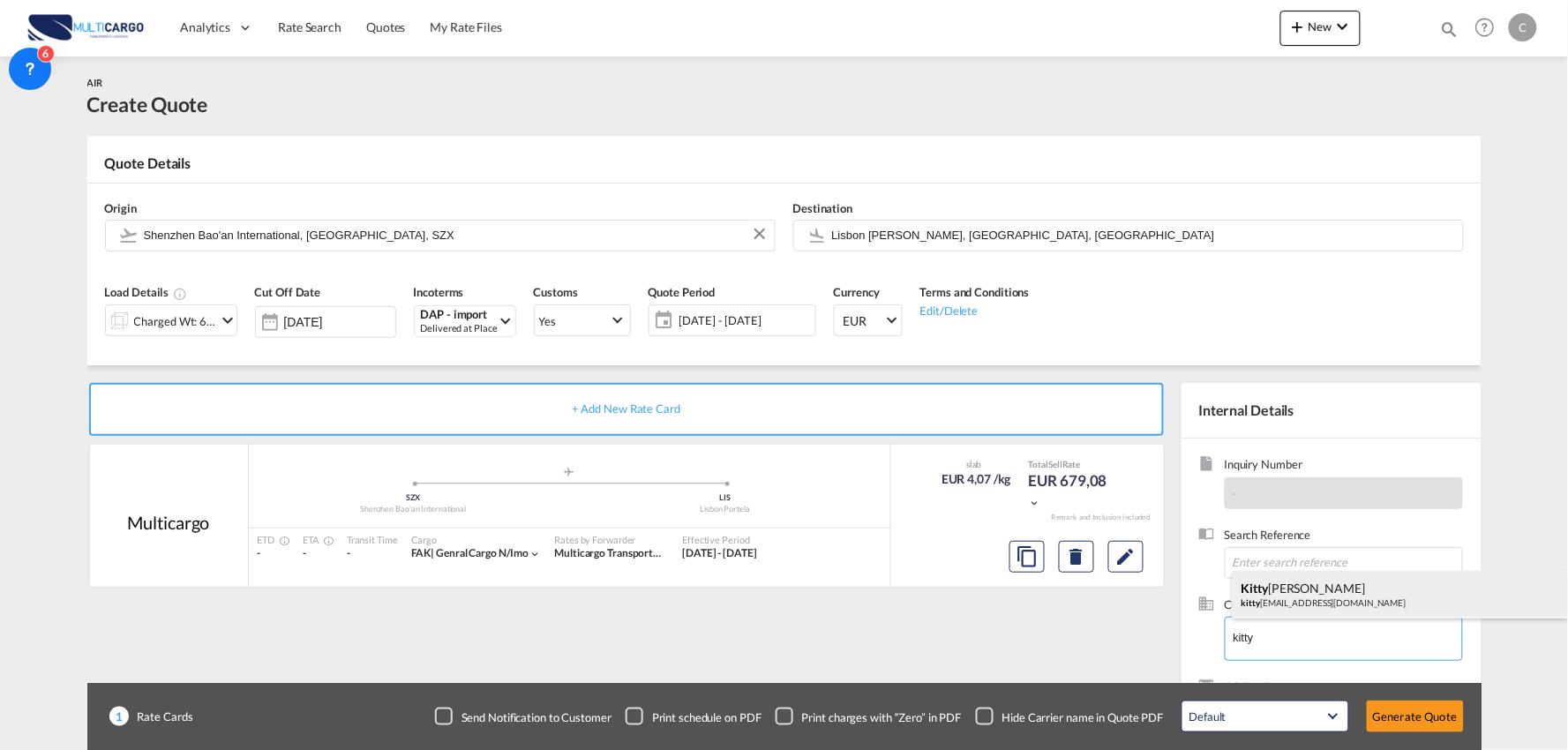
click at [1291, 593] on div "[PERSON_NAME] kitty [EMAIL_ADDRESS][DOMAIN_NAME]" at bounding box center [1399, 595] width 335 height 47
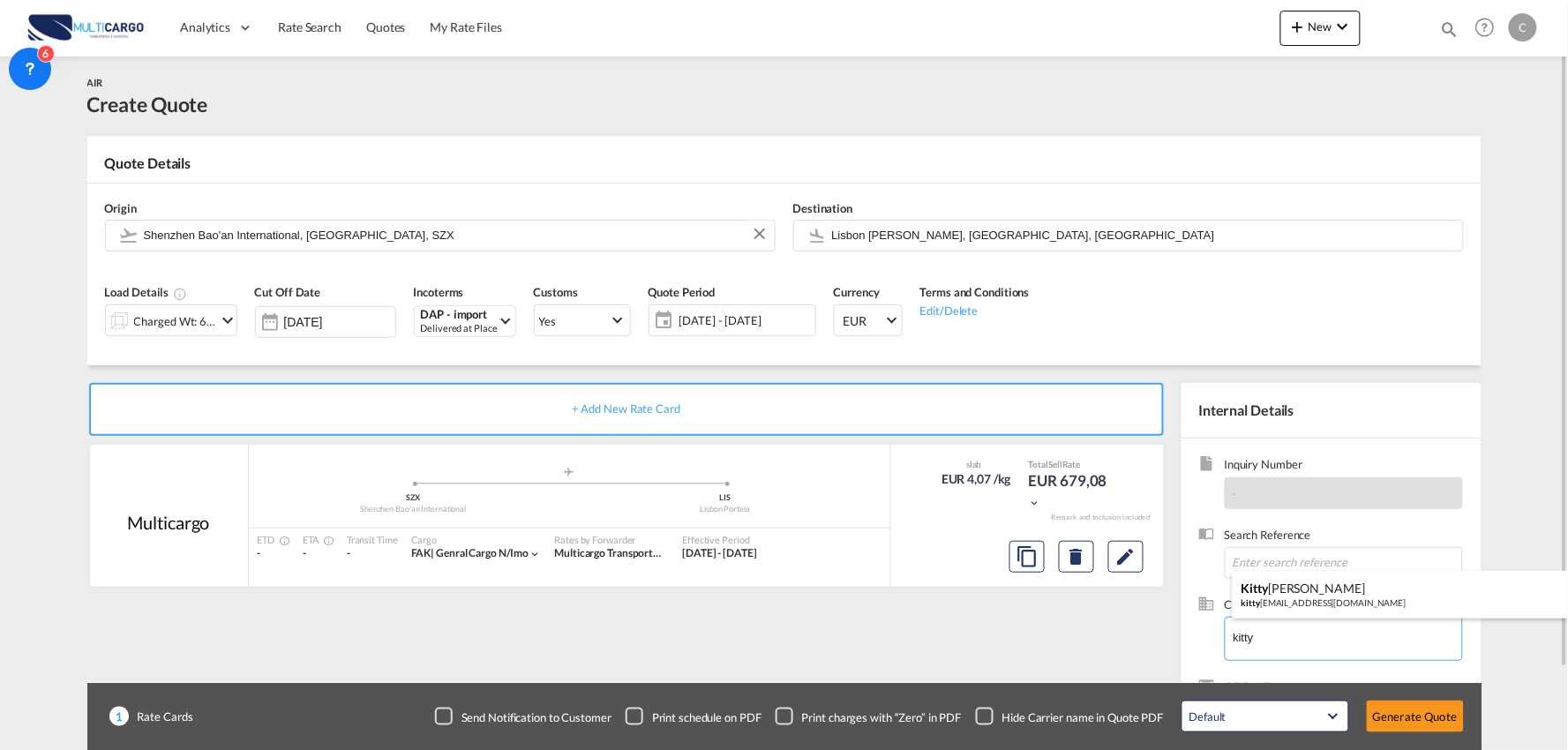
type input "B&A International Logistics Limited, [PERSON_NAME], [EMAIL_ADDRESS][DOMAIN_NAME]"
click at [1071, 660] on div "+ Add New Rate Card Multicargo added by you .a{fill:#aaa8ad;} .a{fill:#aaa8ad;}…" at bounding box center [630, 568] width 1086 height 369
click at [986, 716] on div "Checkbox No Ink" at bounding box center [984, 716] width 17 height 17
click at [912, 668] on div "+ Add New Rate Card Multicargo added by you .a{fill:#aaa8ad;} .a{fill:#aaa8ad;}…" at bounding box center [630, 568] width 1086 height 369
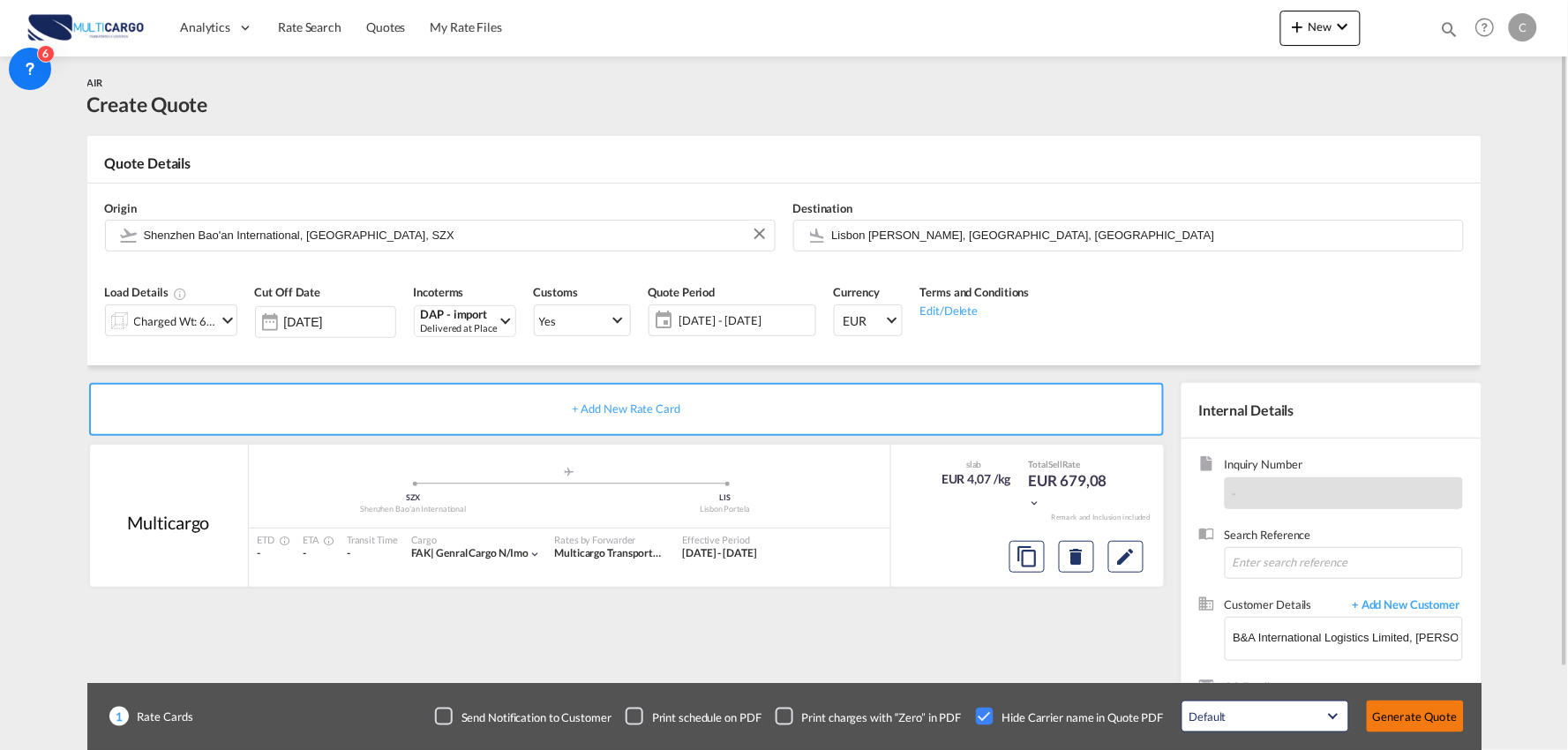
click at [1397, 705] on button "Generate Quote" at bounding box center [1415, 716] width 97 height 32
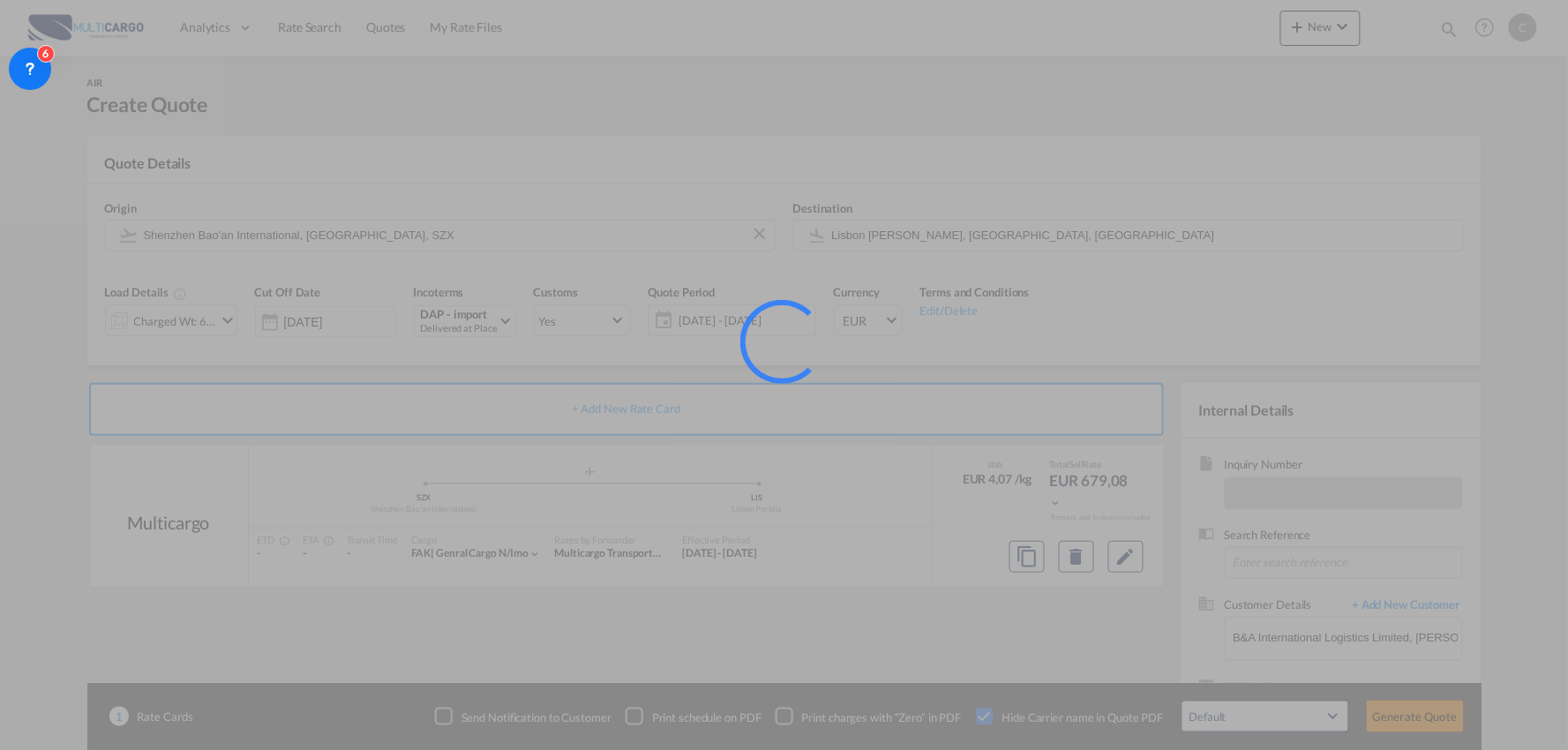
click at [1069, 630] on div at bounding box center [784, 375] width 1568 height 750
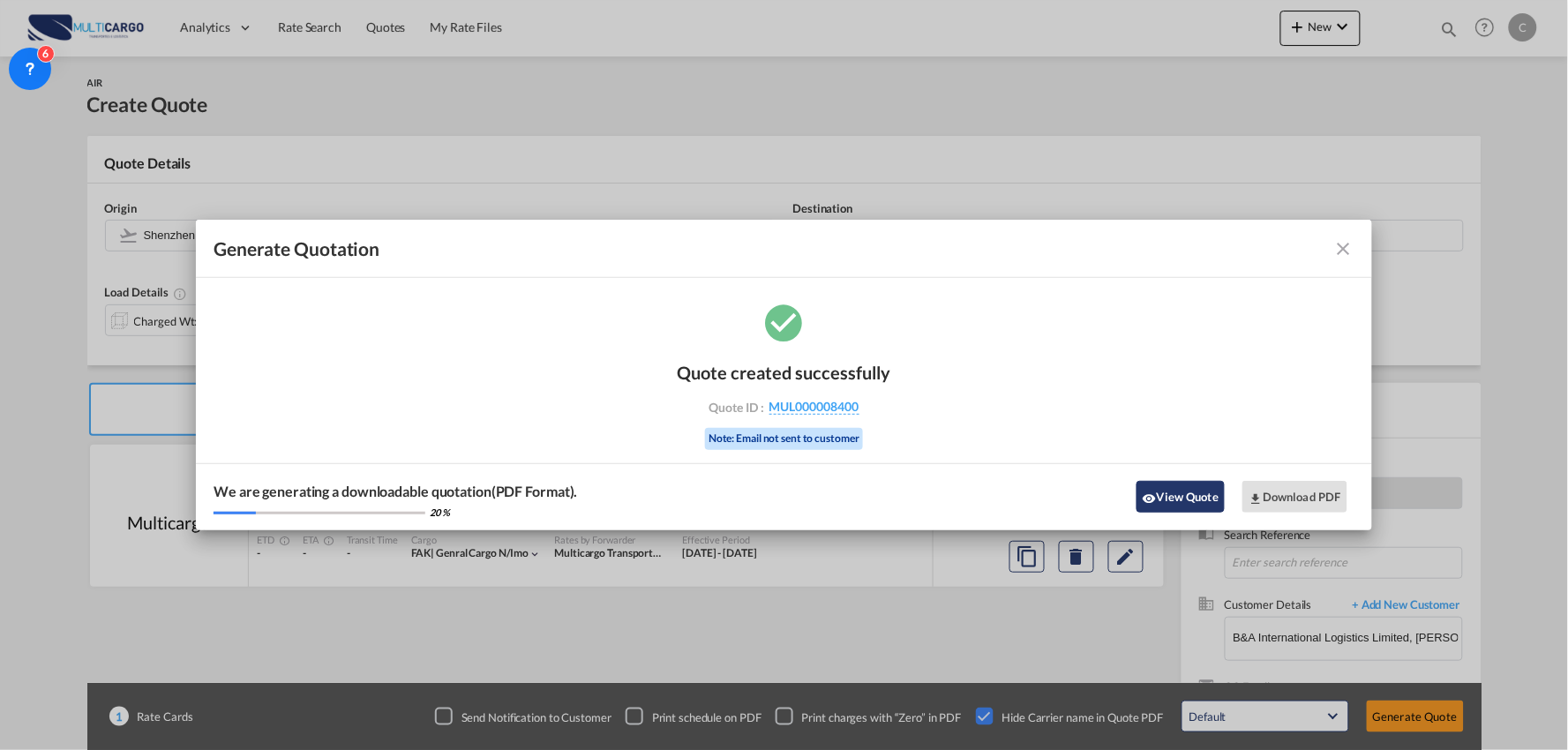
click at [1163, 490] on button "View Quote" at bounding box center [1180, 496] width 88 height 32
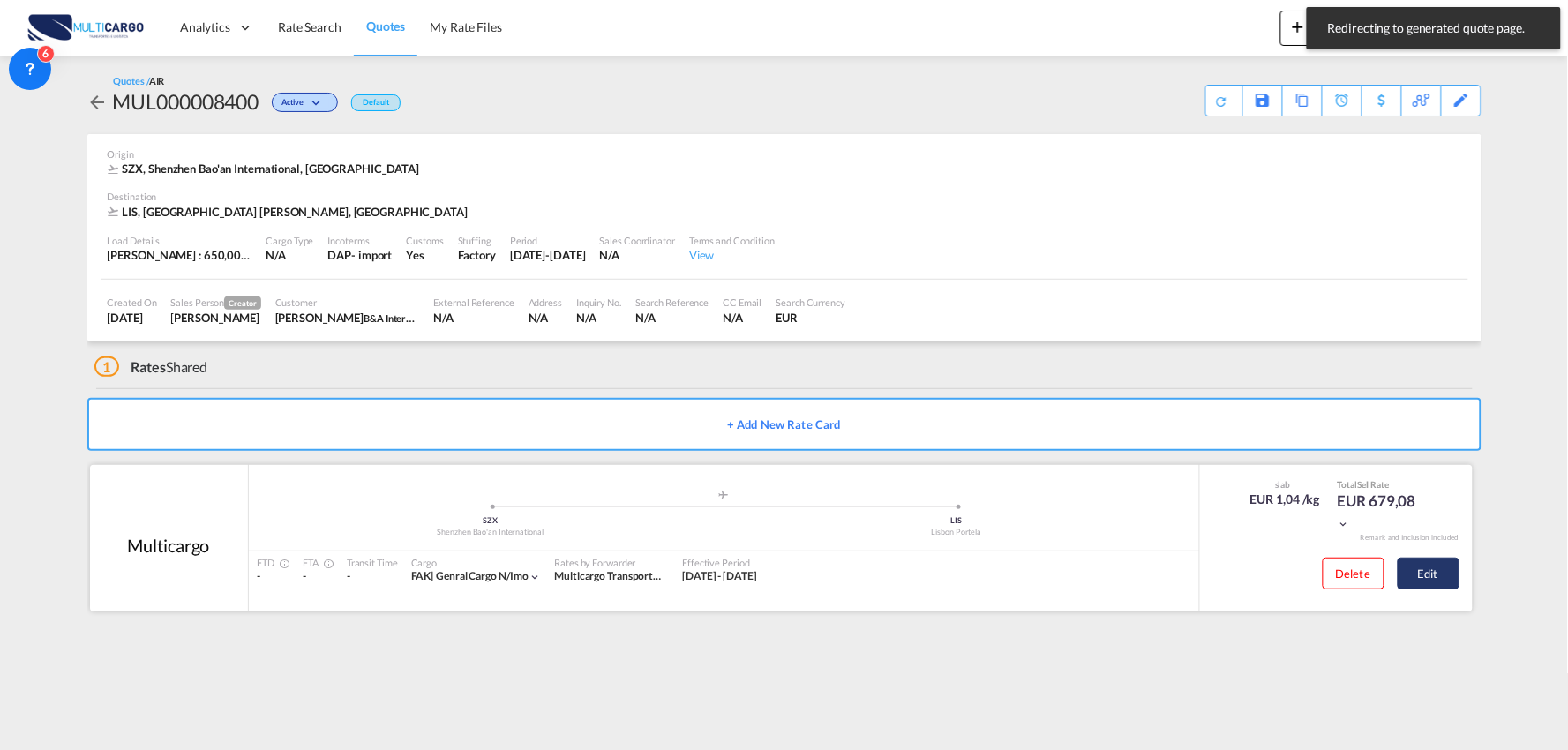
click at [1443, 572] on button "Edit" at bounding box center [1428, 573] width 62 height 32
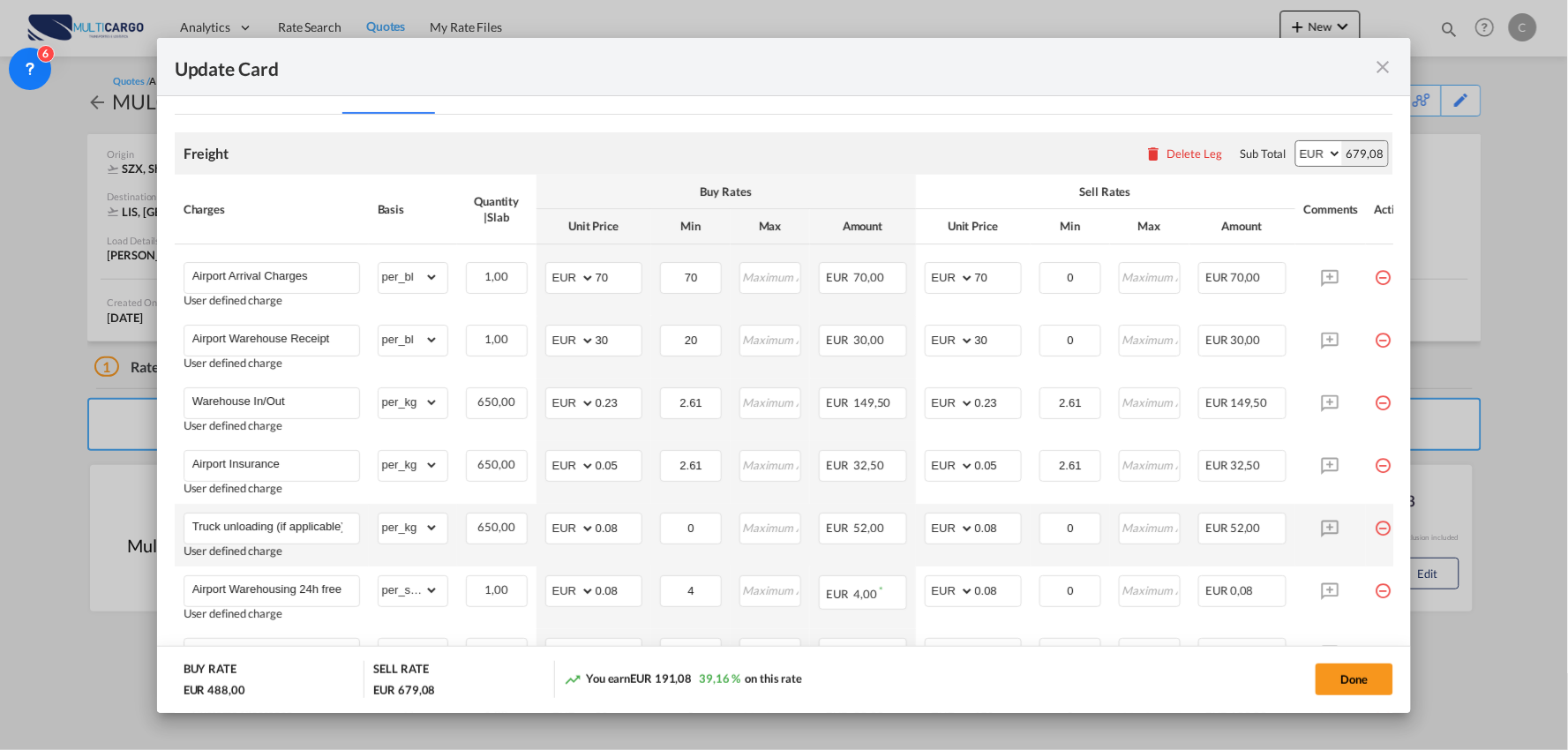
scroll to position [392, 0]
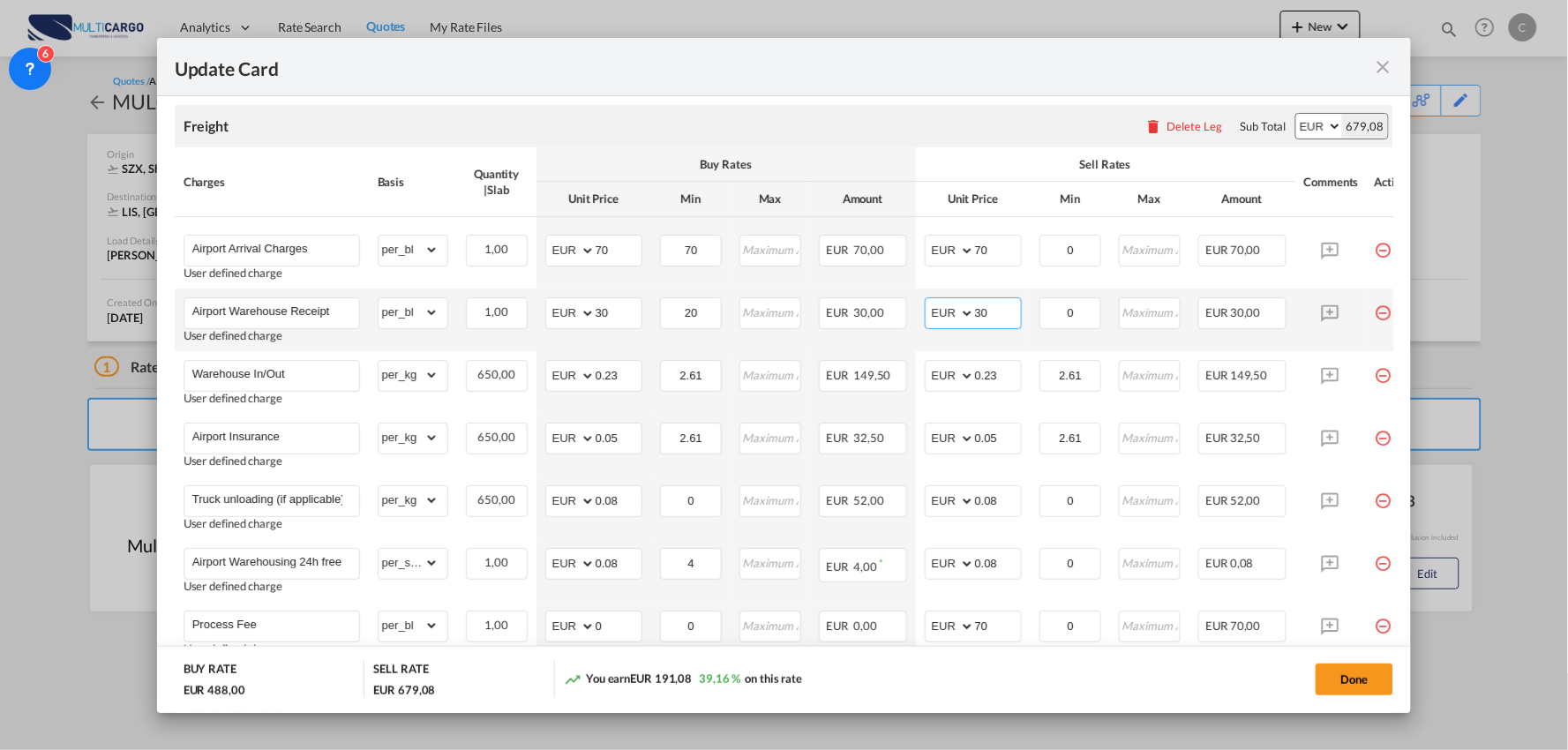
drag, startPoint x: 1004, startPoint y: 304, endPoint x: 926, endPoint y: 318, distance: 79.2
click at [932, 318] on md-input-container "AED AFN ALL AMD ANG AOA ARS AUD AWG AZN BAM BBD BDT BGN BHD BIF BMD BND BOB BRL…" at bounding box center [973, 313] width 97 height 32
type input "40"
click at [1027, 129] on div "Freight Please enter leg name Leg Name Already Exists Delete Leg Sub Total AED …" at bounding box center [784, 126] width 1220 height 42
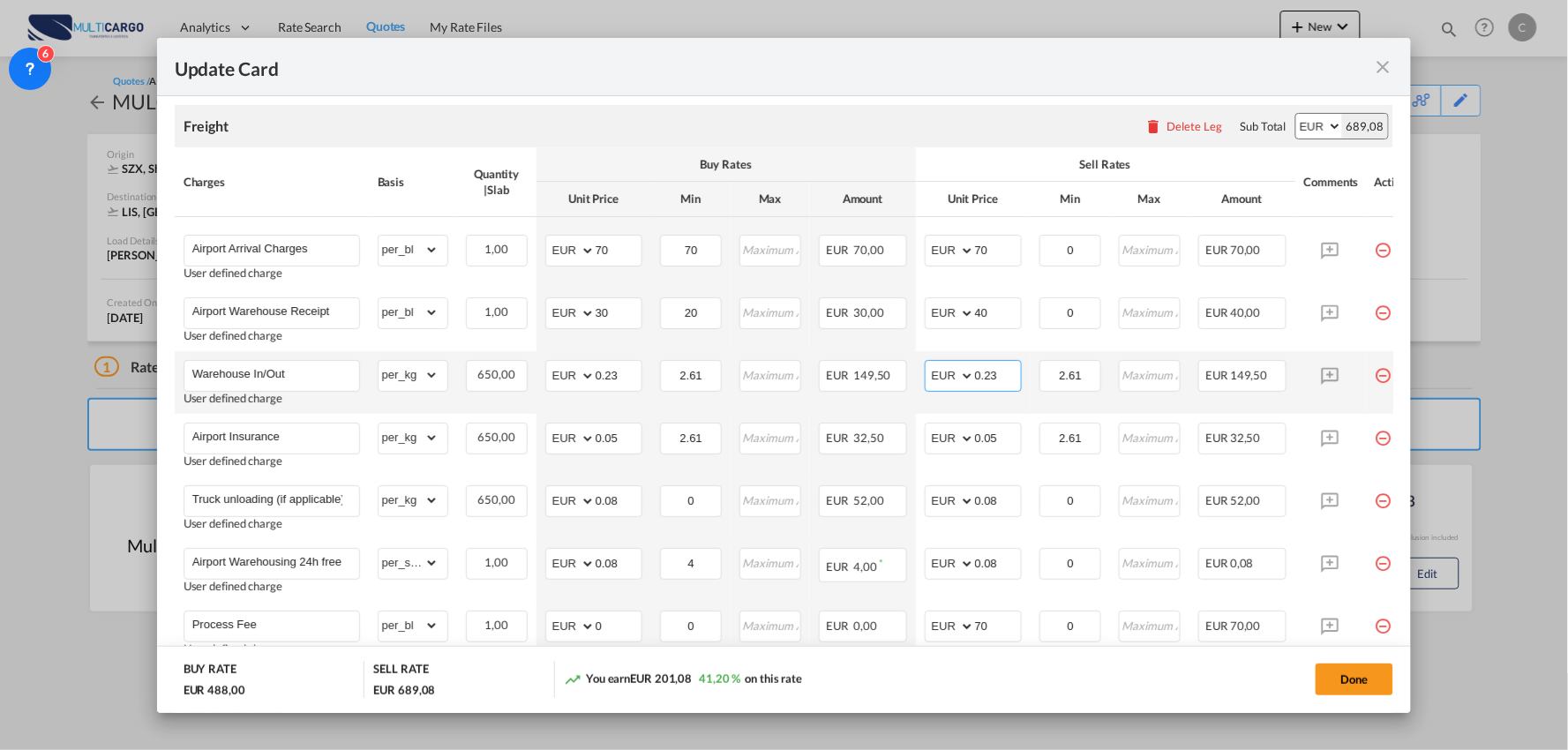
click at [1002, 376] on input "0.23" at bounding box center [998, 374] width 46 height 26
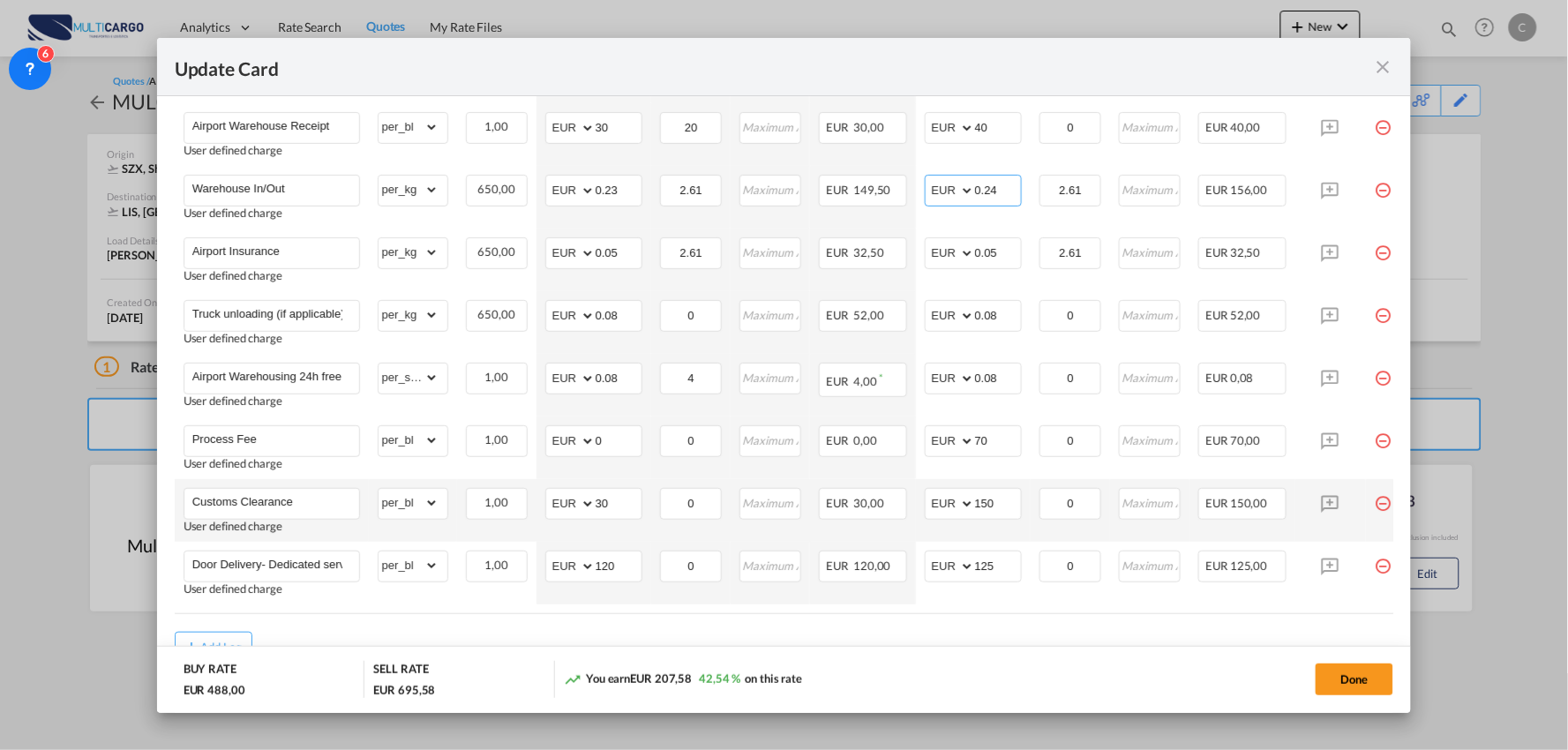
scroll to position [662, 0]
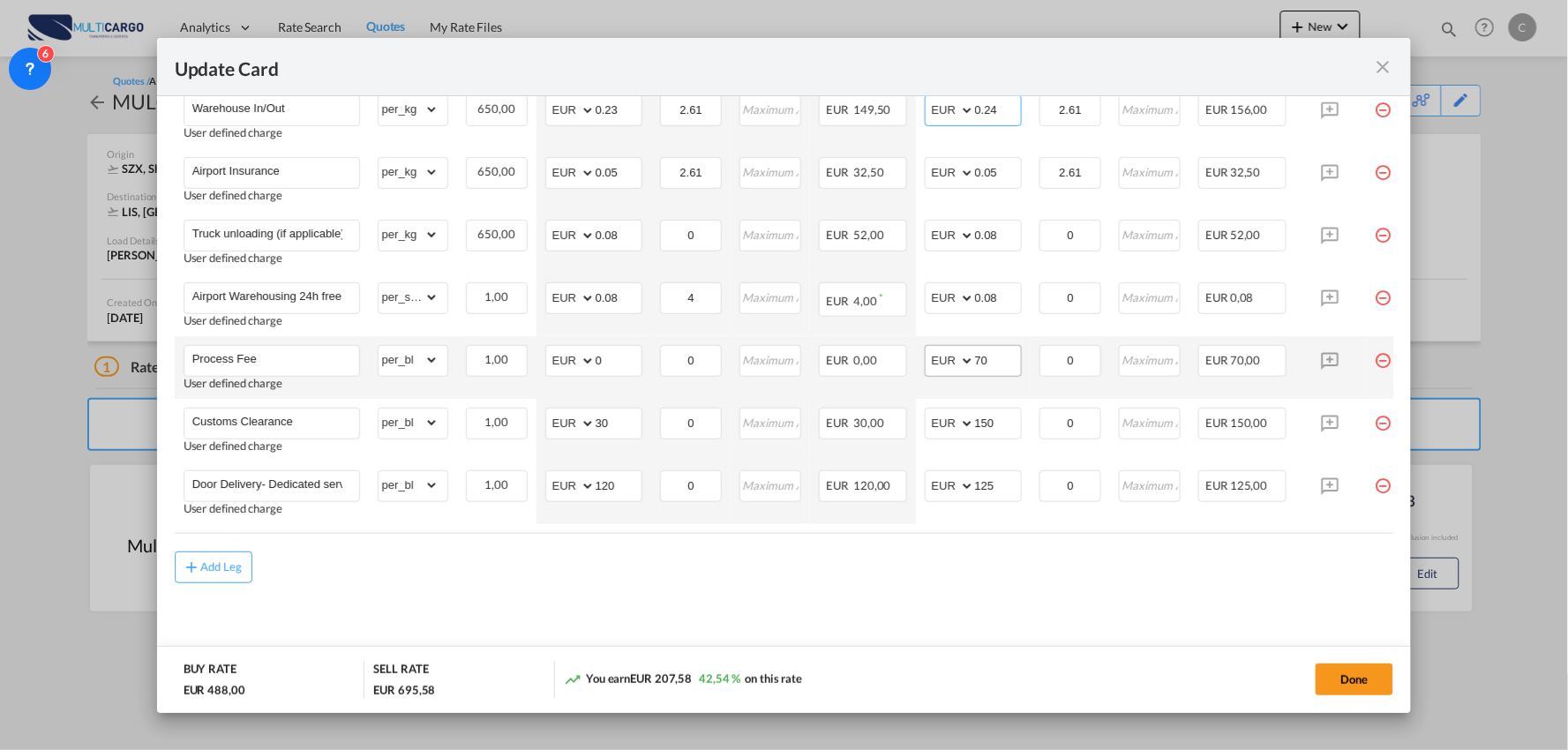
type input "0.24"
drag, startPoint x: 1001, startPoint y: 351, endPoint x: 878, endPoint y: 367, distance: 124.0
click at [912, 368] on tr "Process Fee User defined charge Please Enter Already Exists gross_weight volume…" at bounding box center [800, 367] width 1251 height 63
type input "90"
click at [1005, 562] on div "Add Leg" at bounding box center [784, 567] width 1220 height 32
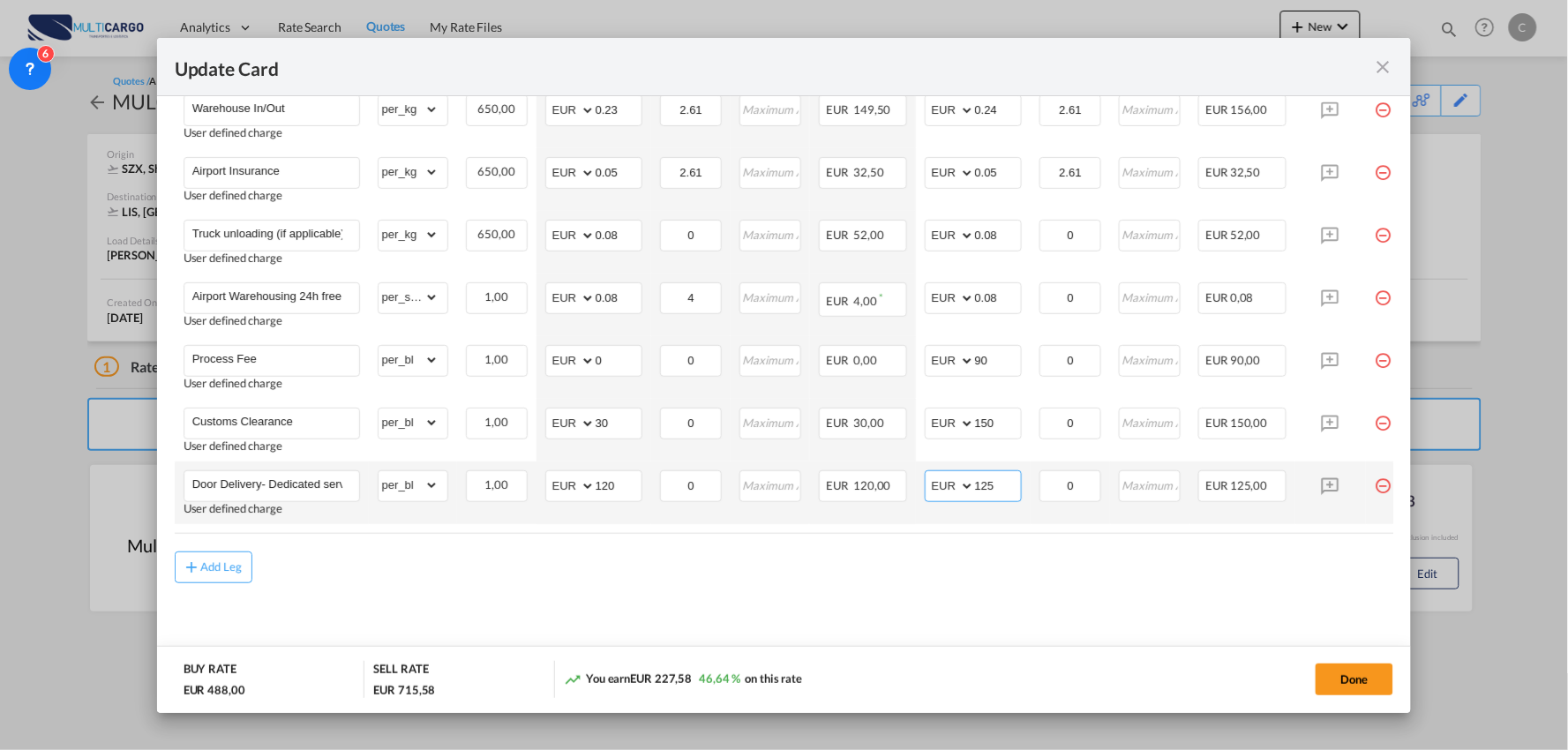
drag, startPoint x: 1004, startPoint y: 481, endPoint x: 935, endPoint y: 490, distance: 69.6
click at [935, 490] on md-input-container "AED AFN ALL AMD ANG AOA ARS AUD AWG AZN BAM BBD BDT BGN BHD BIF BMD BND [PERSON…" at bounding box center [973, 486] width 97 height 32
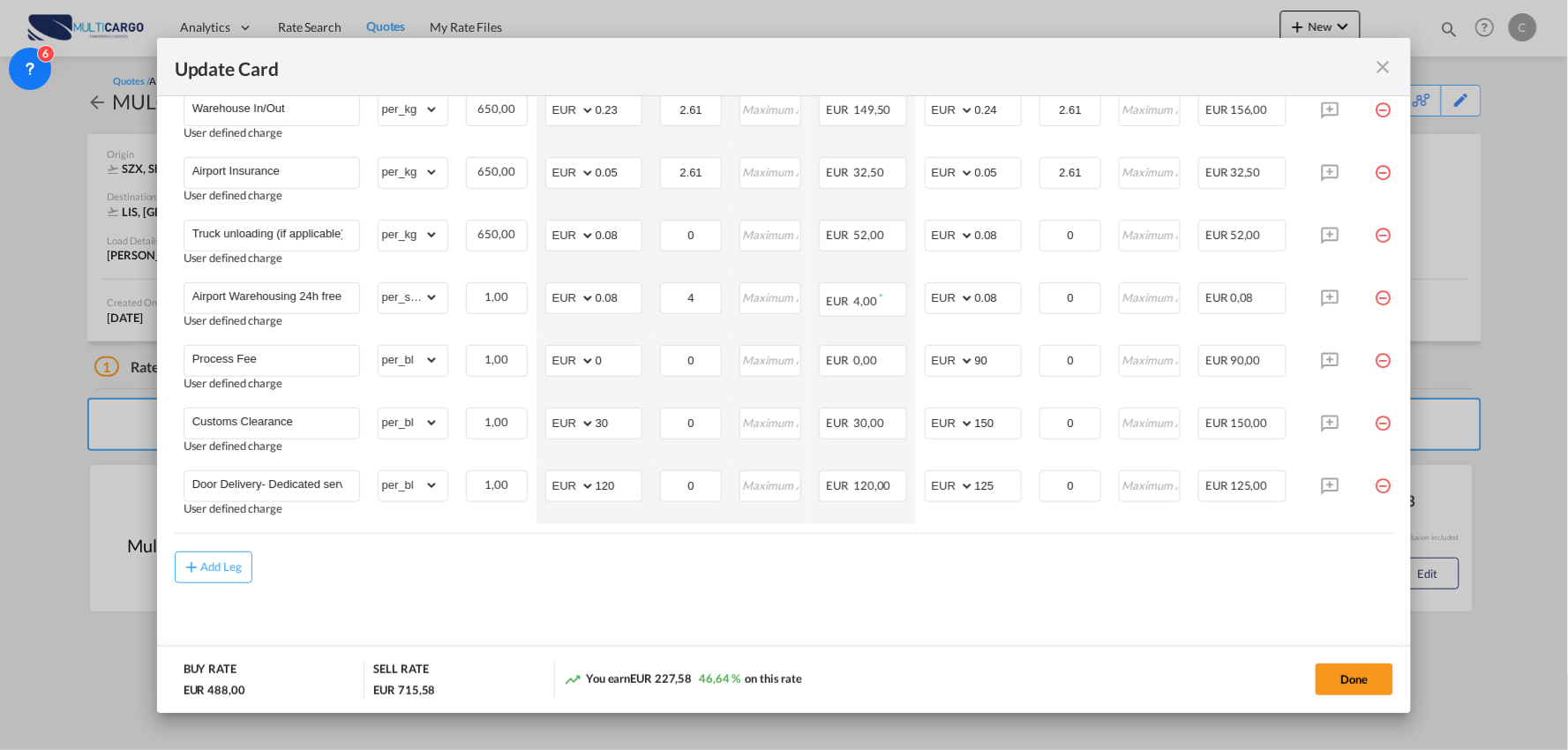
click at [592, 592] on md-content "Freight Please enter leg name Leg Name Already Exists Delete Leg Sub Total AED …" at bounding box center [784, 244] width 1220 height 847
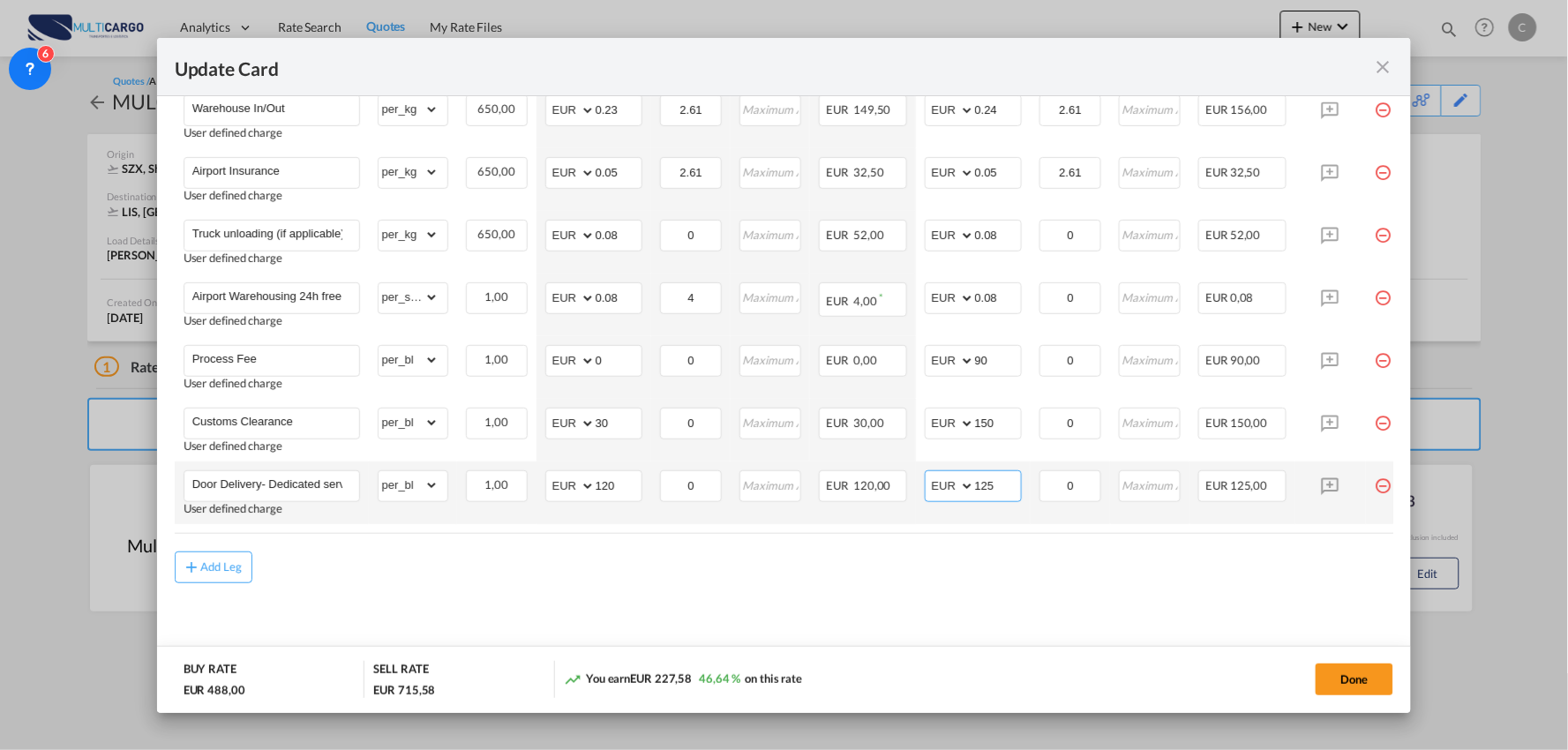
drag, startPoint x: 1002, startPoint y: 481, endPoint x: 949, endPoint y: 479, distance: 53.0
click at [954, 481] on md-input-container "AED AFN ALL AMD ANG AOA ARS AUD AWG AZN BAM BBD BDT BGN BHD BIF BMD BND [PERSON…" at bounding box center [973, 486] width 97 height 32
type input "160"
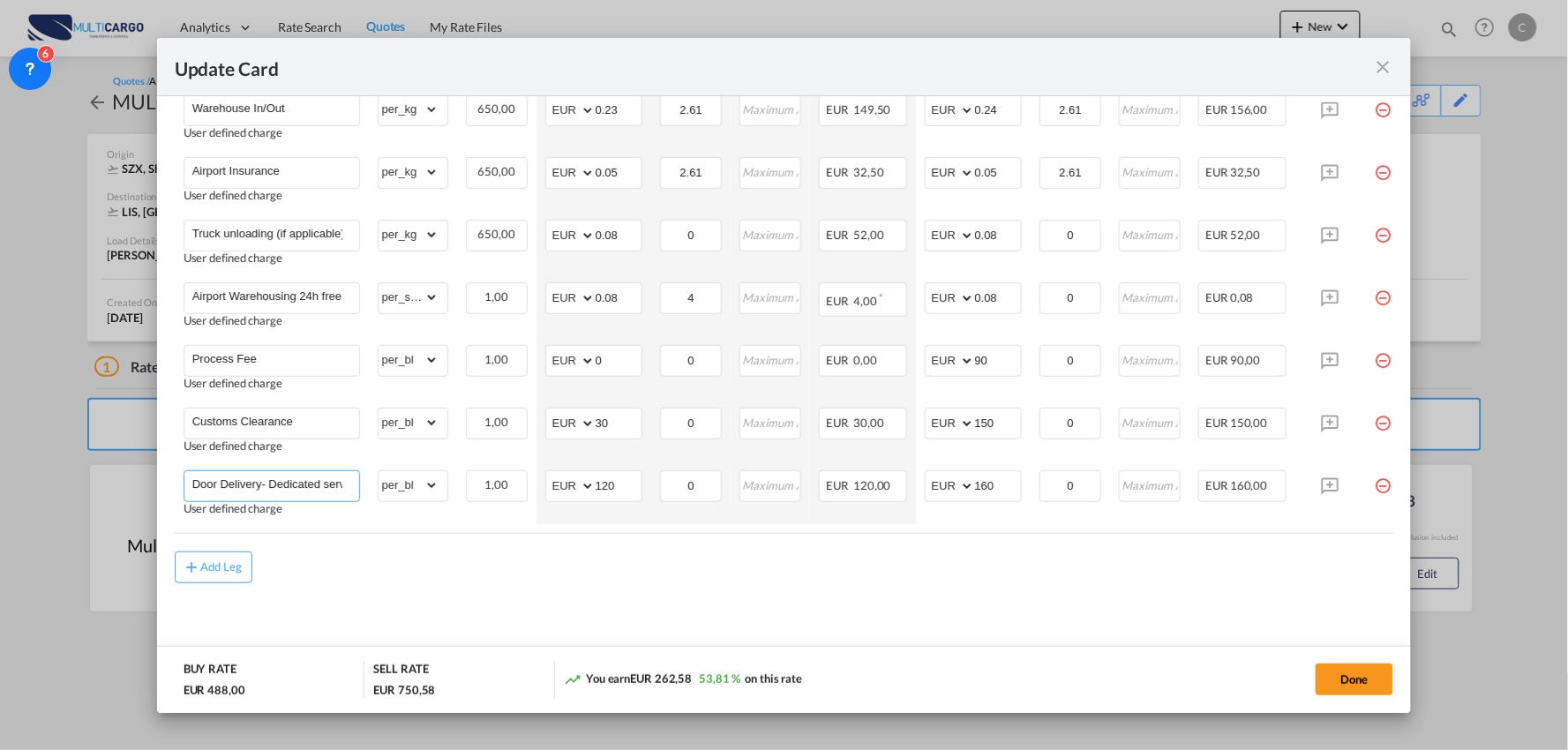
drag, startPoint x: 261, startPoint y: 479, endPoint x: 815, endPoint y: 520, distance: 555.5
click at [812, 523] on table "Charges Basis Quantity | Slab Buy Rates Sell Rates Comments Action Unit Price M…" at bounding box center [800, 207] width 1251 height 652
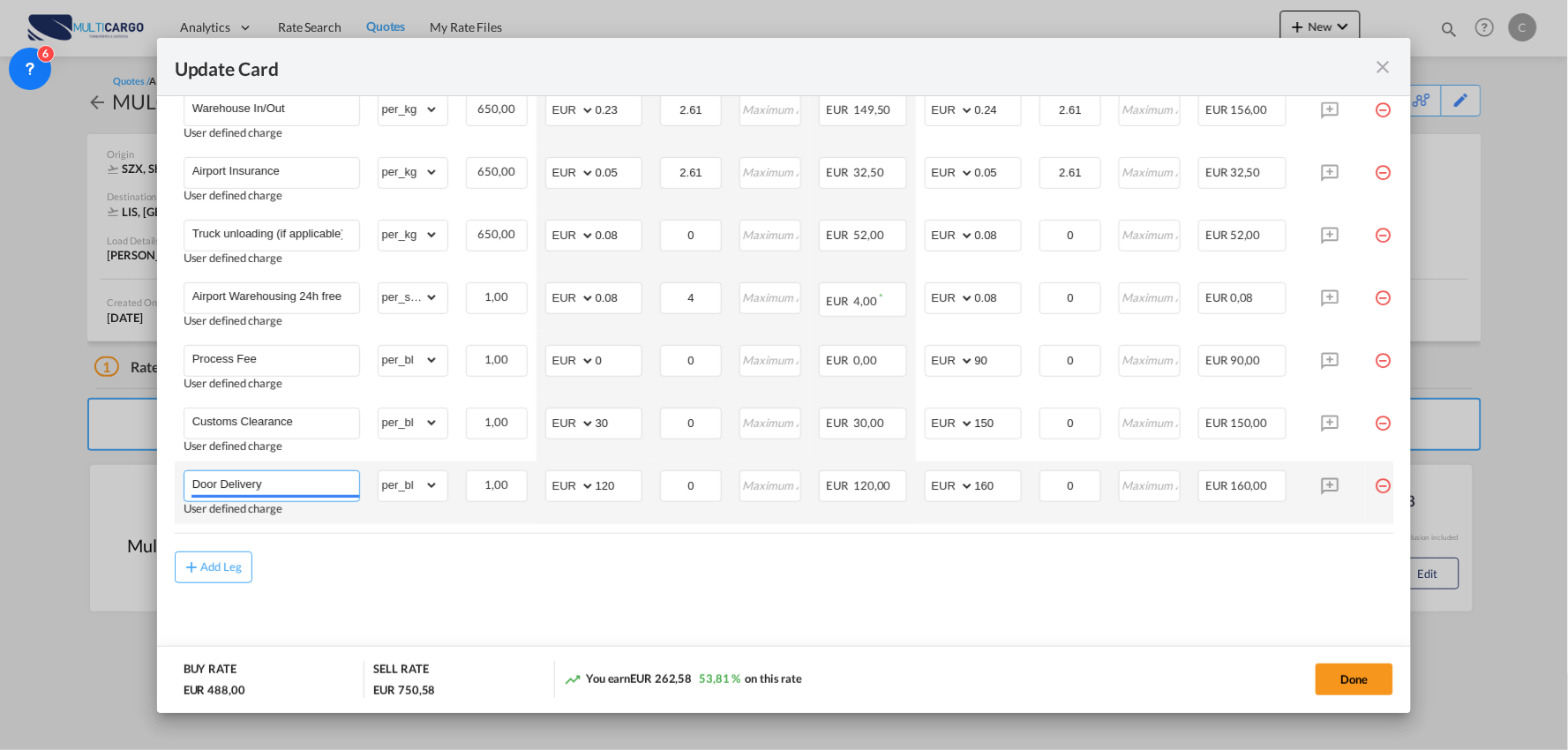
scroll to position [0, 0]
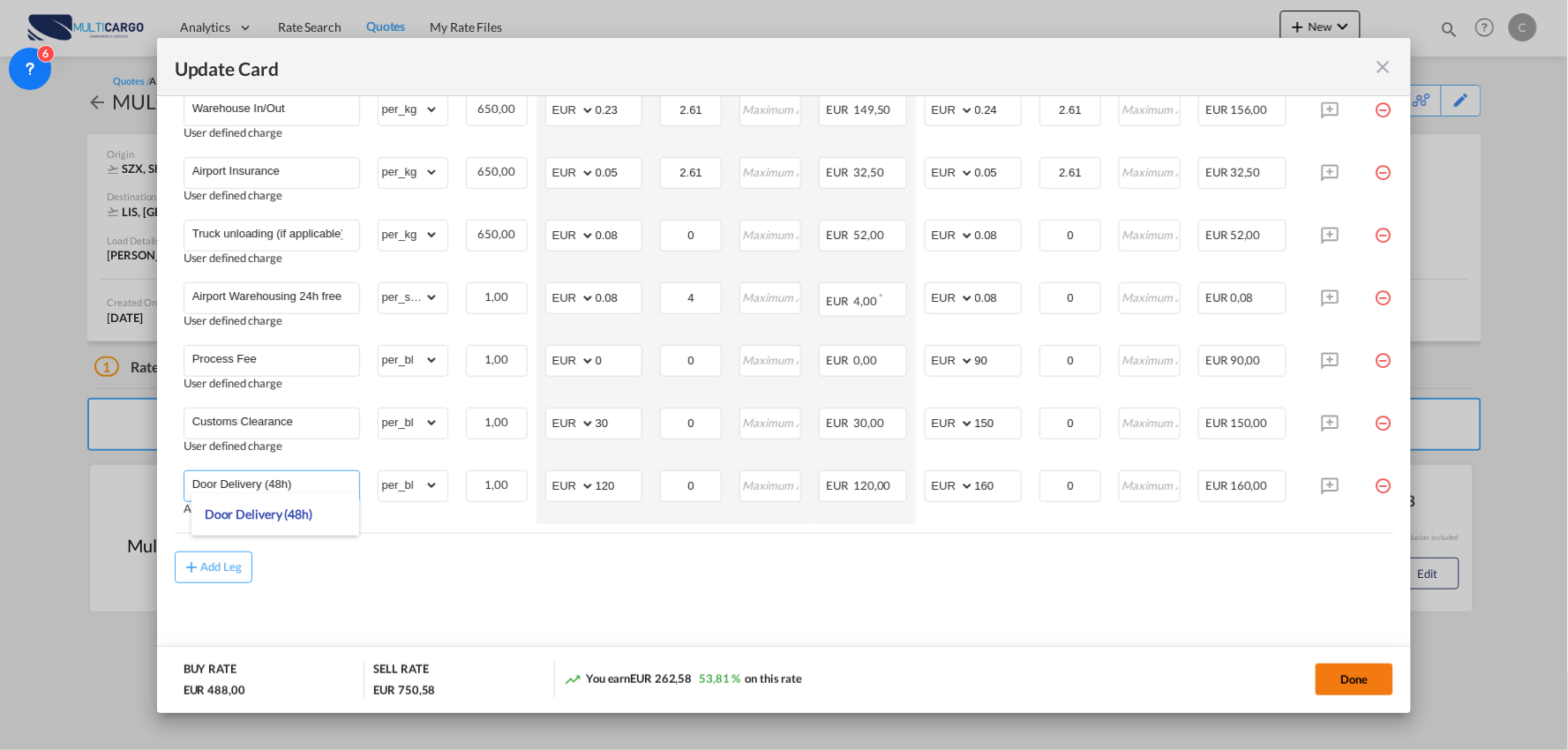
type input "Door Delivery (48h)"
click at [1378, 677] on button "Done" at bounding box center [1354, 680] width 77 height 32
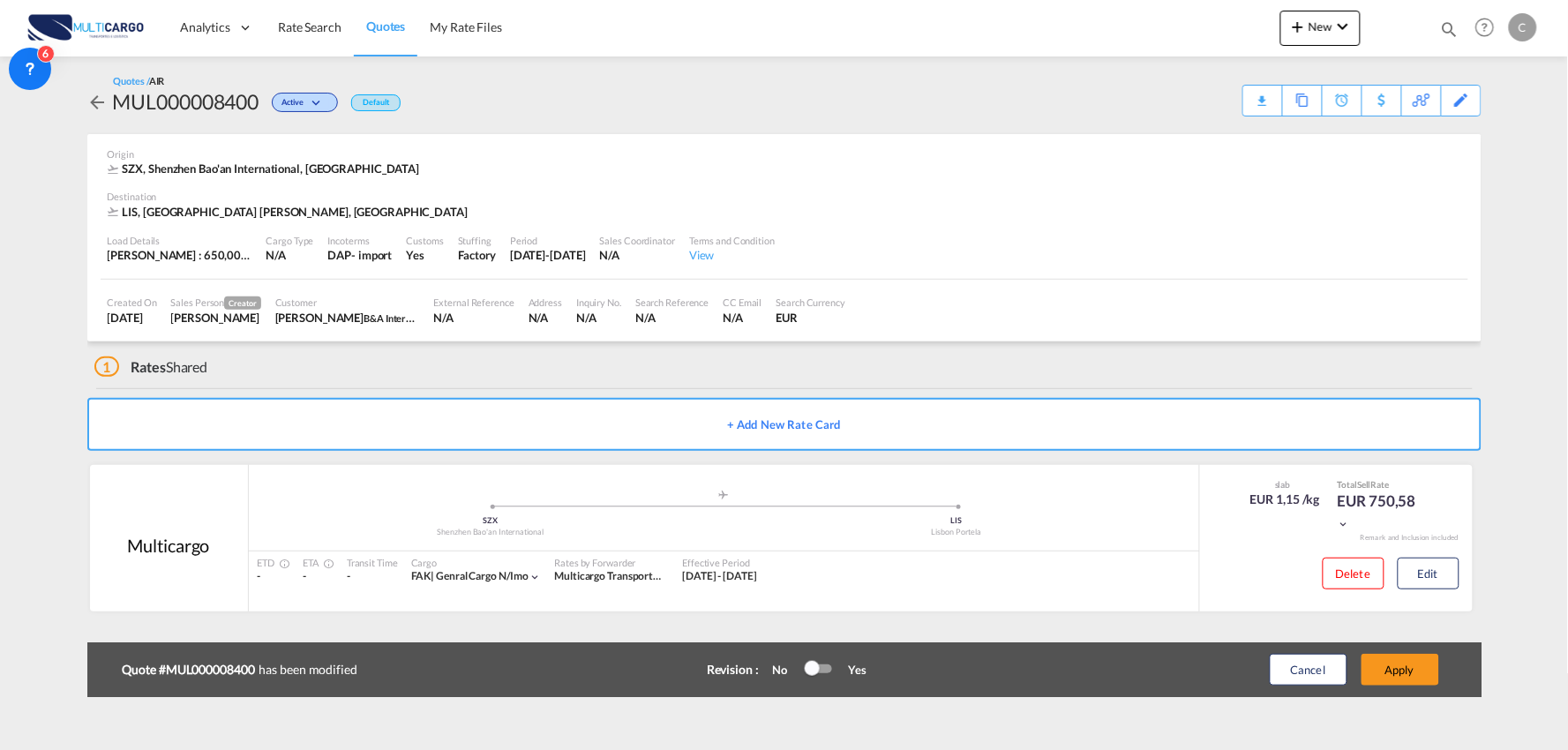
click at [1417, 676] on button "Apply" at bounding box center [1400, 670] width 77 height 32
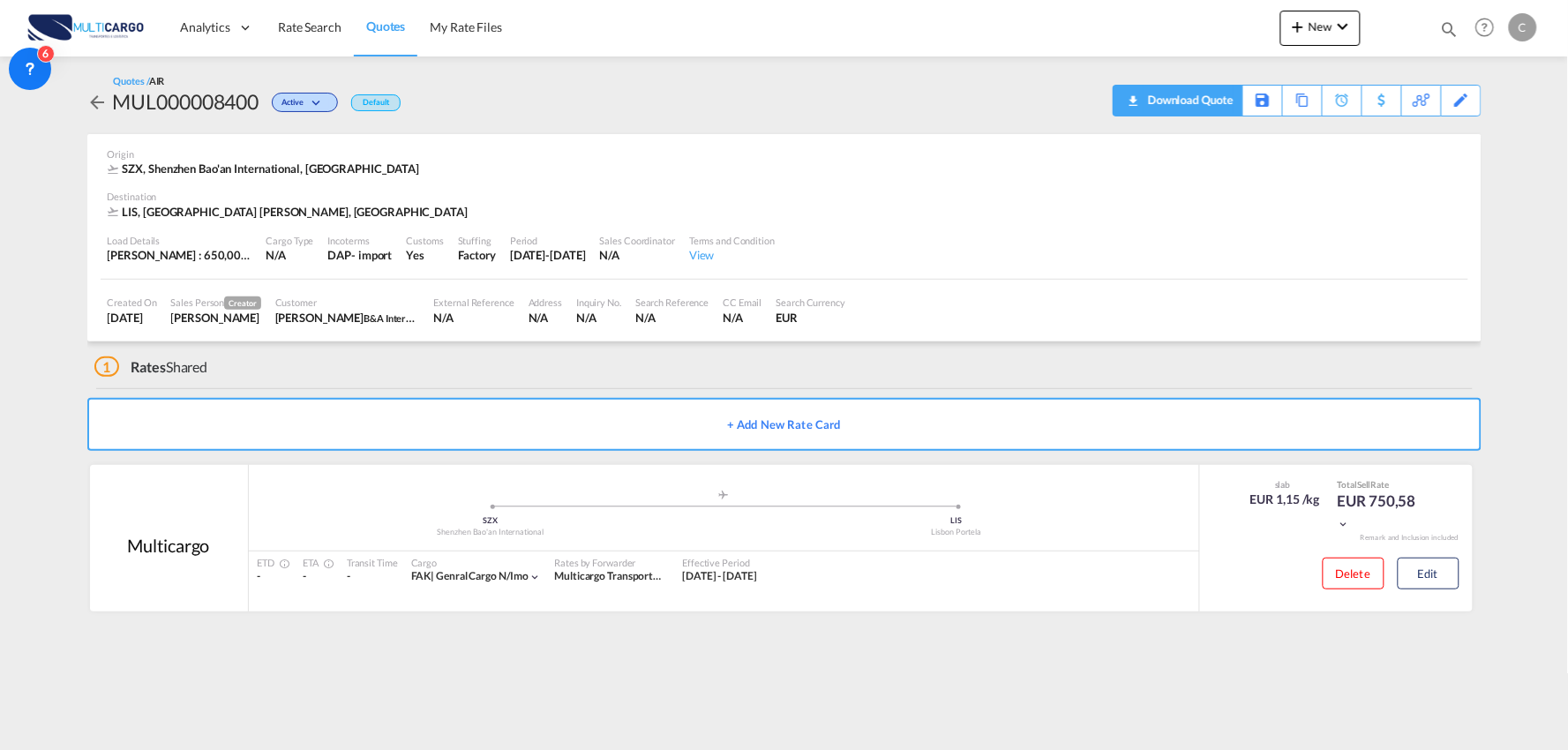
click at [1230, 98] on div "Download Quote" at bounding box center [1188, 99] width 90 height 28
click at [890, 389] on div "+ Add New Rate Card" at bounding box center [784, 422] width 1394 height 67
click at [1315, 21] on span "New" at bounding box center [1320, 26] width 67 height 14
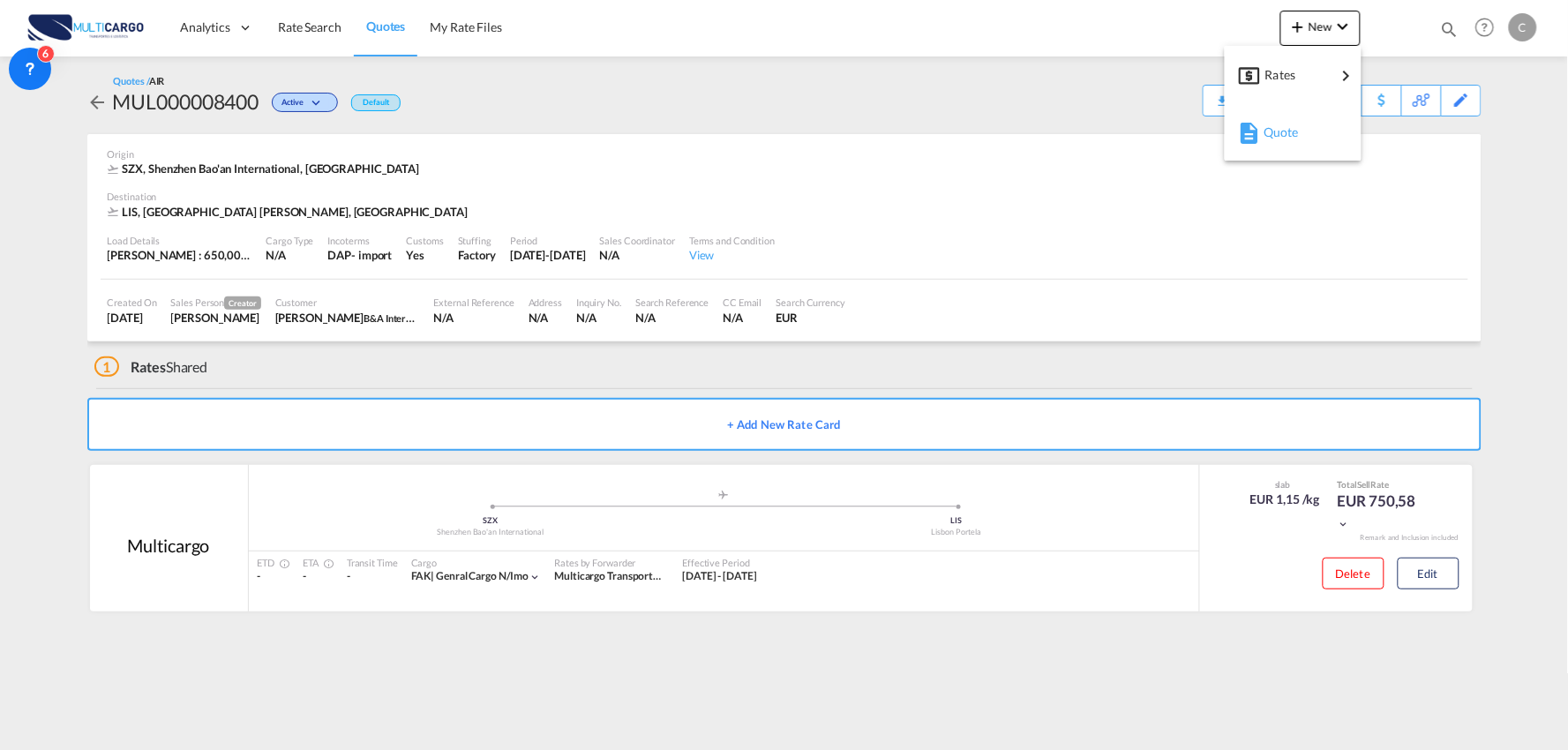
click at [1307, 147] on div "Quote" at bounding box center [1296, 132] width 66 height 44
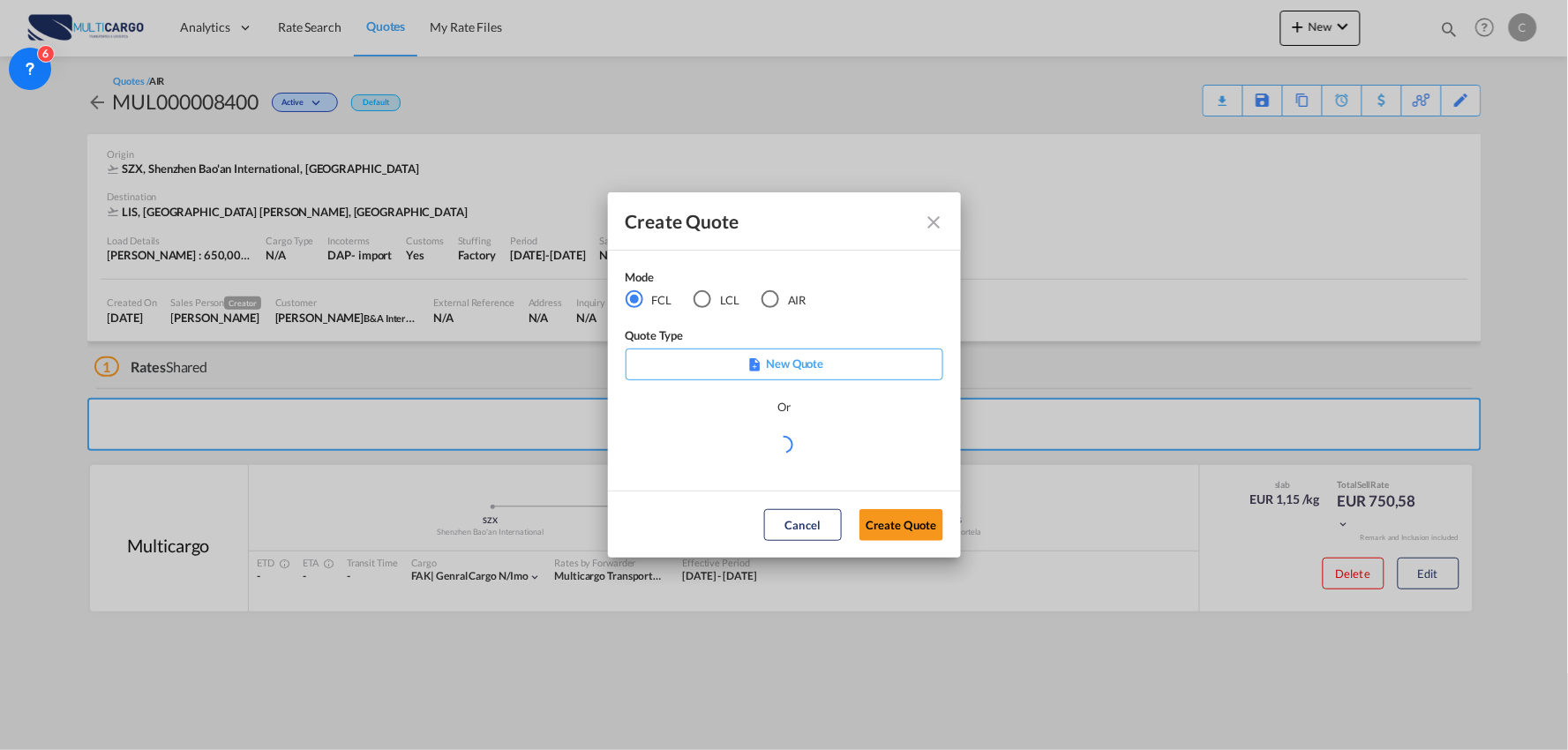
click at [761, 293] on div "AIR" at bounding box center [770, 299] width 17 height 17
drag, startPoint x: 849, startPoint y: 439, endPoint x: 862, endPoint y: 444, distance: 13.9
click at [850, 439] on md-select "Select template [DATE] IMP_DAP_AIR_>500 [PERSON_NAME] | [DATE] [DATE]_IMP_DAP_A…" at bounding box center [784, 451] width 317 height 36
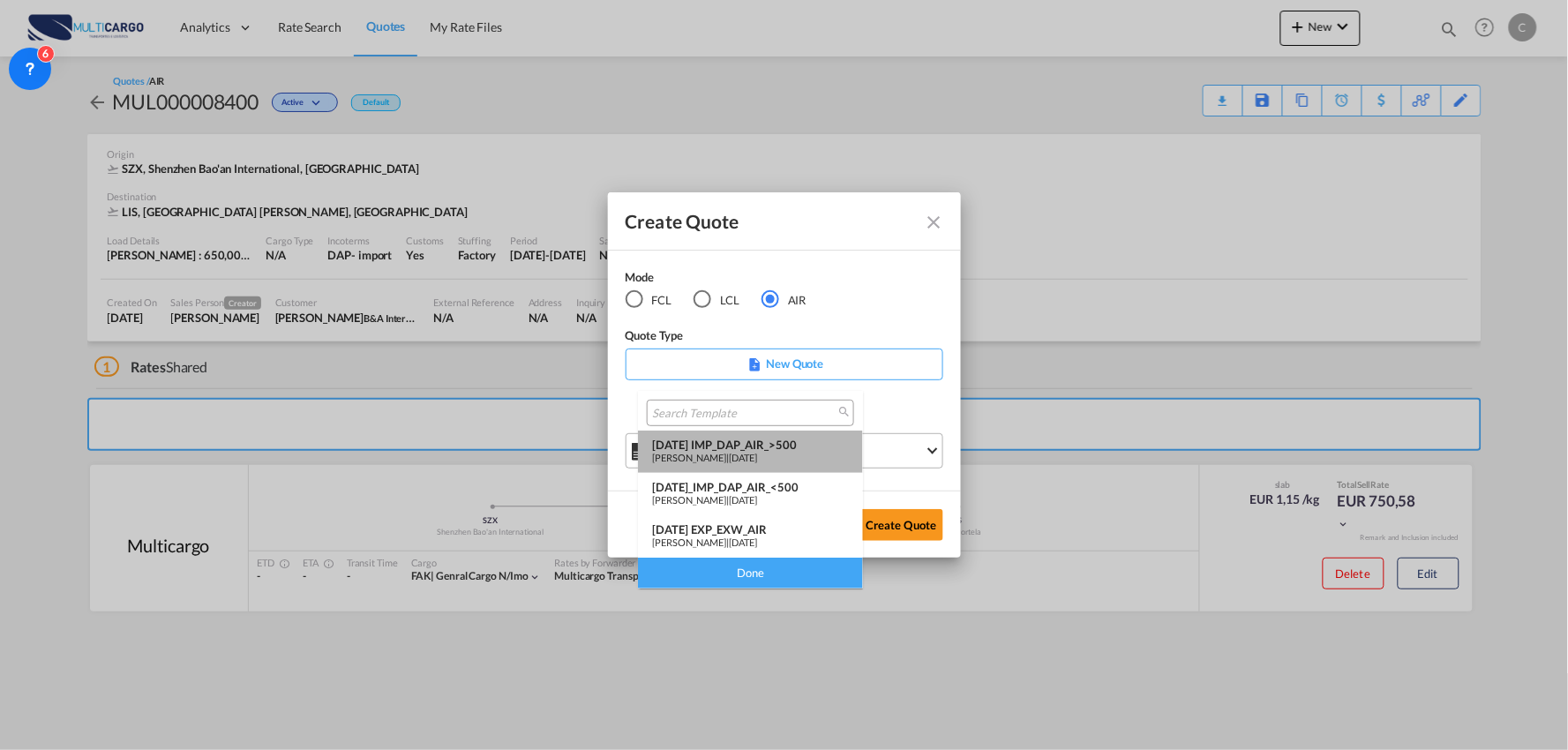
click at [757, 452] on span "[DATE]" at bounding box center [742, 458] width 28 height 12
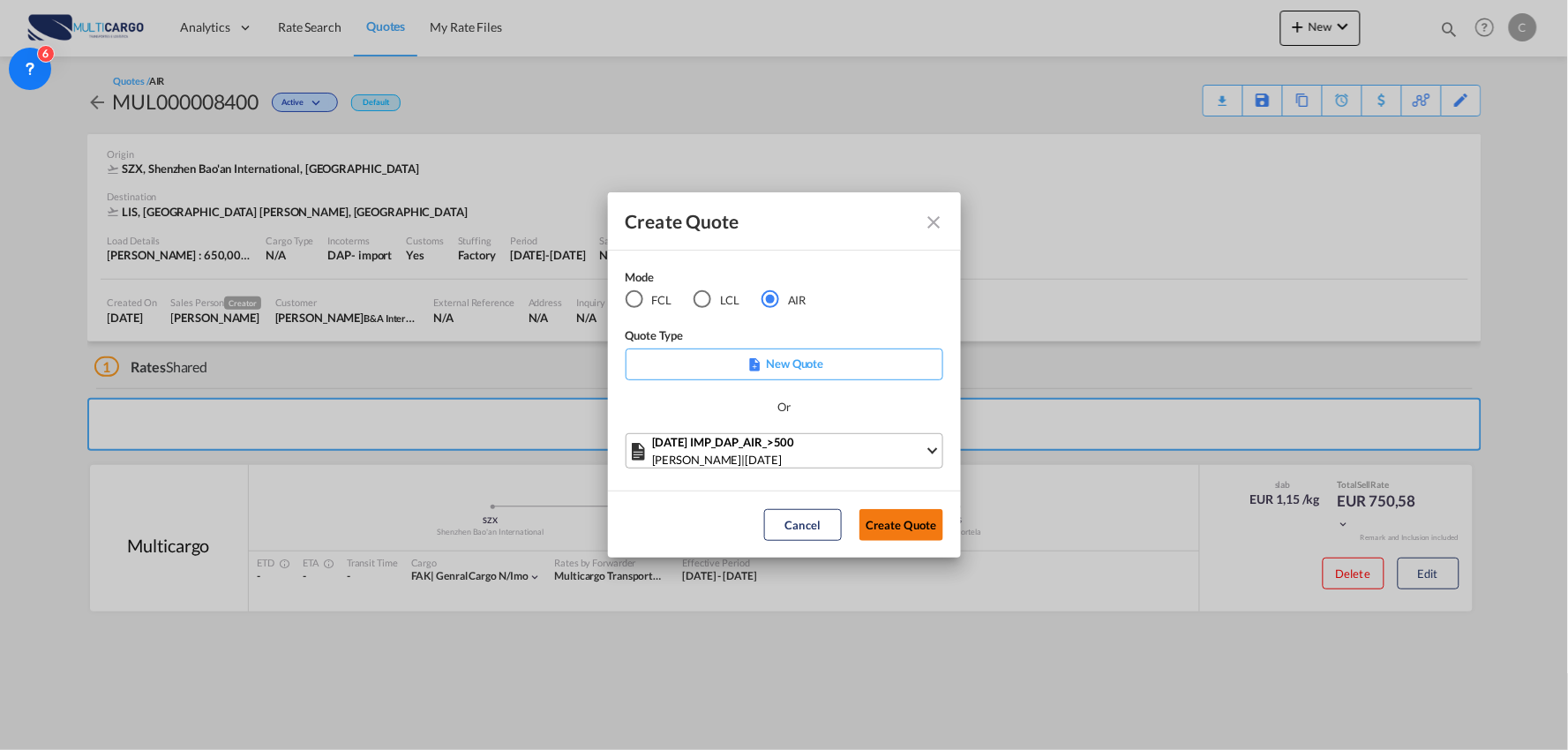
click at [903, 524] on button "Create Quote" at bounding box center [901, 525] width 84 height 32
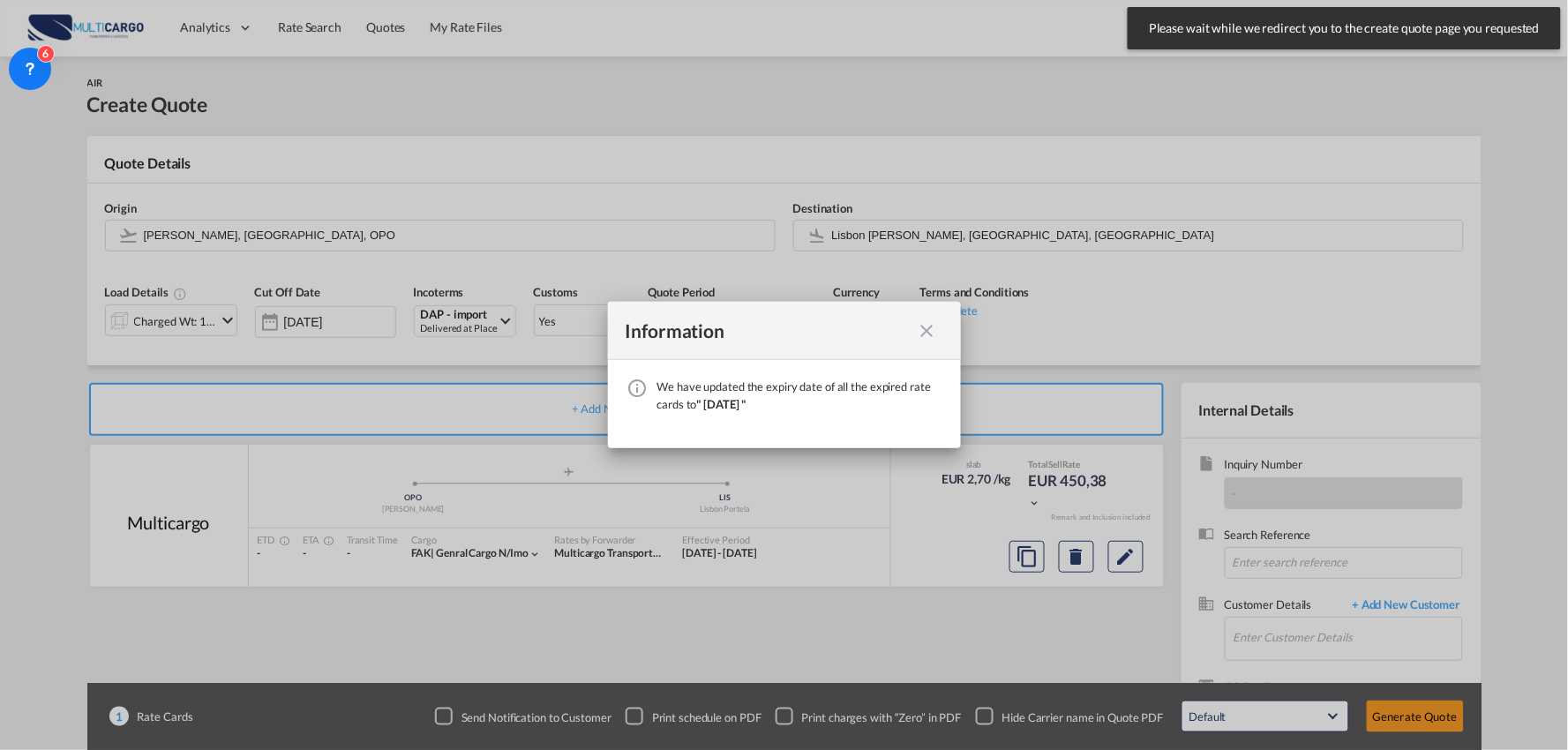
click at [920, 329] on md-icon "icon-close fg-AAA8AD cursor" at bounding box center [927, 331] width 21 height 21
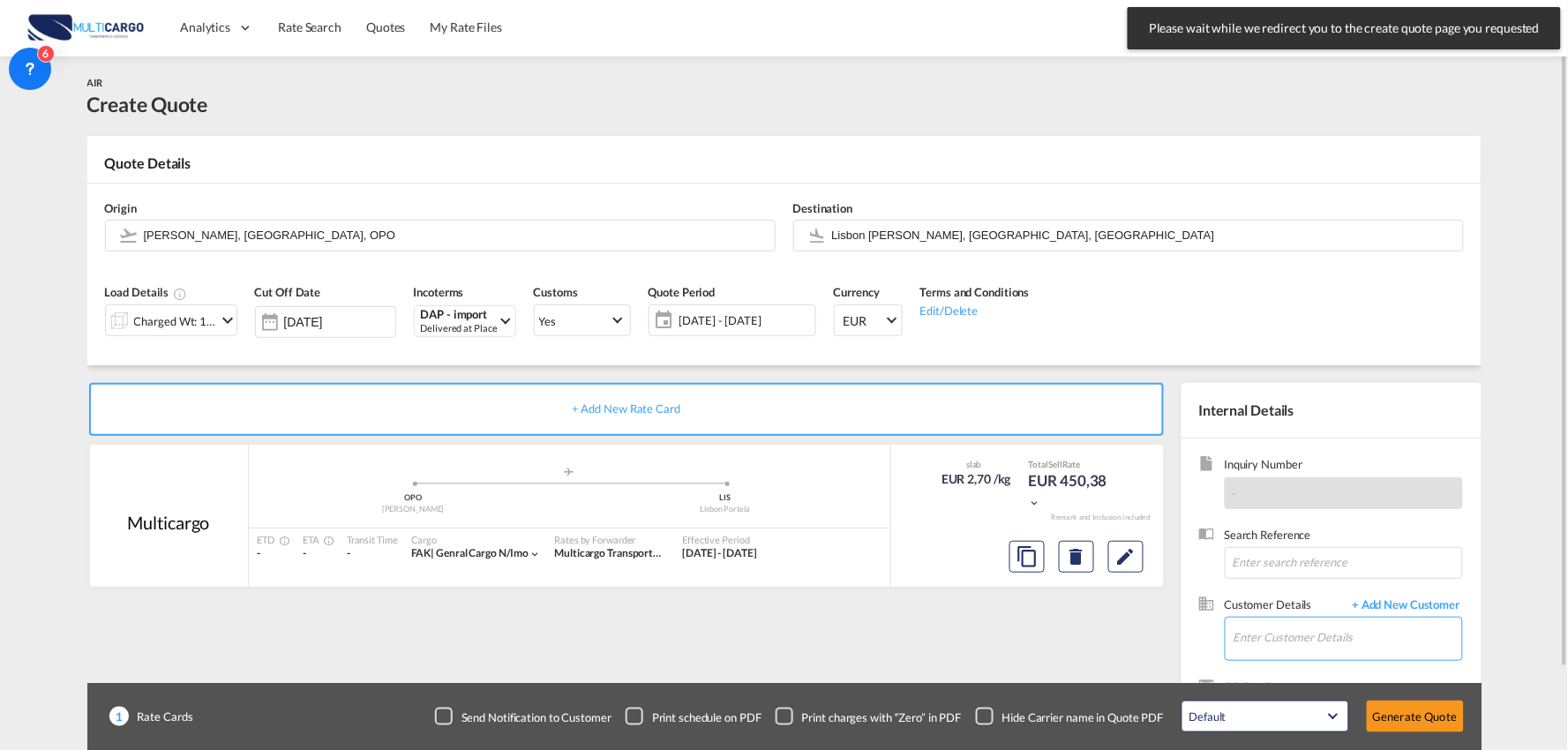
click at [1375, 652] on input "Enter Customer Details" at bounding box center [1347, 637] width 229 height 40
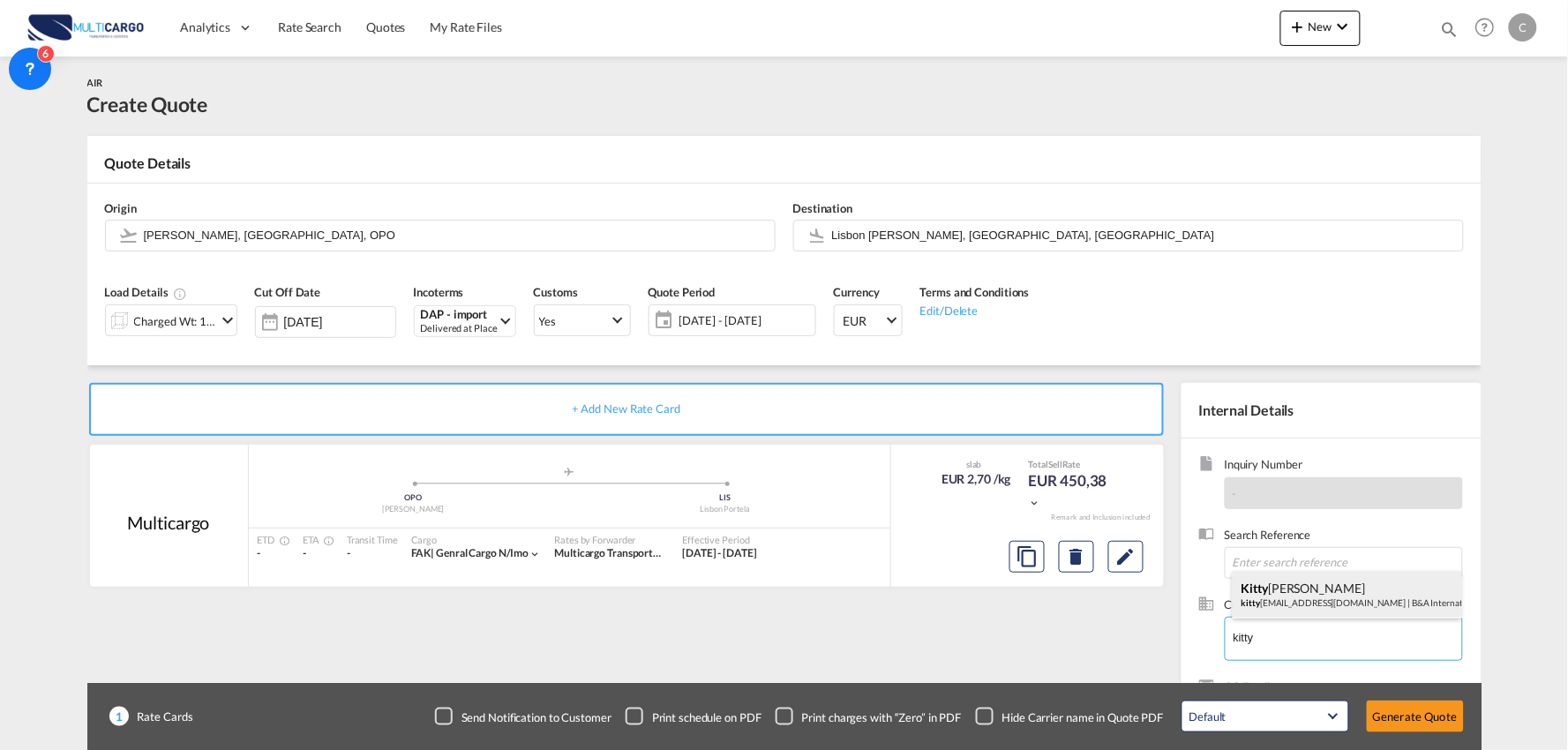
click at [1275, 596] on div "[PERSON_NAME] kitty [EMAIL_ADDRESS][DOMAIN_NAME] | B&A International Logistics …" at bounding box center [1347, 595] width 230 height 47
type input "B&A International Logistics Limited, [PERSON_NAME], [EMAIL_ADDRESS][DOMAIN_NAME]"
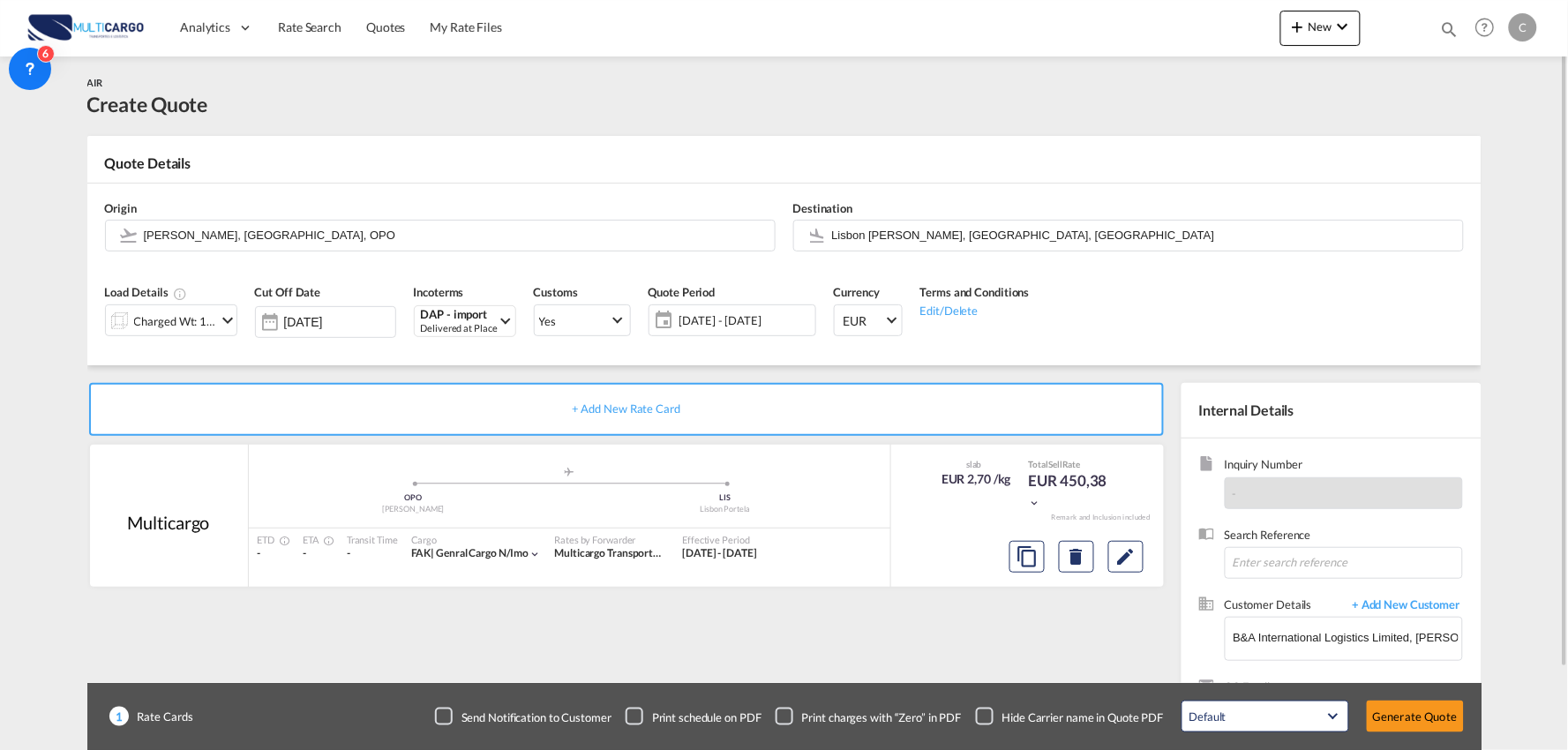
click at [985, 718] on div "Checkbox No Ink" at bounding box center [984, 716] width 17 height 17
click at [998, 669] on div "+ Add New Rate Card Multicargo added by you .a{fill:#aaa8ad;} .a{fill:#aaa8ad;}…" at bounding box center [630, 568] width 1086 height 369
click at [912, 232] on input "Lisbon [PERSON_NAME], [GEOGRAPHIC_DATA], [GEOGRAPHIC_DATA]" at bounding box center [1142, 236] width 622 height 31
click at [301, 243] on input "[PERSON_NAME], [GEOGRAPHIC_DATA], OPO" at bounding box center [454, 236] width 622 height 31
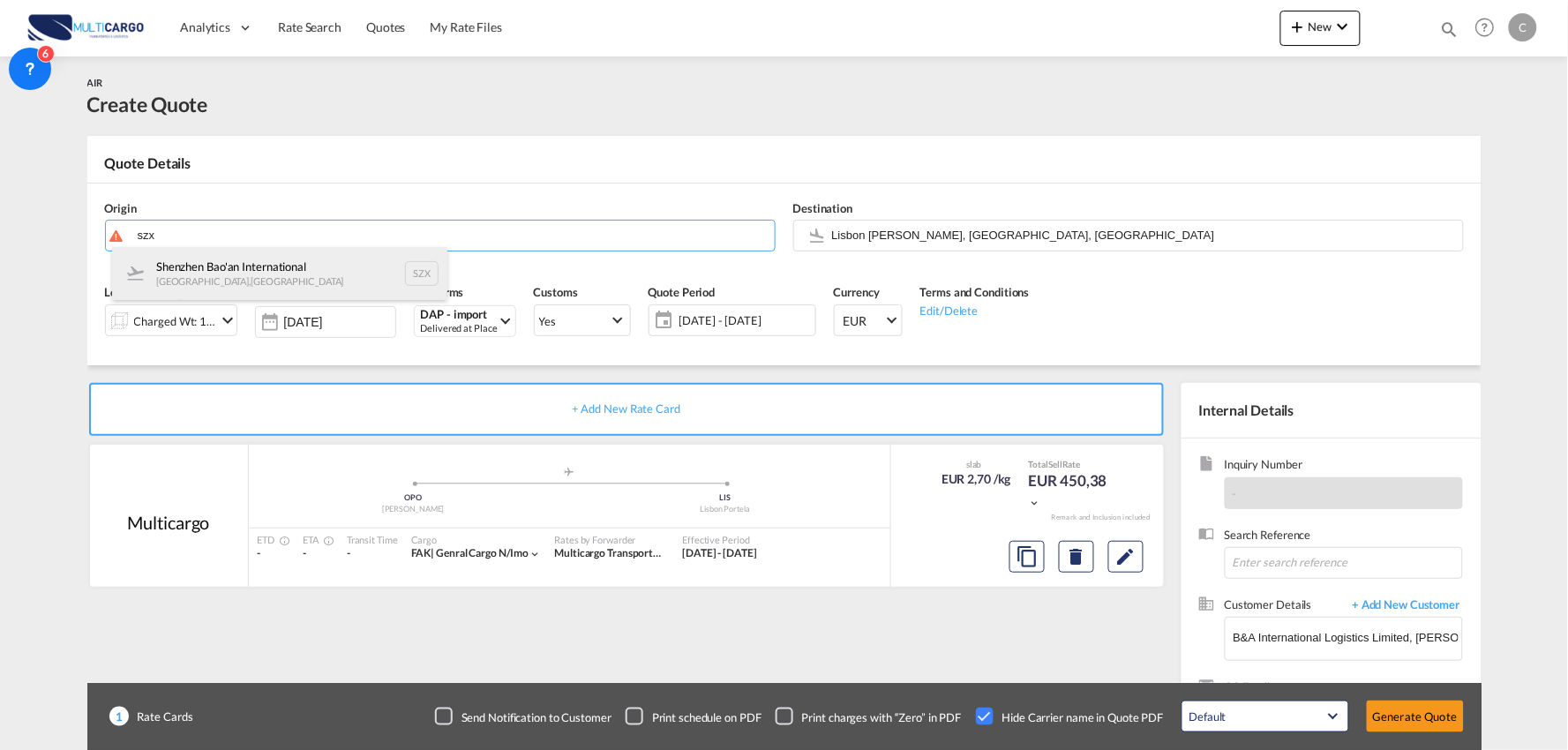
click at [231, 273] on div "Shenzhen Bao'an International [GEOGRAPHIC_DATA] , [GEOGRAPHIC_DATA] SZX" at bounding box center [279, 273] width 335 height 53
type input "Shenzhen Bao'an International, [GEOGRAPHIC_DATA], SZX"
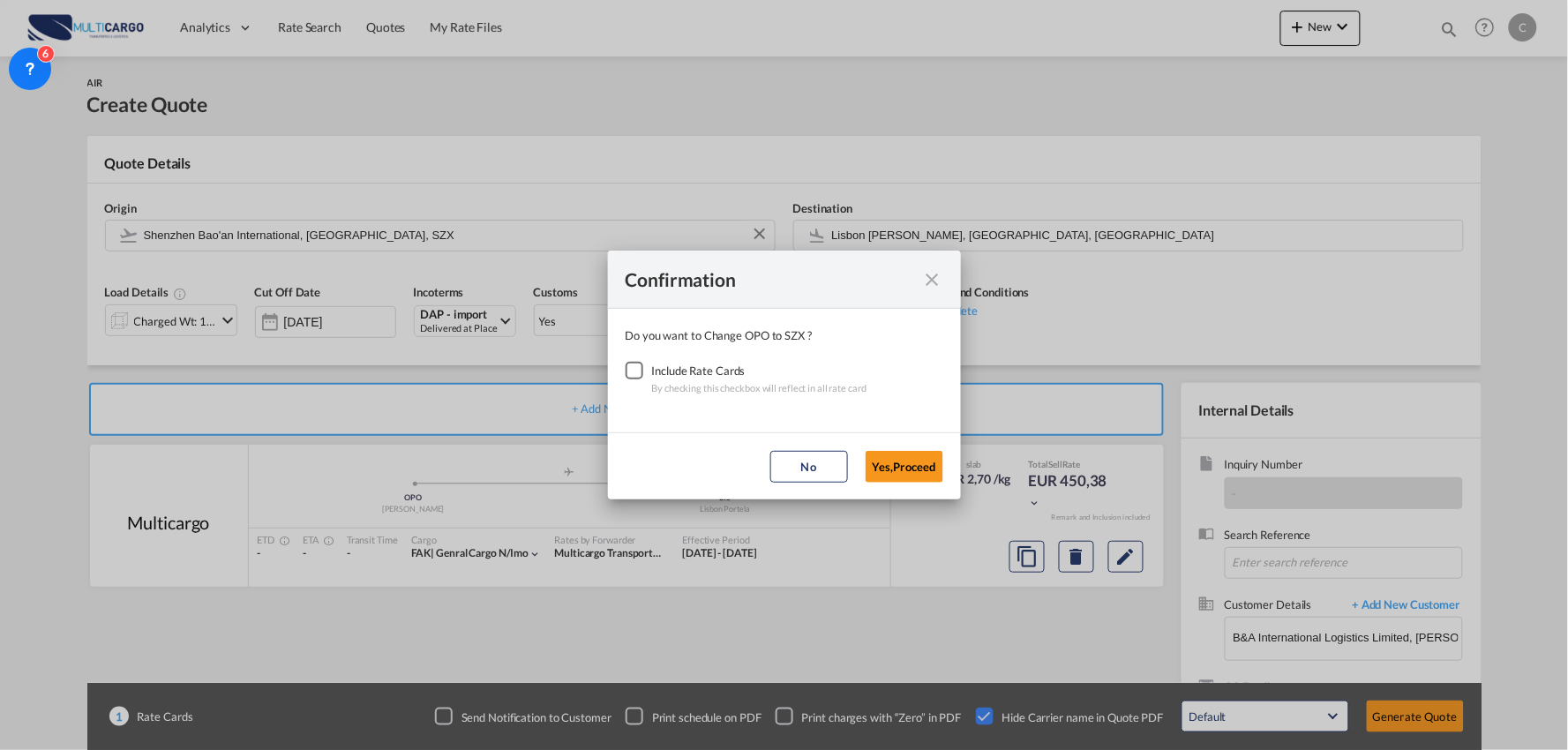
drag, startPoint x: 632, startPoint y: 372, endPoint x: 858, endPoint y: 438, distance: 235.4
click at [634, 372] on div "Checkbox No Ink" at bounding box center [634, 371] width 17 height 17
click at [894, 470] on button "Yes,Proceed" at bounding box center [904, 466] width 77 height 32
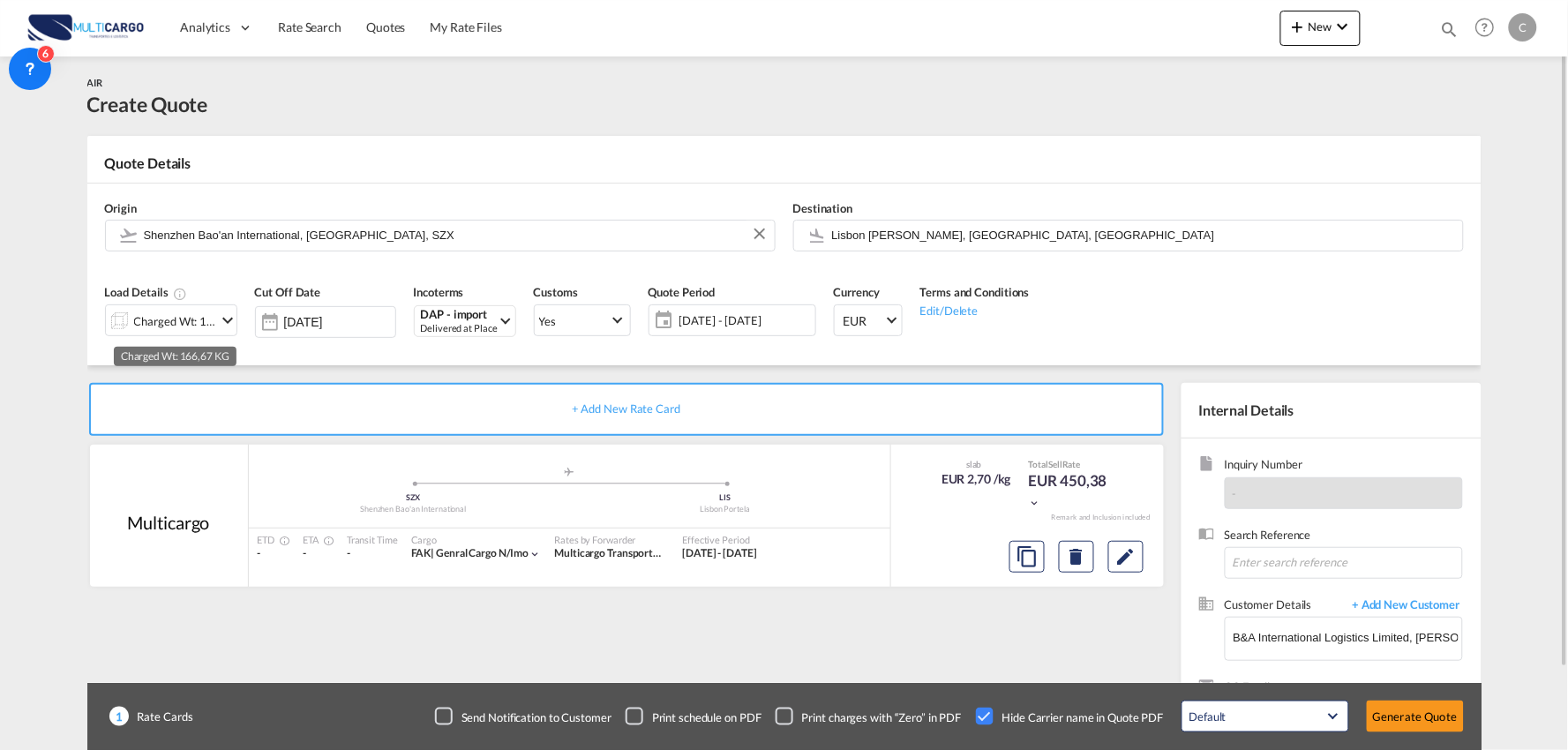
click at [185, 321] on div "Charged Wt: 166,67 KG" at bounding box center [176, 321] width 83 height 25
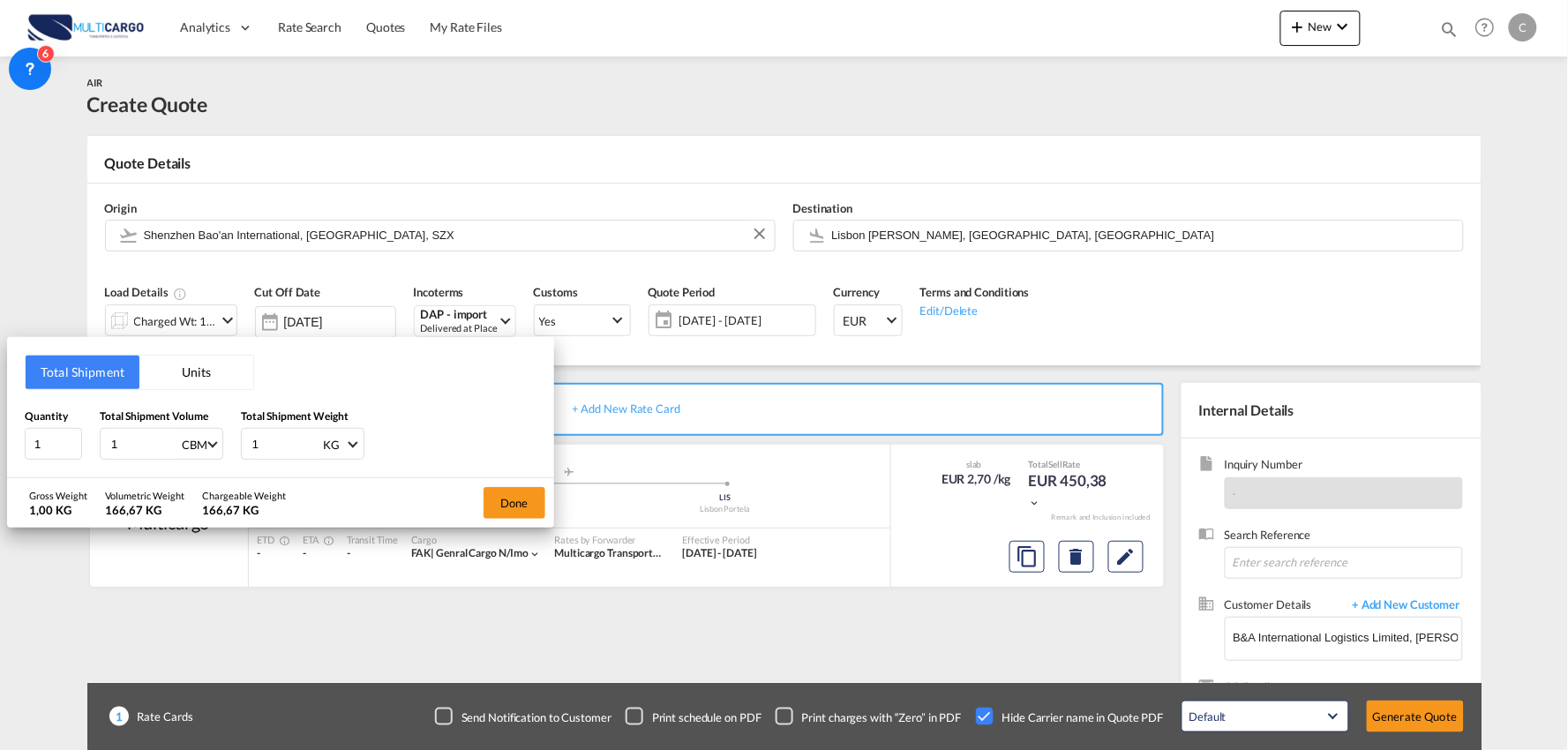
drag, startPoint x: 271, startPoint y: 436, endPoint x: 242, endPoint y: 432, distance: 29.3
click at [242, 432] on div "1 KG KG LB" at bounding box center [303, 443] width 124 height 32
type input "550"
click at [499, 508] on button "Done" at bounding box center [514, 503] width 62 height 32
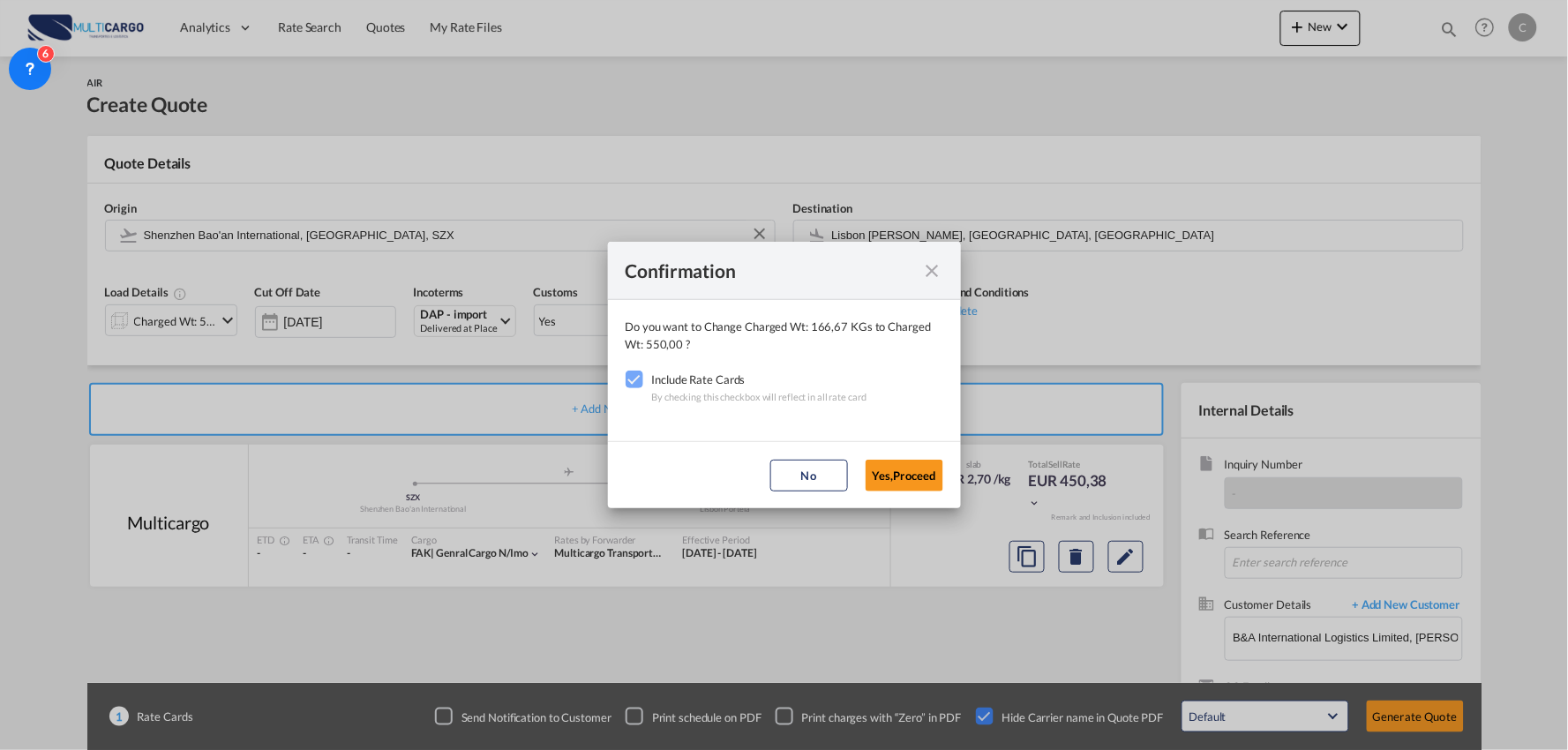
click at [892, 479] on button "Yes,Proceed" at bounding box center [904, 475] width 77 height 32
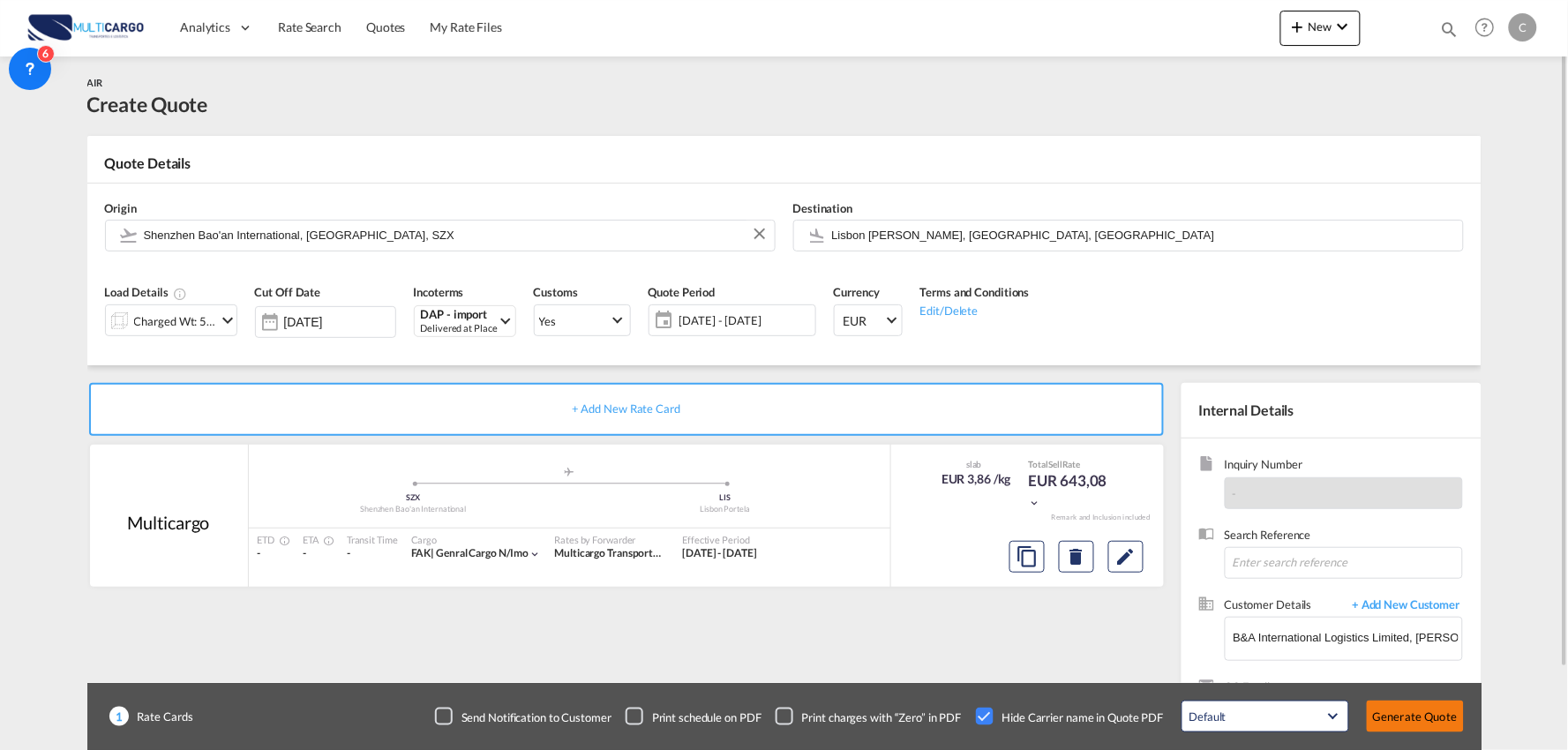
click at [1388, 716] on button "Generate Quote" at bounding box center [1415, 716] width 97 height 32
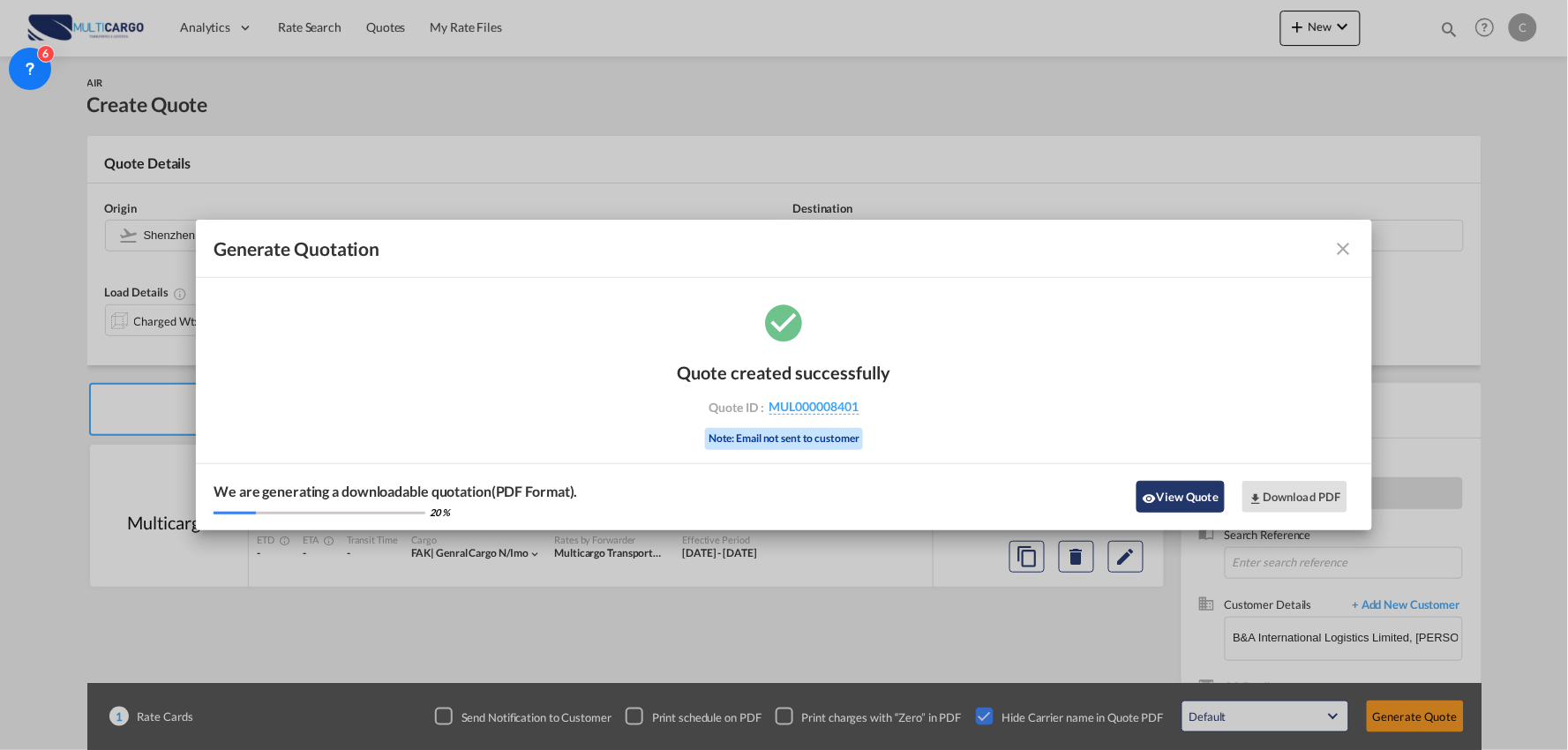
click at [1189, 501] on button "View Quote" at bounding box center [1180, 496] width 88 height 32
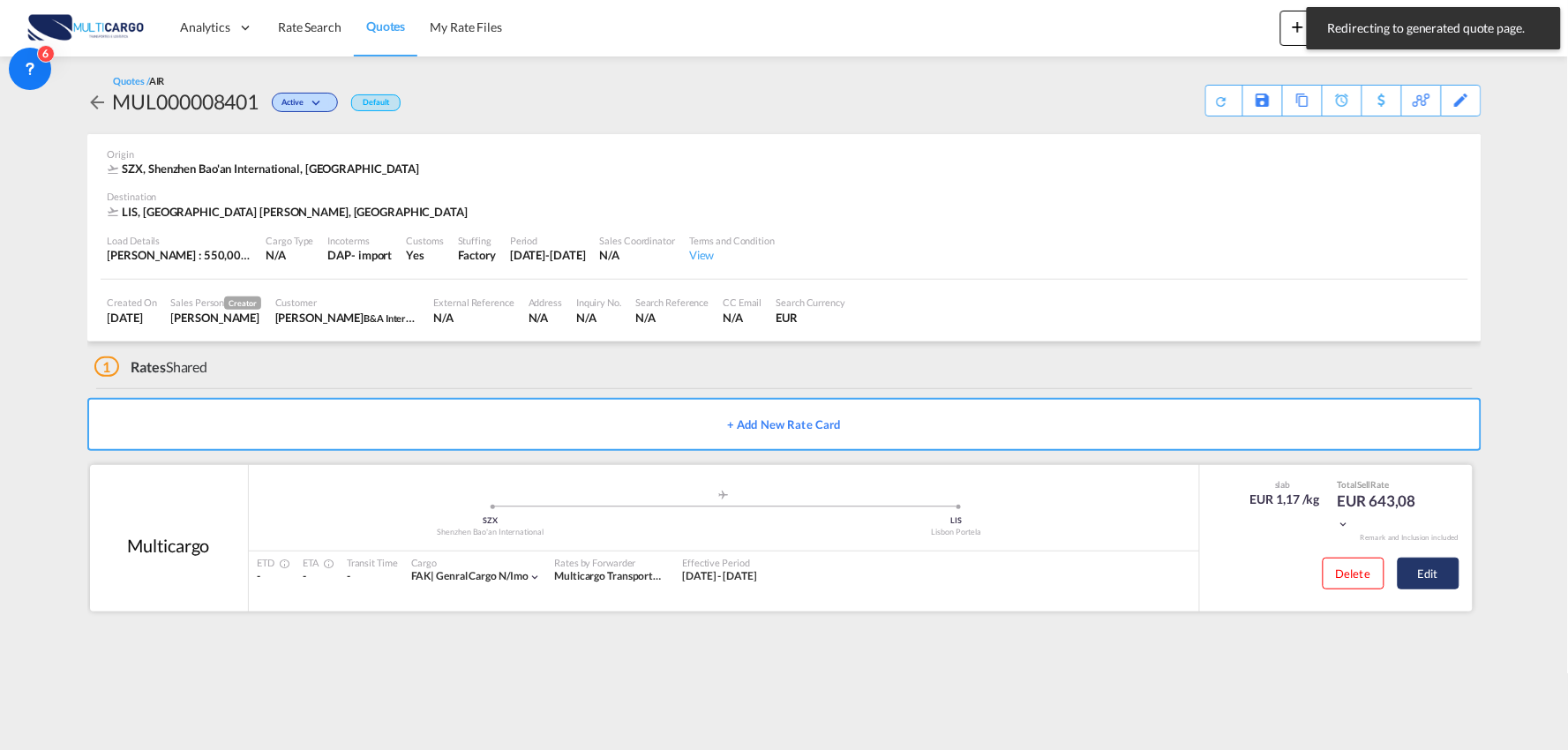
click at [1416, 582] on button "Edit" at bounding box center [1428, 573] width 62 height 32
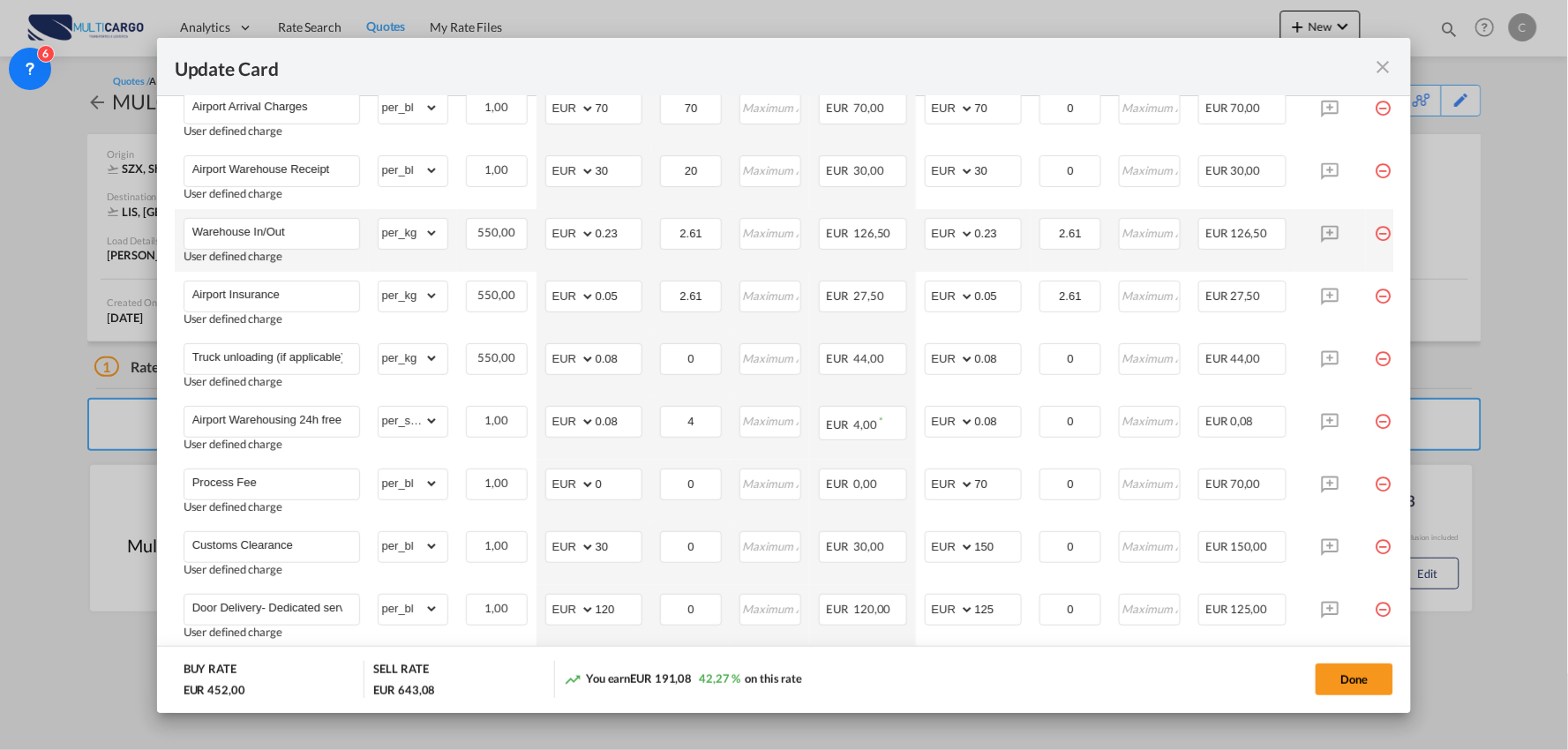
scroll to position [523, 0]
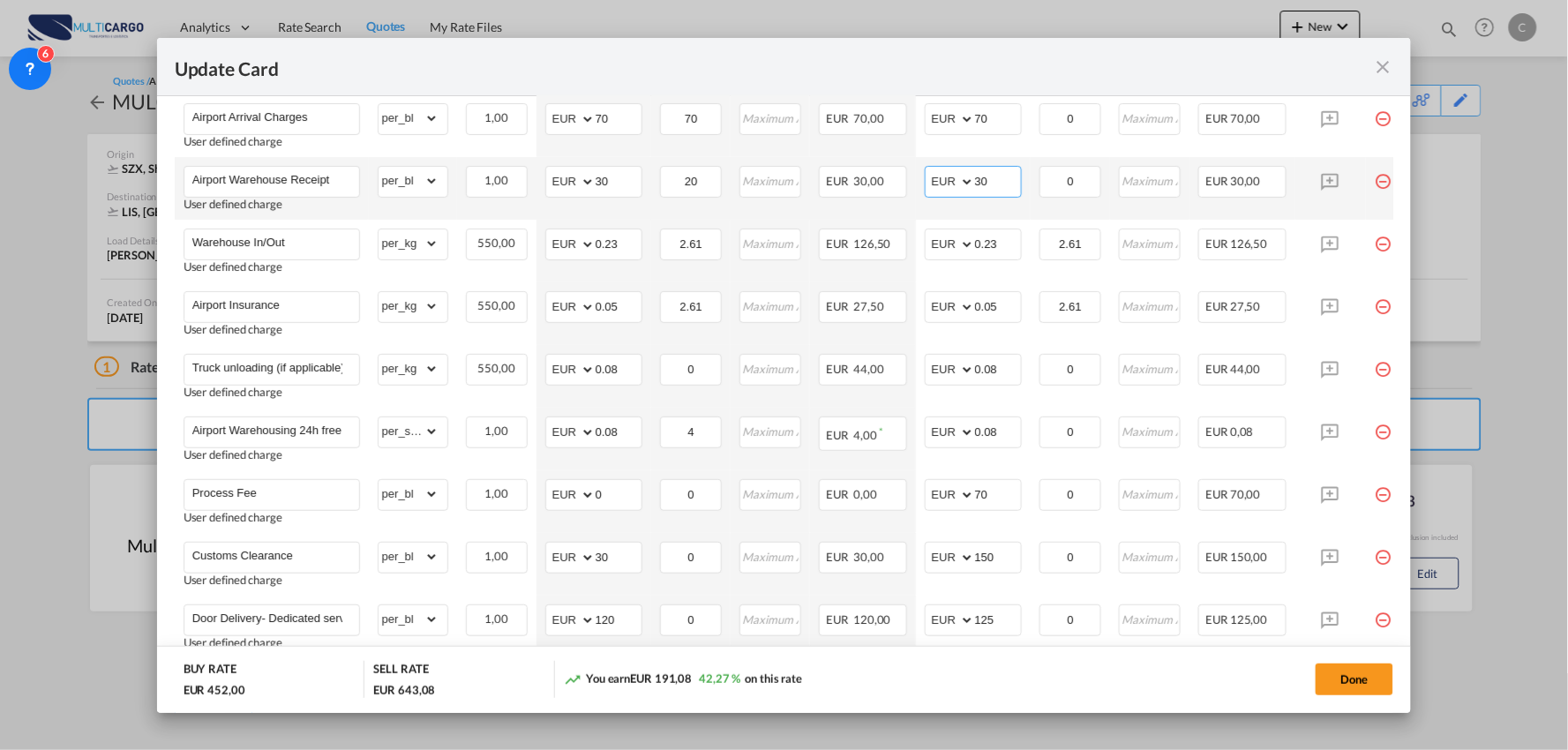
drag, startPoint x: 993, startPoint y: 181, endPoint x: 912, endPoint y: 186, distance: 81.2
click at [922, 186] on td "AED AFN ALL AMD ANG AOA ARS AUD AWG AZN BAM BBD BDT BGN BHD BIF BMD BND BOB BRL…" at bounding box center [973, 188] width 115 height 63
type input "40"
click at [1059, 64] on div "Update Card" at bounding box center [774, 67] width 1198 height 22
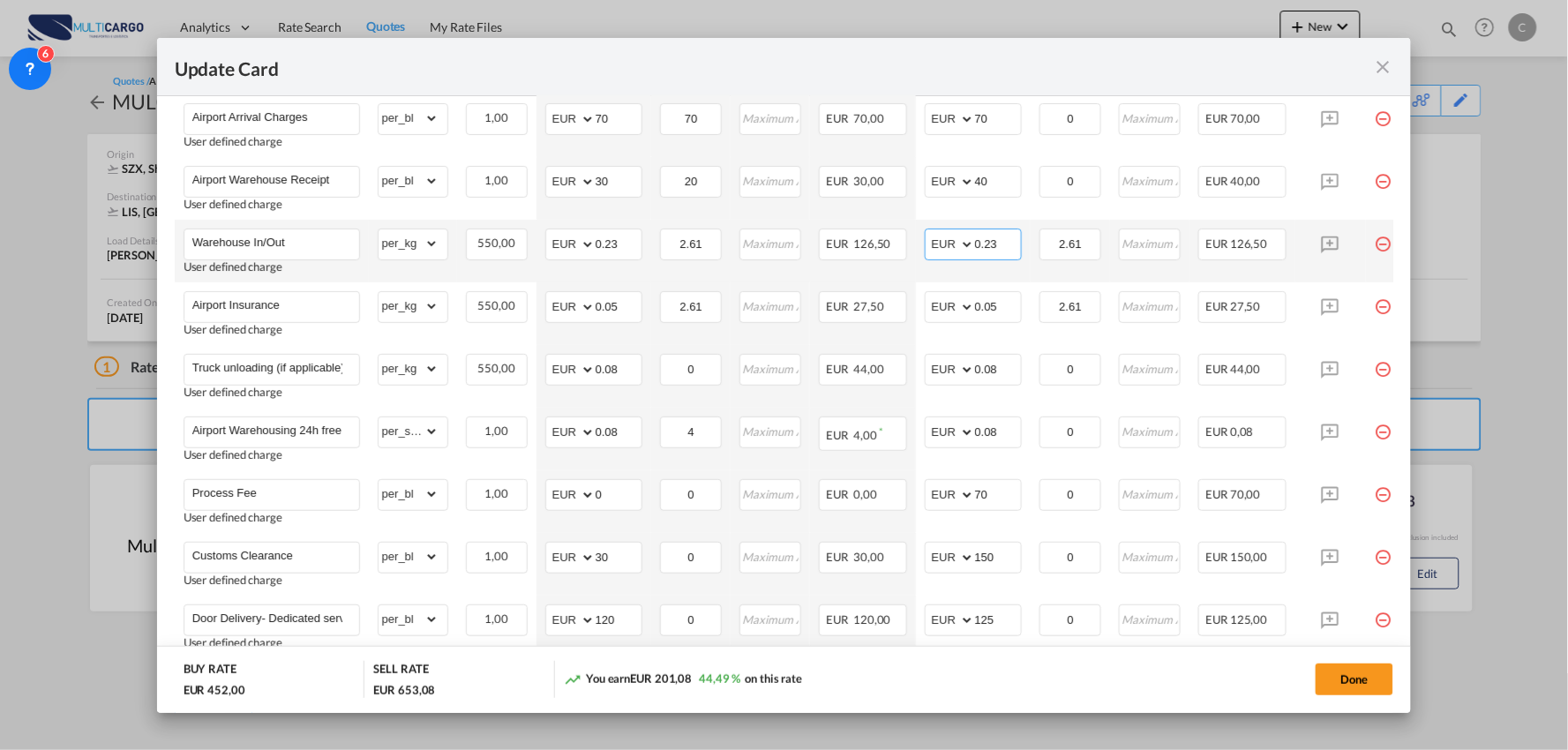
click at [1004, 244] on input "0.23" at bounding box center [998, 242] width 46 height 26
type input "0.24"
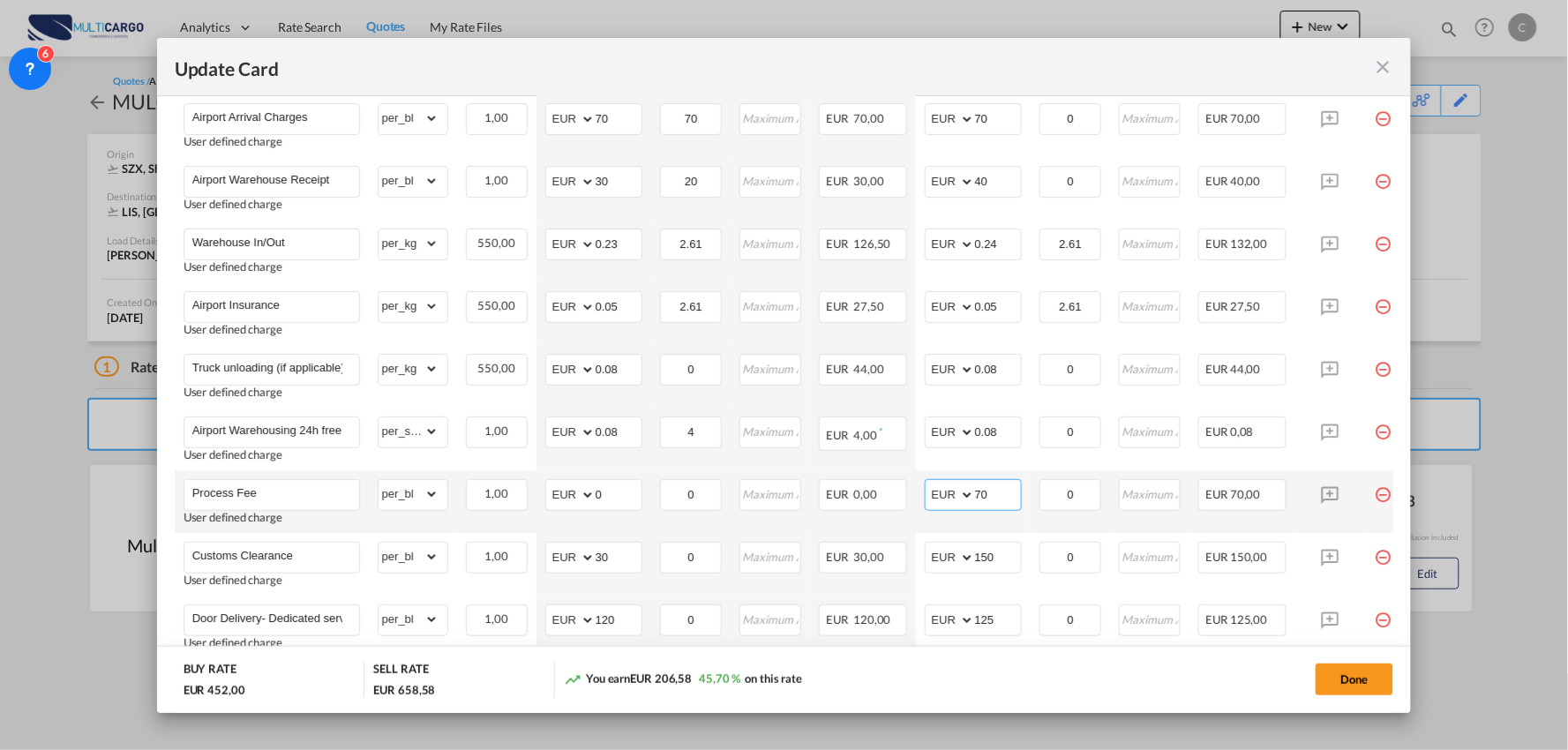
drag, startPoint x: 991, startPoint y: 487, endPoint x: 933, endPoint y: 490, distance: 58.1
click at [936, 490] on md-input-container "AED AFN ALL AMD ANG AOA ARS AUD AWG AZN BAM BBD BDT BGN BHD BIF BMD BND [PERSON…" at bounding box center [973, 494] width 97 height 32
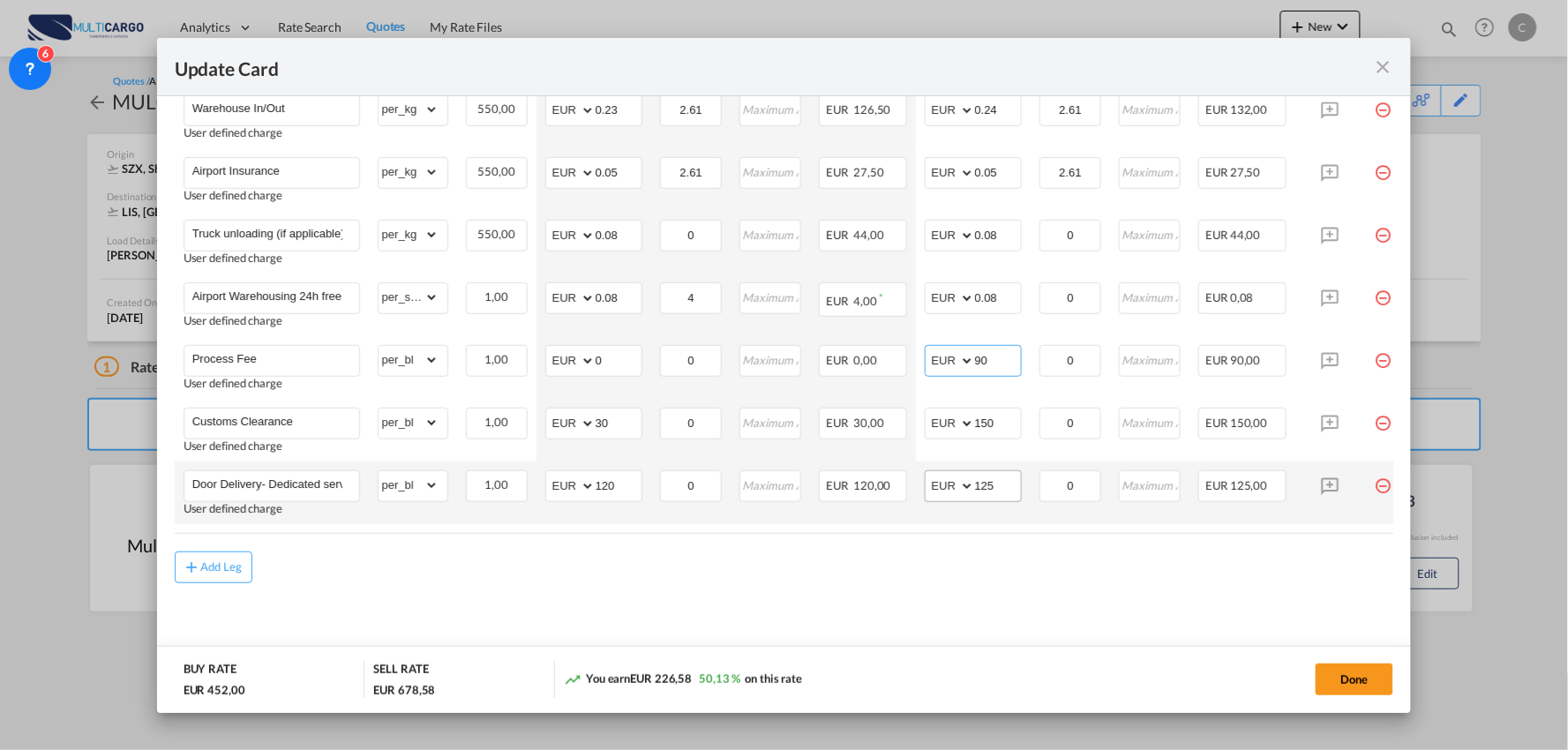
type input "90"
drag, startPoint x: 1007, startPoint y: 474, endPoint x: 892, endPoint y: 474, distance: 115.0
click at [912, 482] on tr "Door Delivery- Dedicated service User defined charge Please Enter Already Exist…" at bounding box center [800, 492] width 1251 height 63
type input "160"
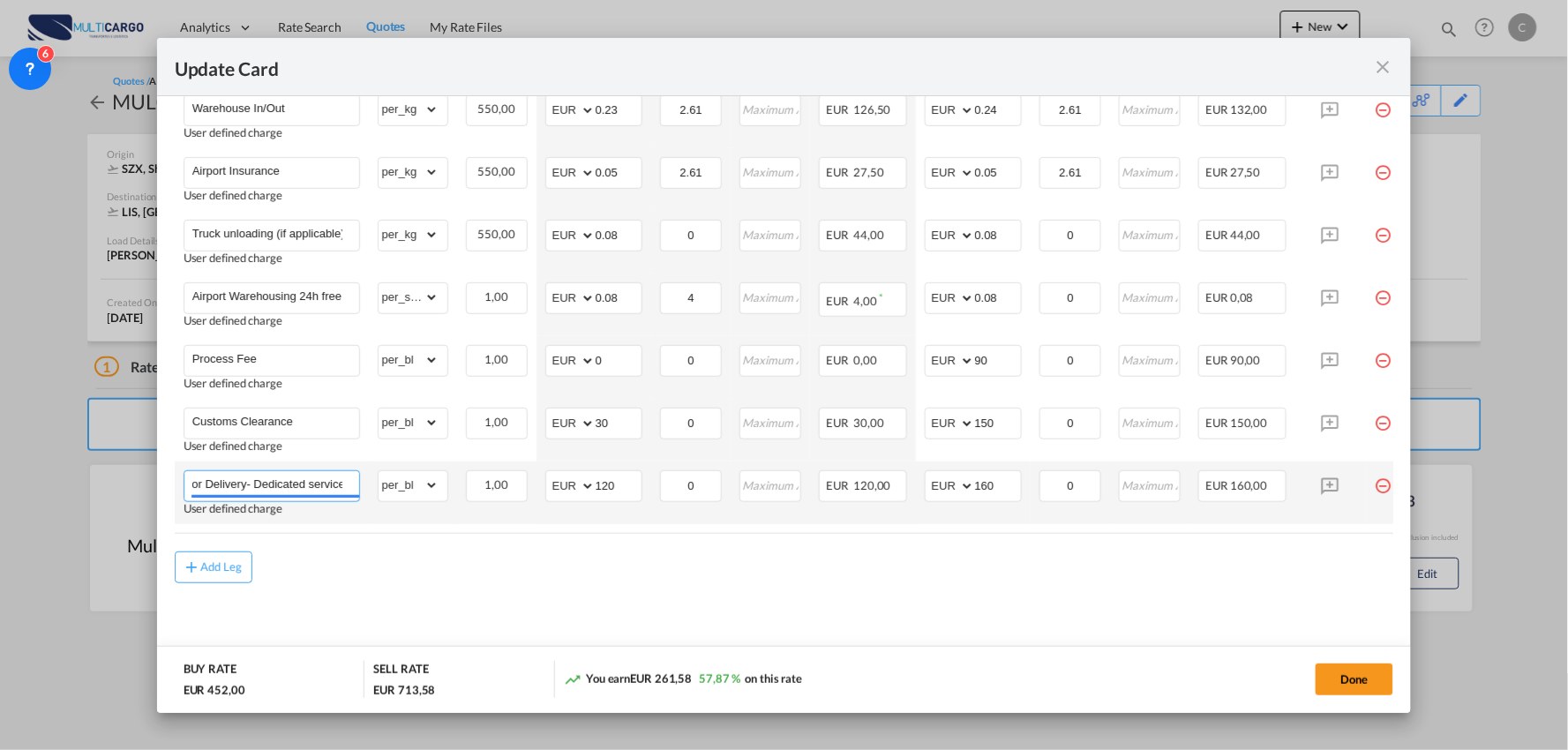
drag, startPoint x: 261, startPoint y: 479, endPoint x: 686, endPoint y: 514, distance: 426.4
click at [686, 514] on tr "Door Delivery- Dedicated service User defined charge Please Enter Already Exist…" at bounding box center [800, 492] width 1251 height 63
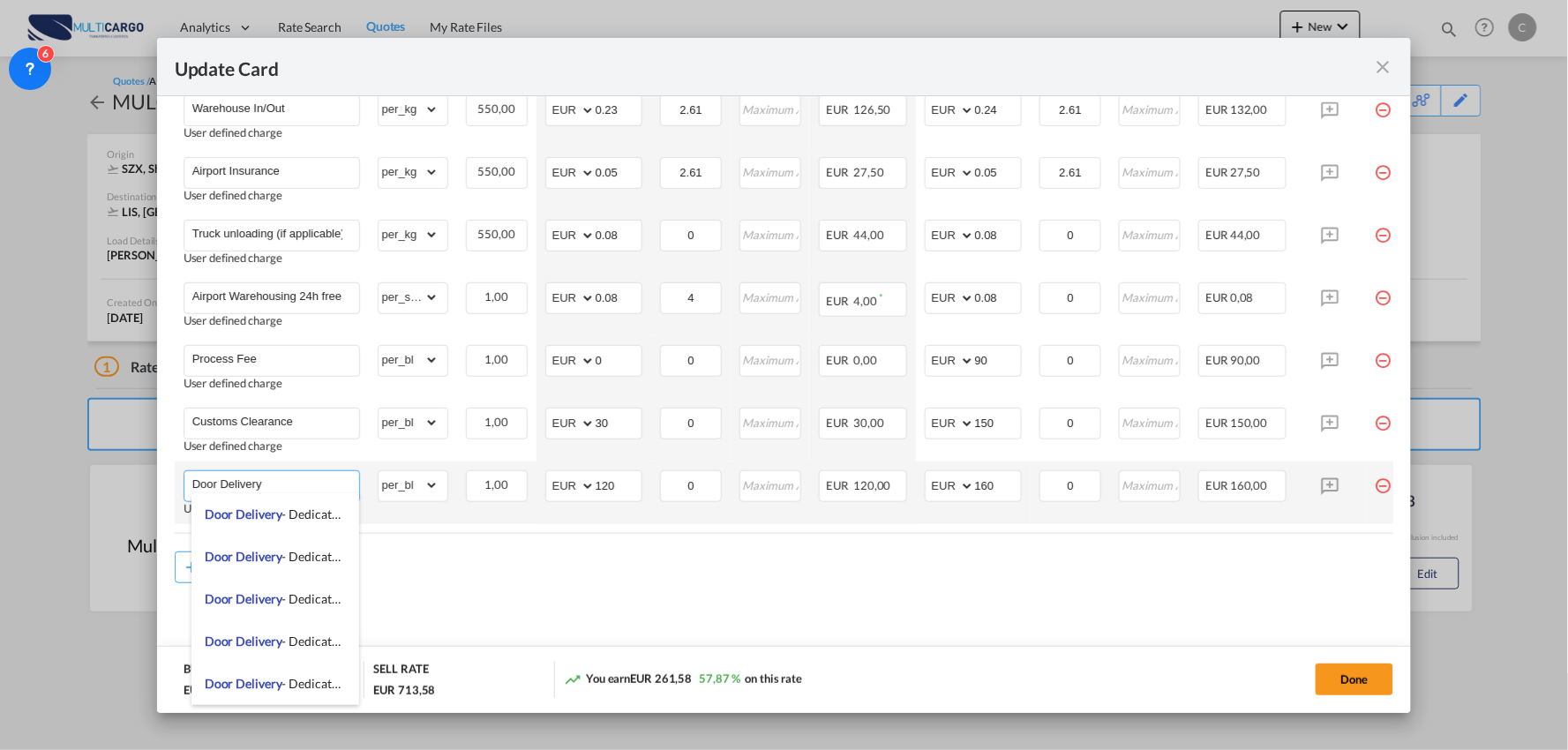
scroll to position [0, 0]
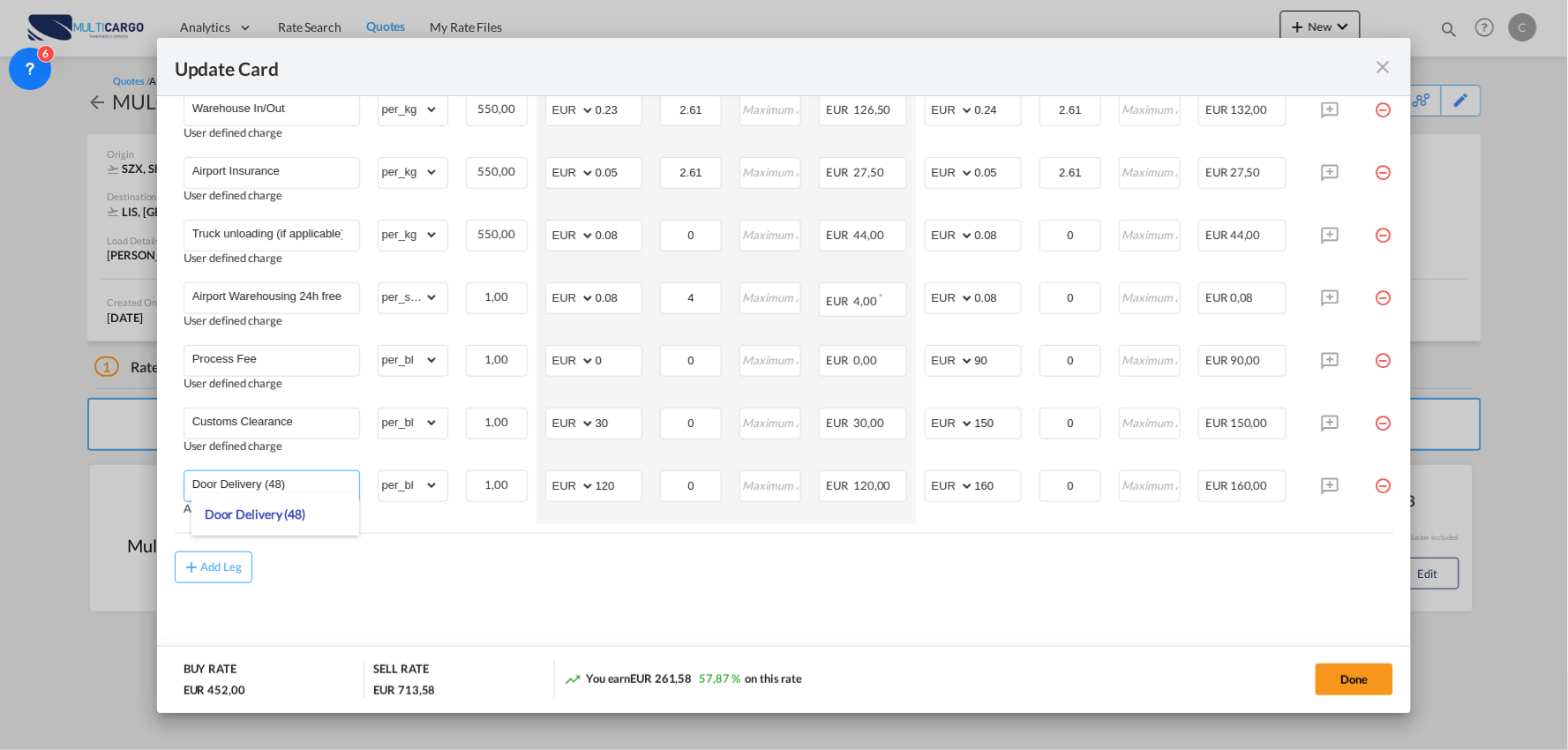
type input "Door Delivery (48)"
click at [563, 612] on md-content "Freight Please enter leg name Leg Name Already Exists Delete Leg Sub Total AED …" at bounding box center [784, 244] width 1220 height 847
click at [1365, 676] on button "Done" at bounding box center [1354, 680] width 77 height 32
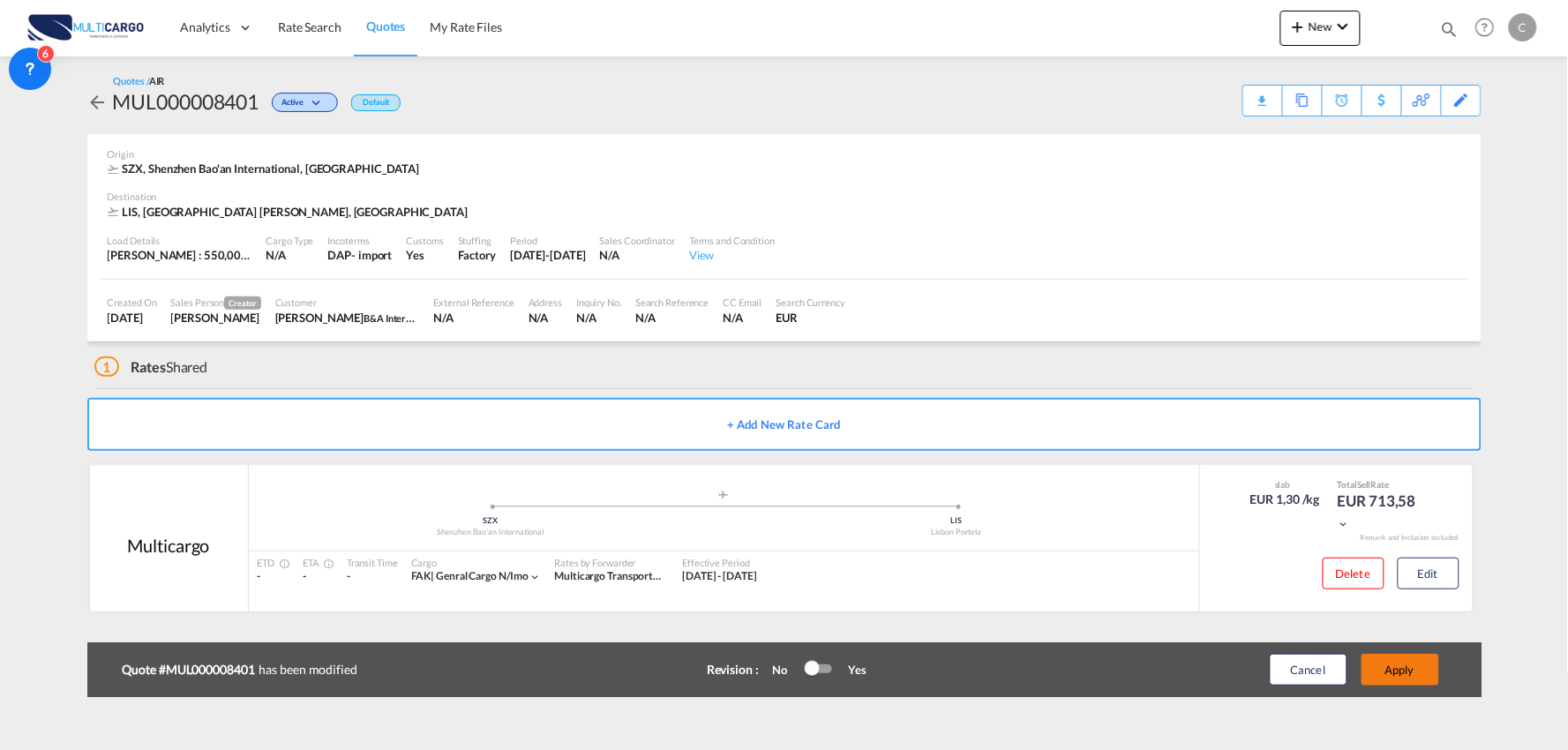
click at [1416, 665] on button "Apply" at bounding box center [1400, 670] width 77 height 32
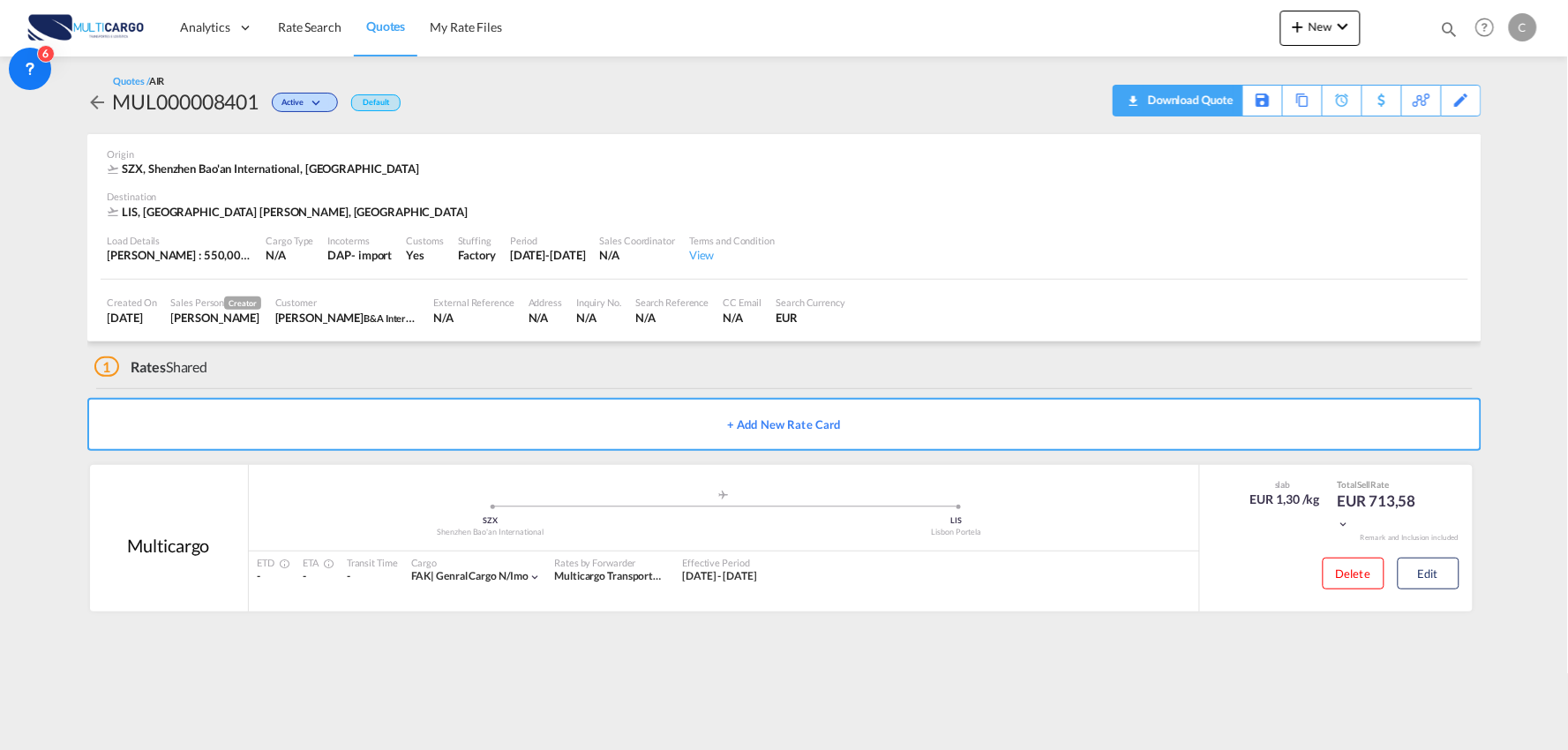
click at [1194, 107] on div "Download Quote" at bounding box center [1188, 99] width 90 height 28
